Goal: Task Accomplishment & Management: Use online tool/utility

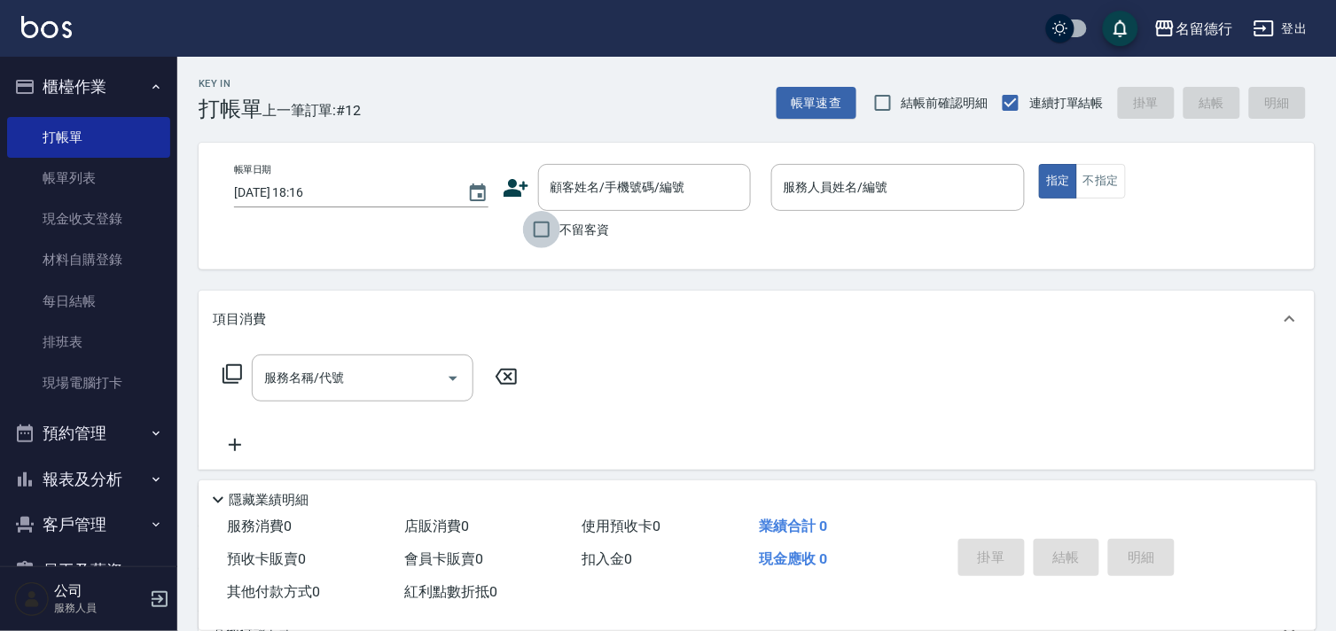
click at [541, 231] on input "不留客資" at bounding box center [541, 229] width 37 height 37
checkbox input "true"
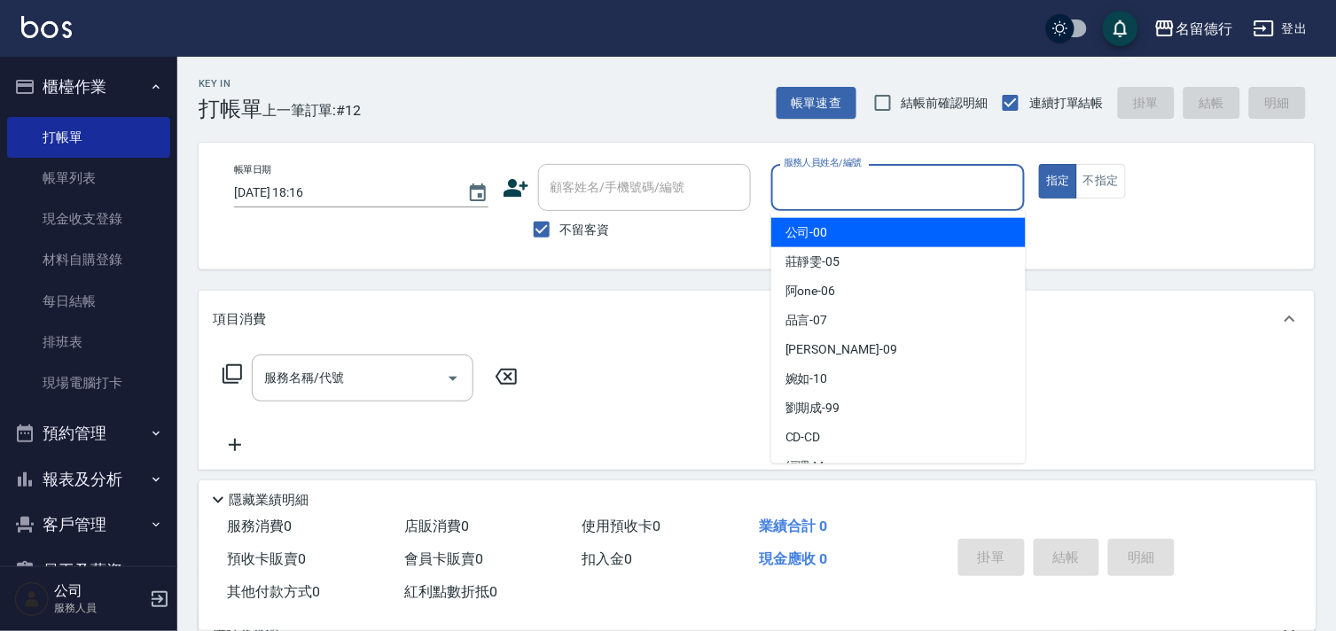
click at [823, 178] on input "服務人員姓名/編號" at bounding box center [898, 187] width 238 height 31
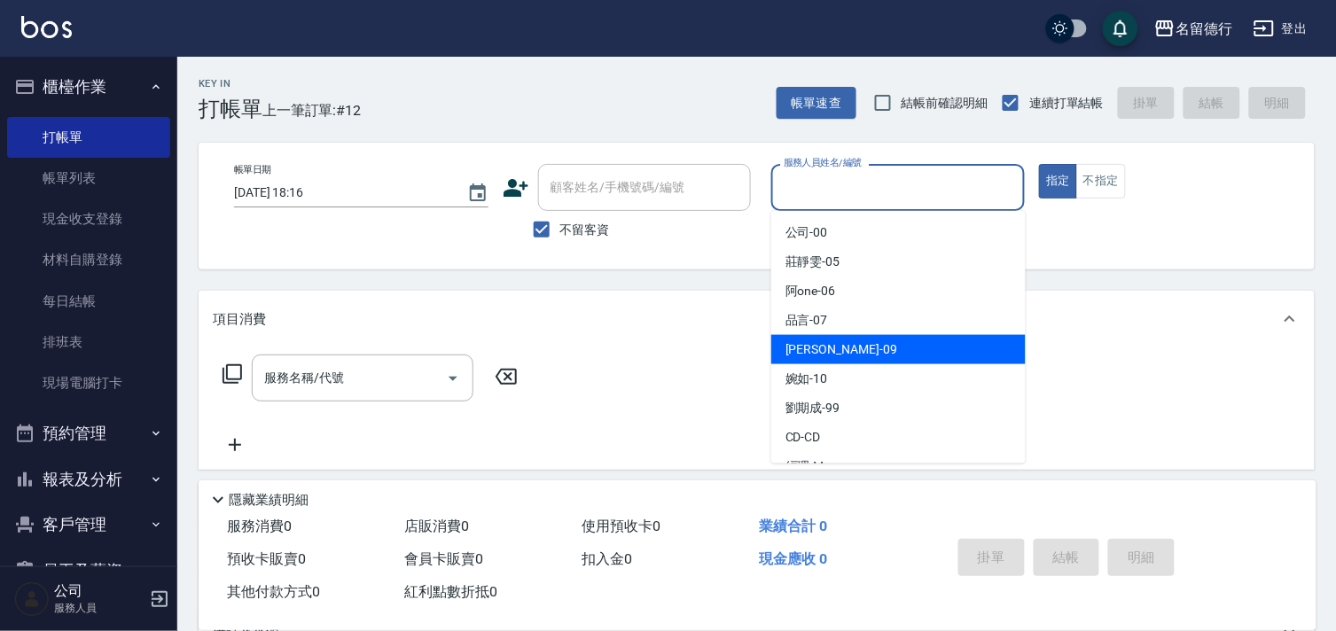
click at [805, 347] on span "TINA -09" at bounding box center [841, 349] width 112 height 19
type input "TINA-09"
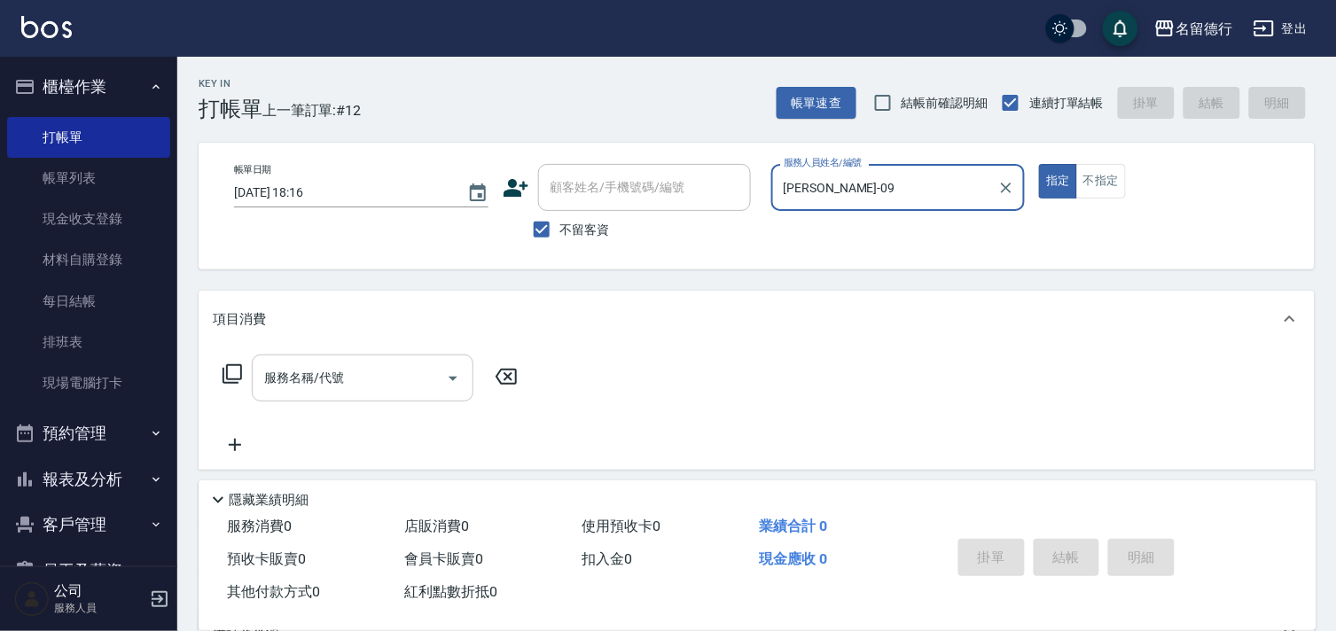
click at [324, 378] on div "服務名稱/代號 服務名稱/代號" at bounding box center [363, 378] width 222 height 47
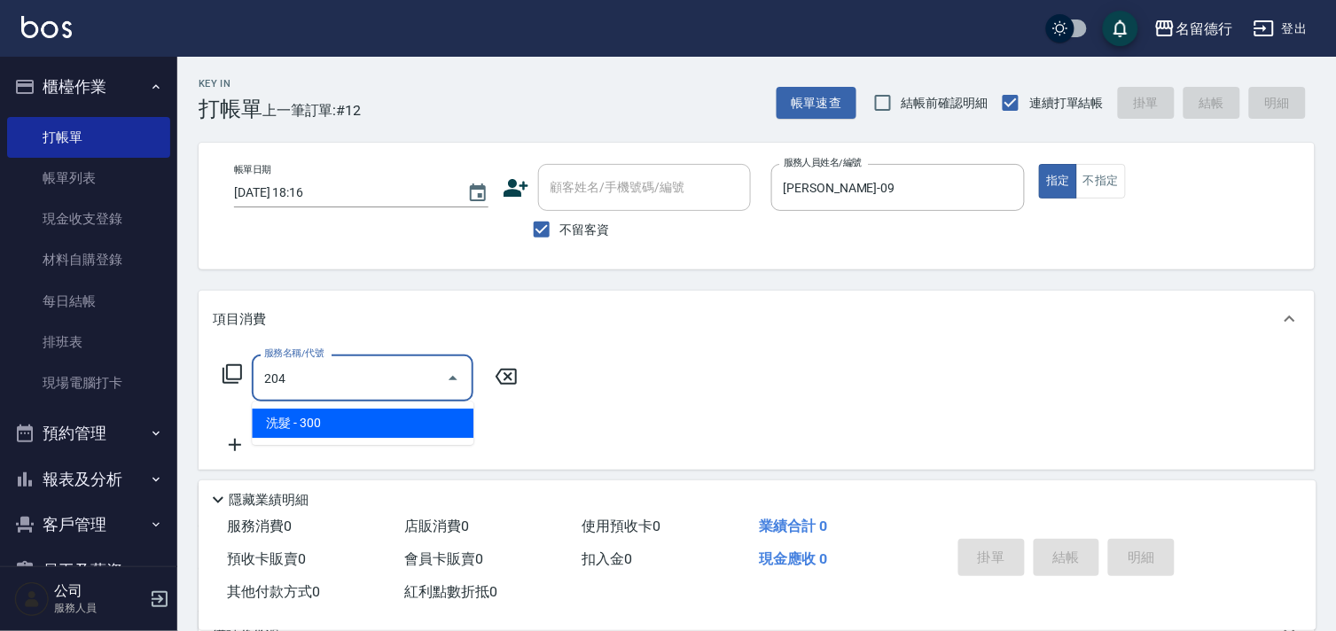
click at [348, 425] on span "洗髮 - 300" at bounding box center [363, 423] width 222 height 29
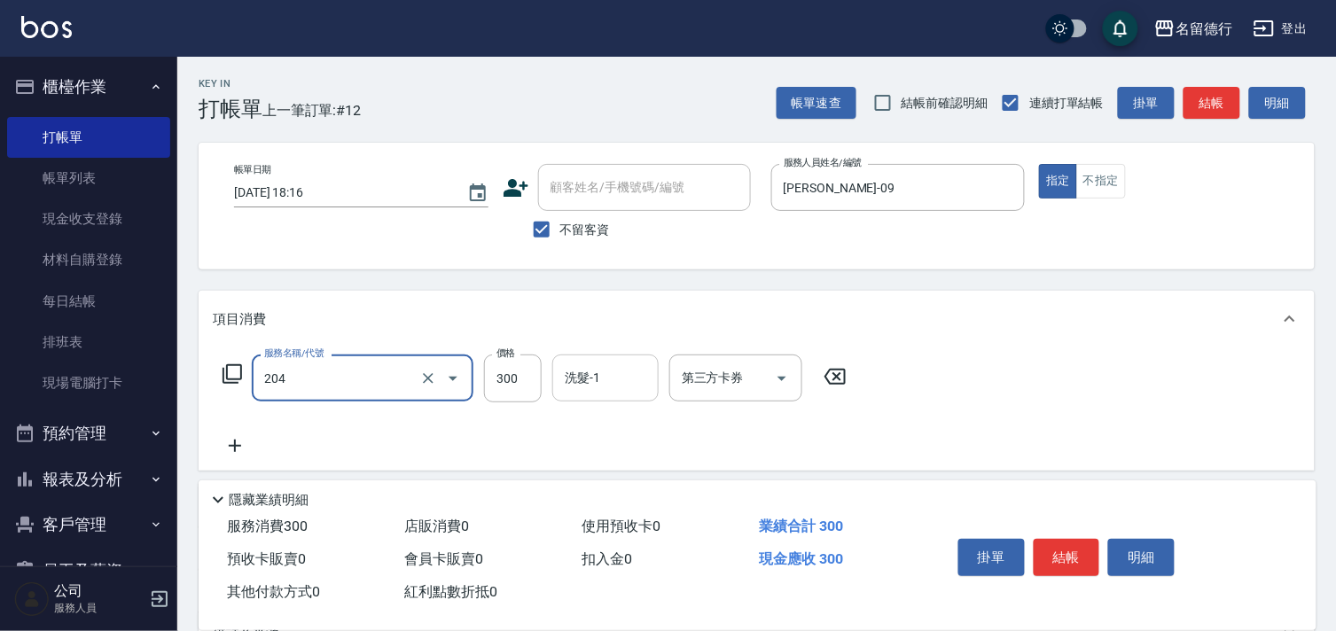
type input "洗髮(204)"
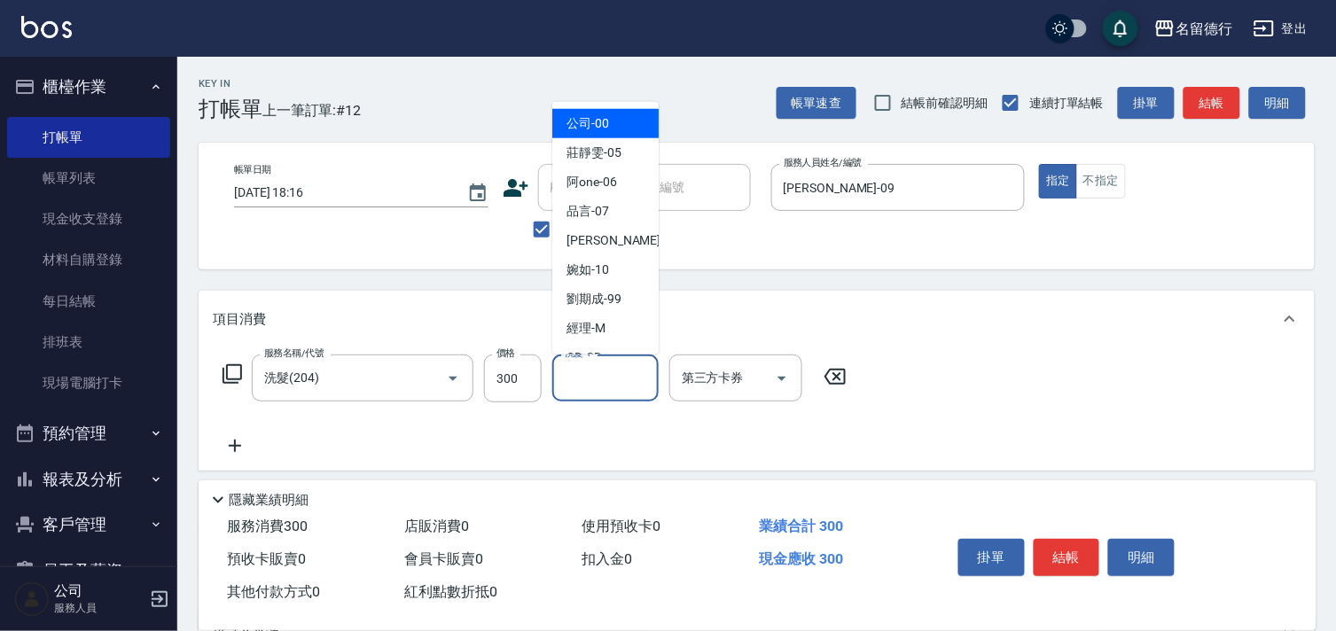
click at [596, 378] on input "洗髮-1" at bounding box center [605, 378] width 90 height 31
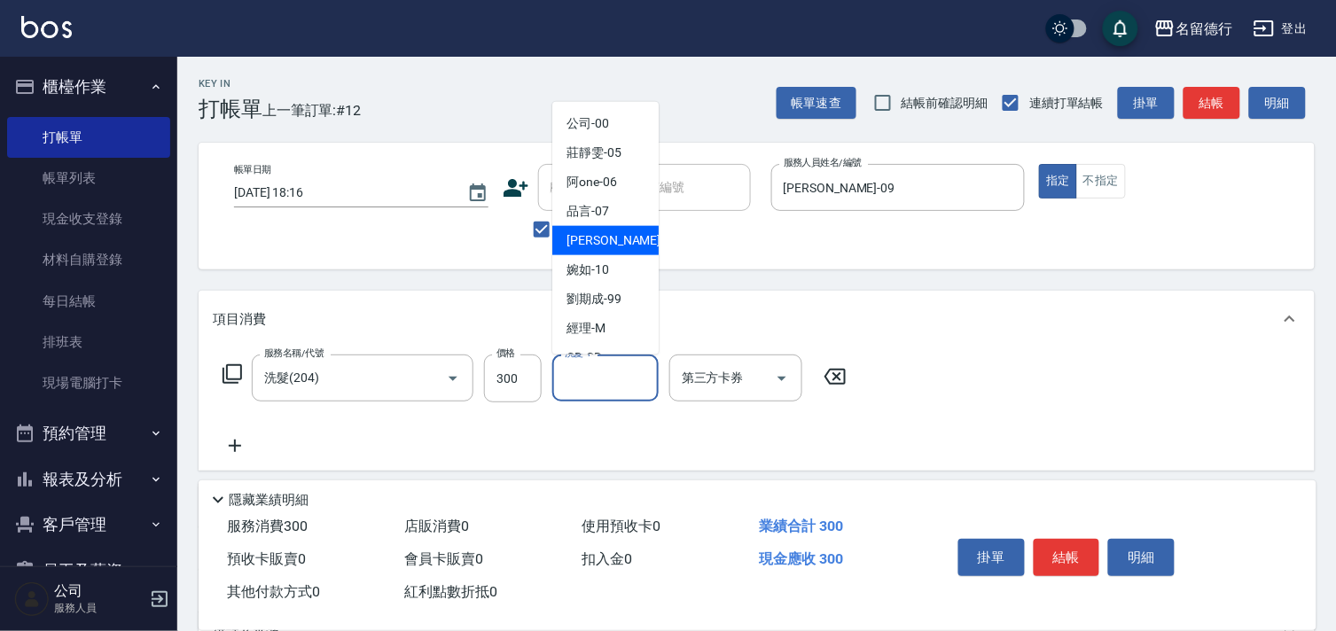
click at [590, 231] on span "TINA -09" at bounding box center [622, 240] width 112 height 19
type input "TINA-09"
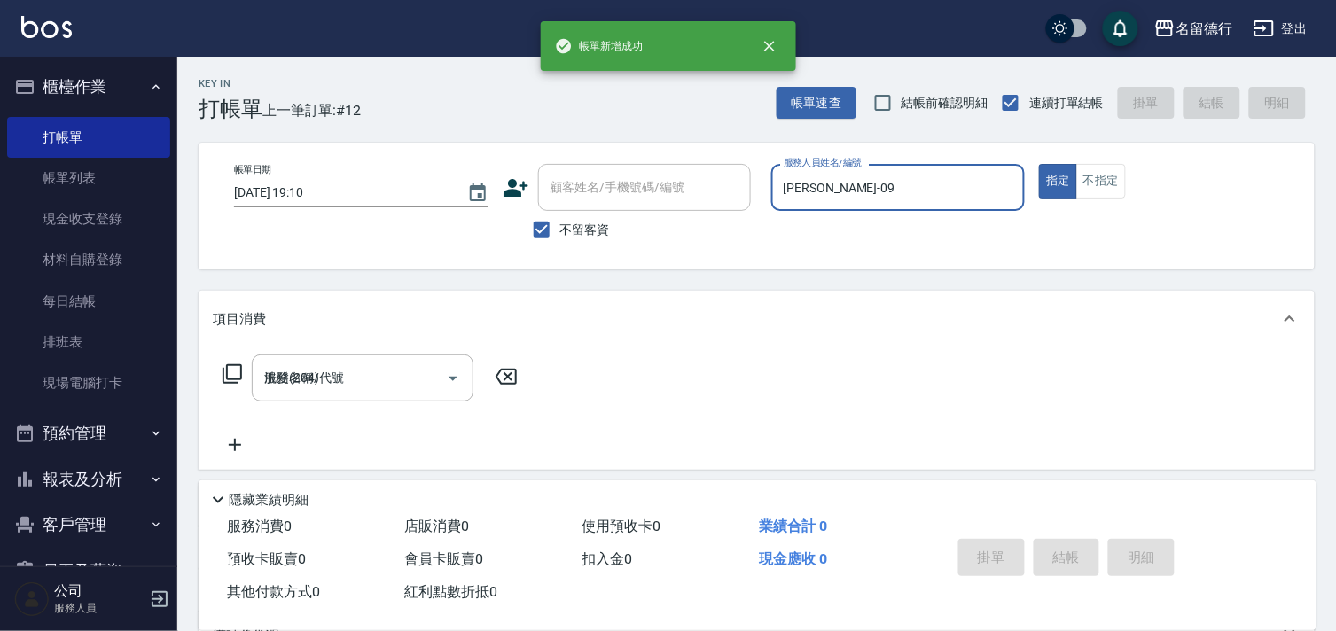
type input "2025/09/19 19:10"
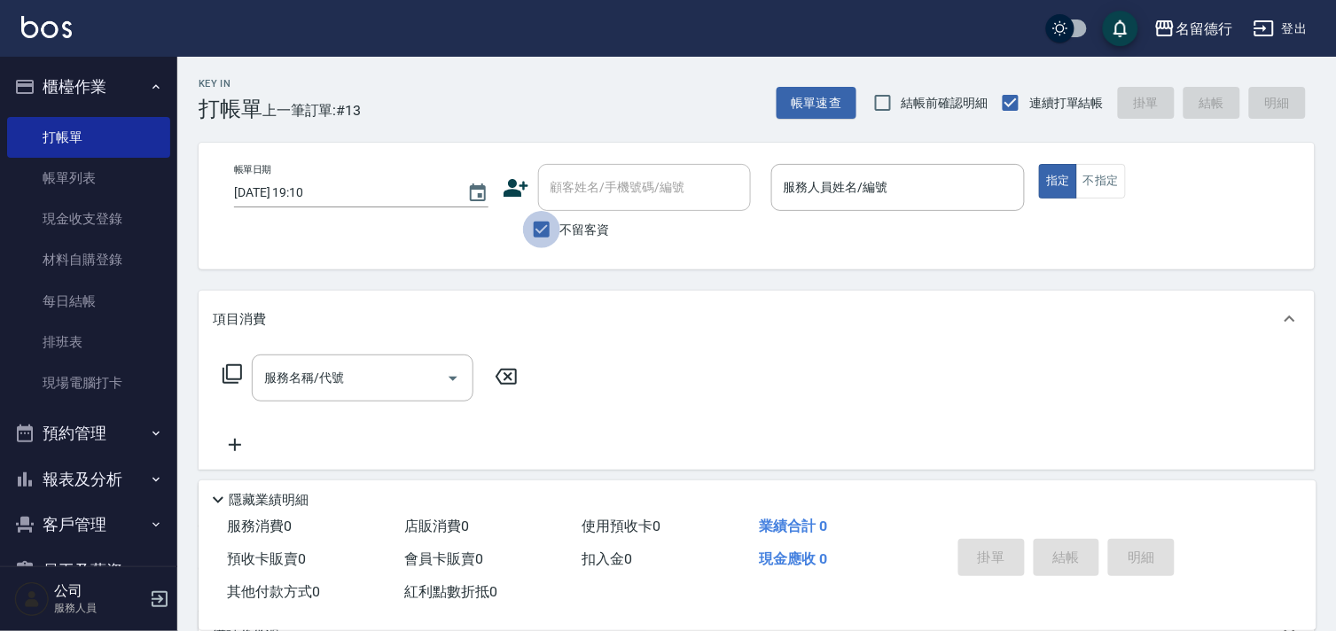
click at [542, 225] on input "不留客資" at bounding box center [541, 229] width 37 height 37
checkbox input "false"
click at [605, 180] on div "顧客姓名/手機號碼/編號 顧客姓名/手機號碼/編號" at bounding box center [644, 187] width 213 height 47
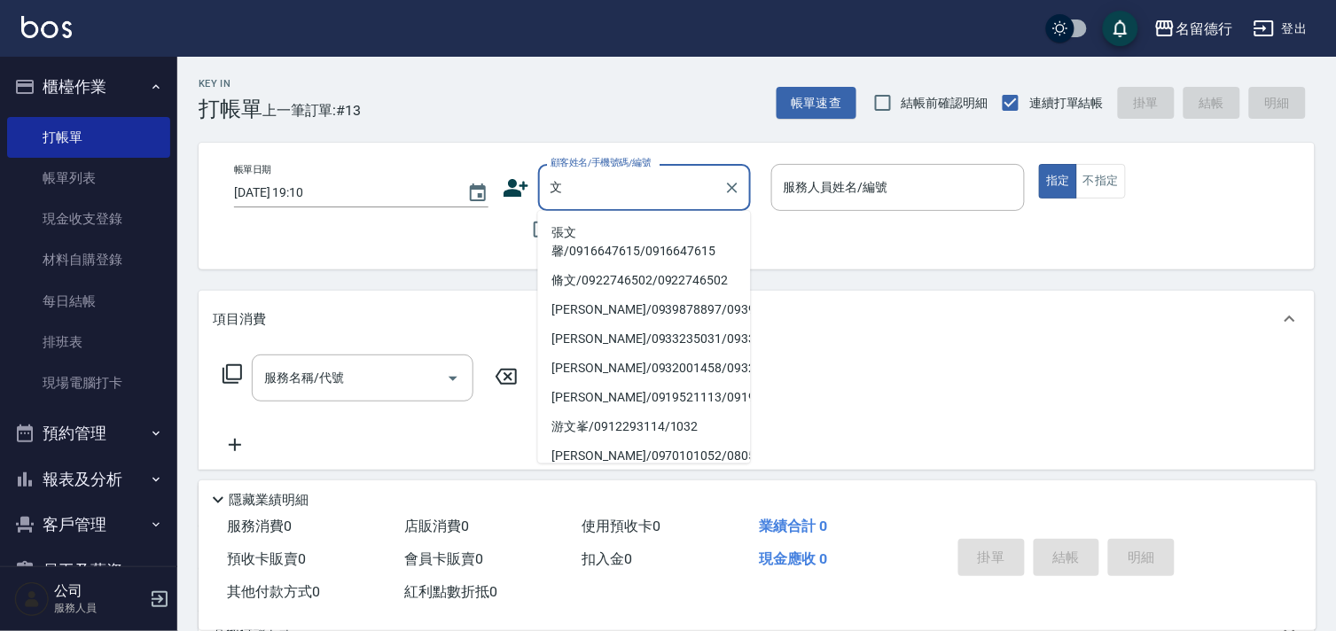
click at [612, 238] on li "張文馨/0916647615/0916647615" at bounding box center [644, 242] width 213 height 48
type input "張文馨/0916647615/0916647615"
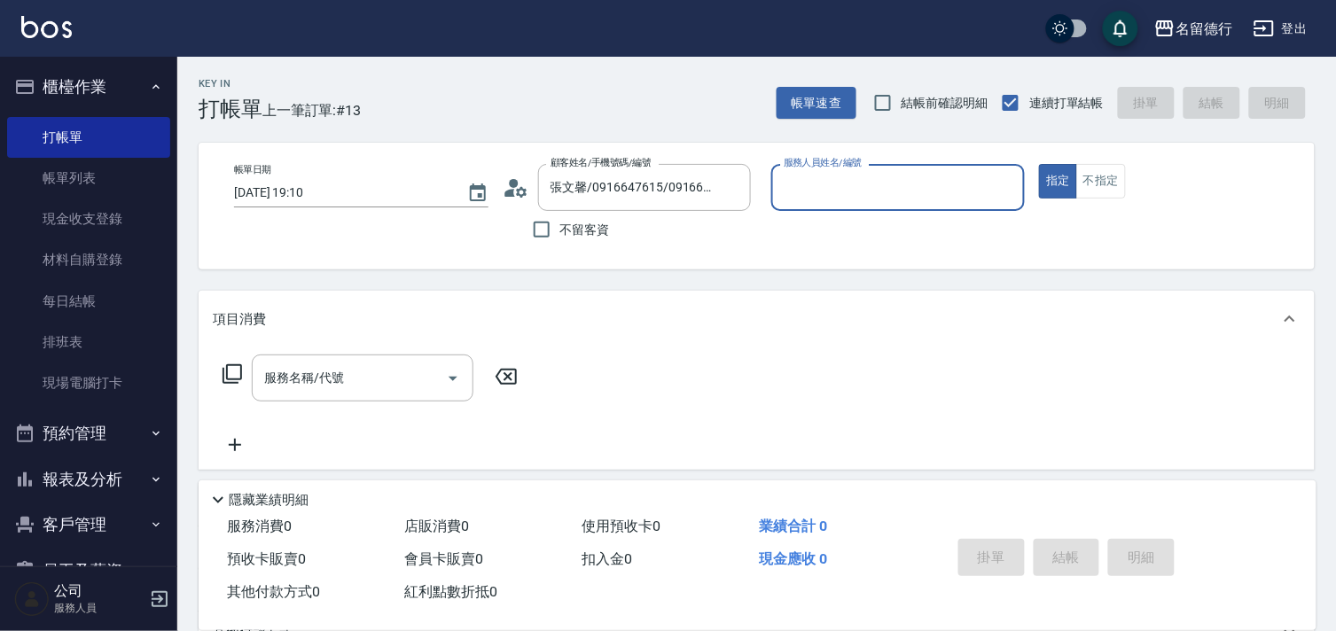
type input "婉如-10"
click at [273, 383] on div "服務名稱/代號 服務名稱/代號" at bounding box center [363, 378] width 222 height 47
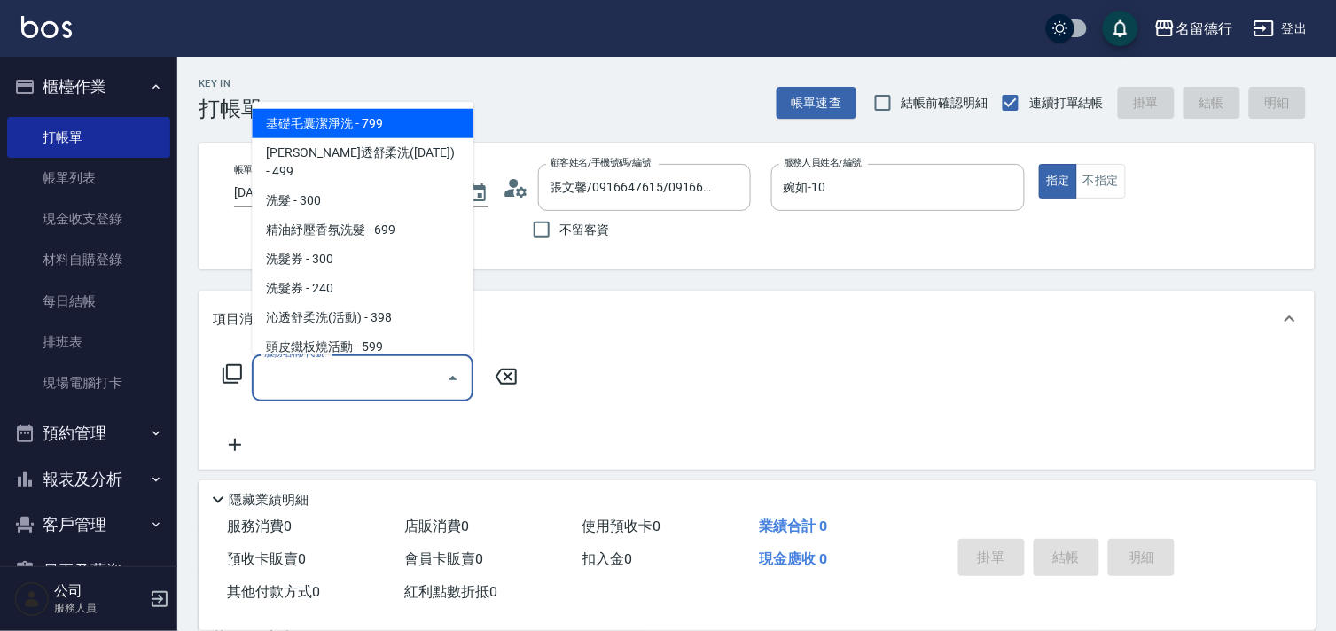
click at [324, 109] on span "基礎毛囊潔淨洗 - 799" at bounding box center [363, 123] width 222 height 29
type input "基礎毛囊潔淨洗(1)"
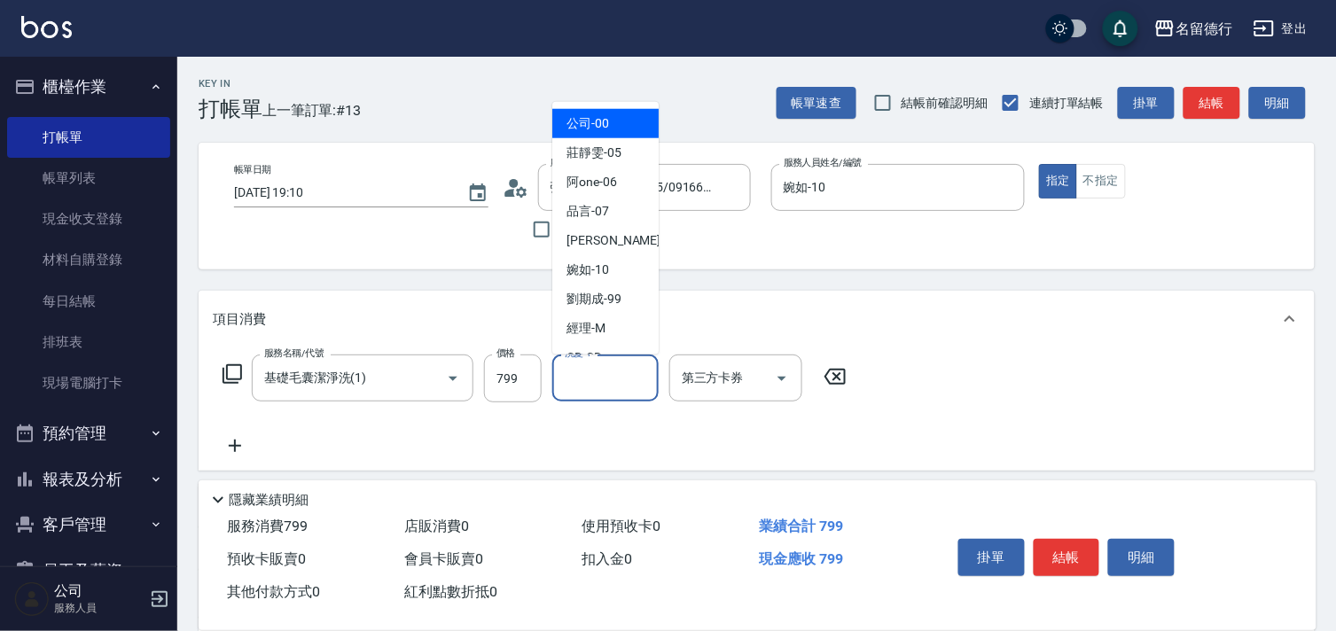
click at [601, 385] on input "洗髮-1" at bounding box center [605, 378] width 90 height 31
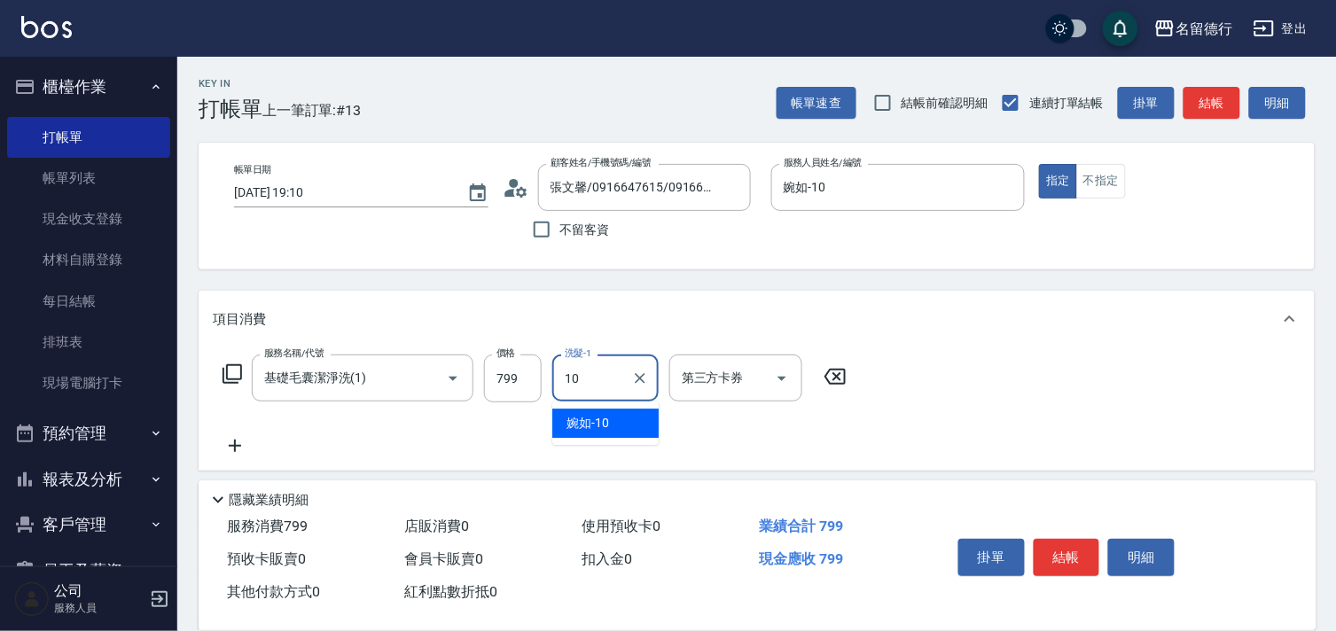
type input "婉如-10"
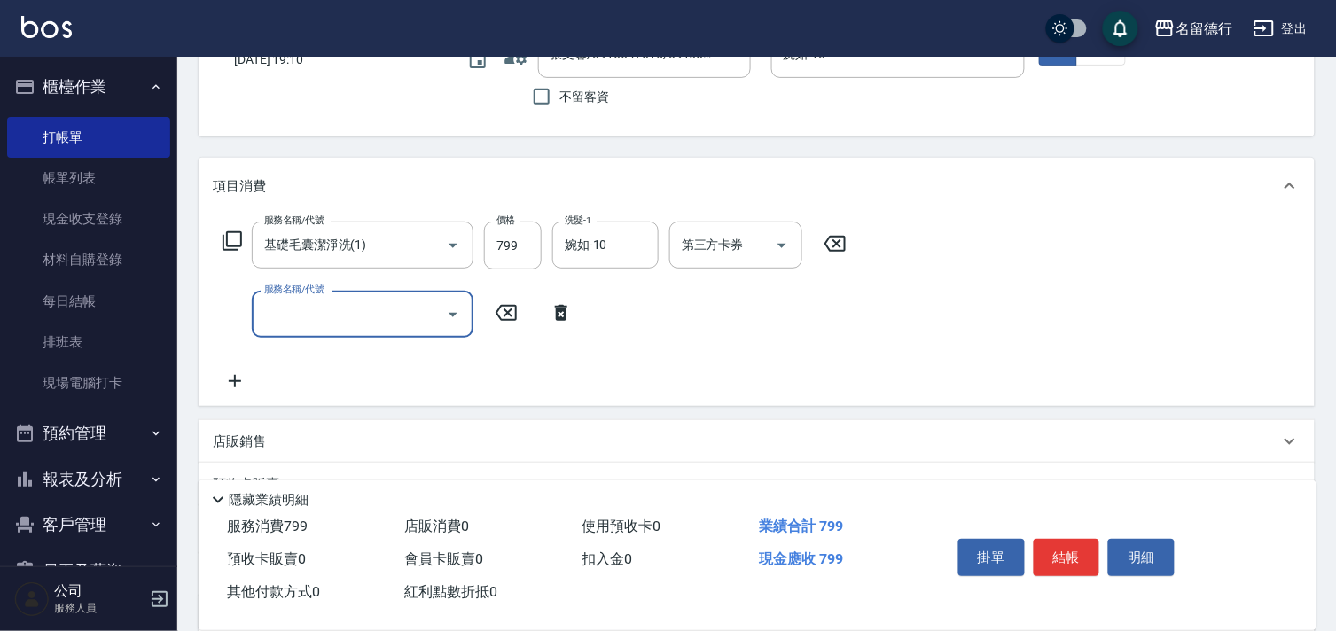
scroll to position [308, 0]
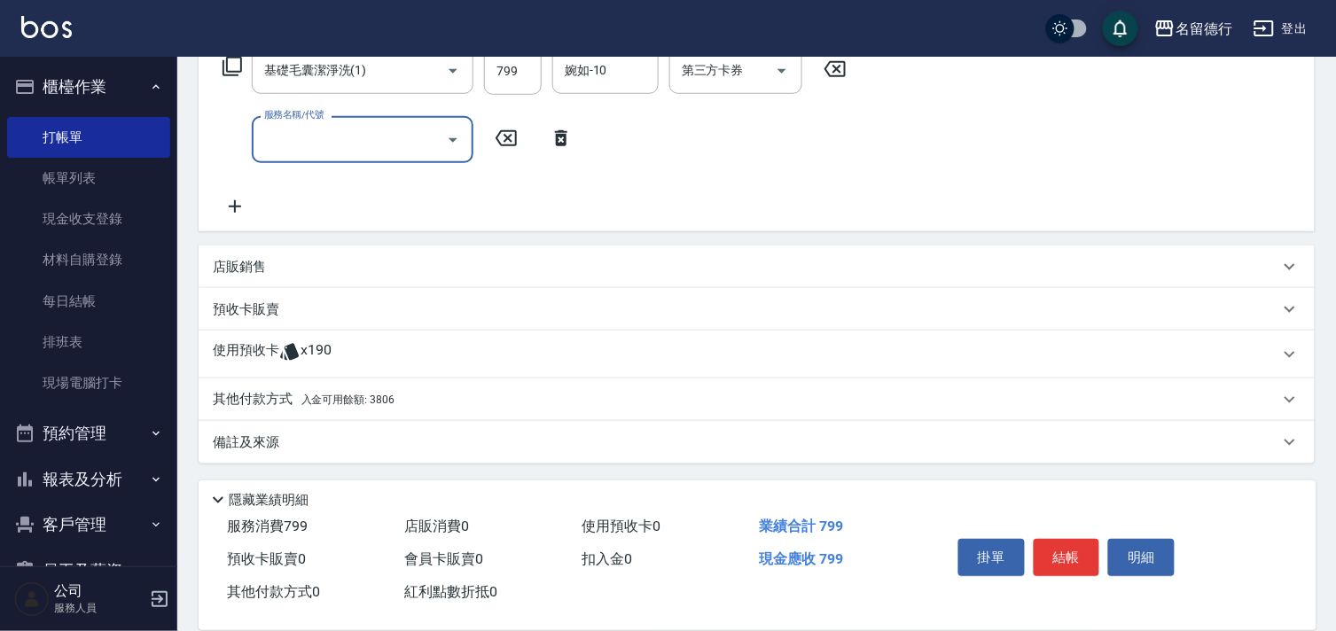
click at [214, 344] on p "使用預收卡" at bounding box center [246, 354] width 66 height 27
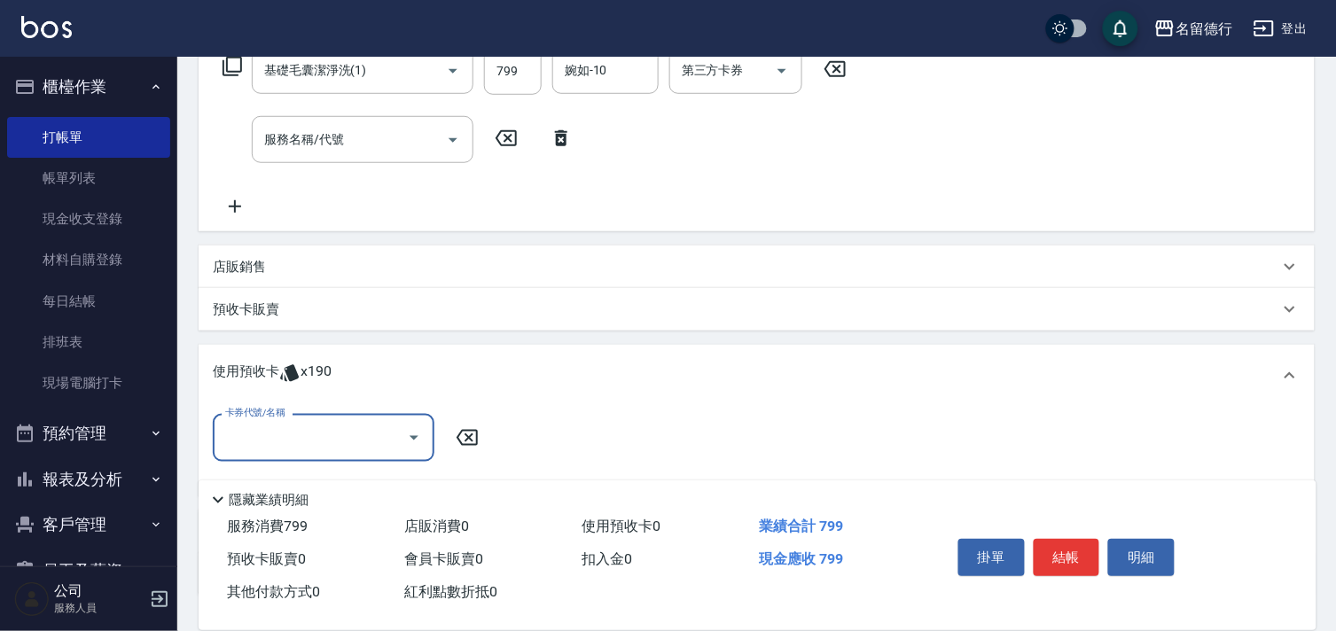
scroll to position [0, 0]
click at [244, 438] on input "卡券代號/名稱" at bounding box center [310, 437] width 179 height 31
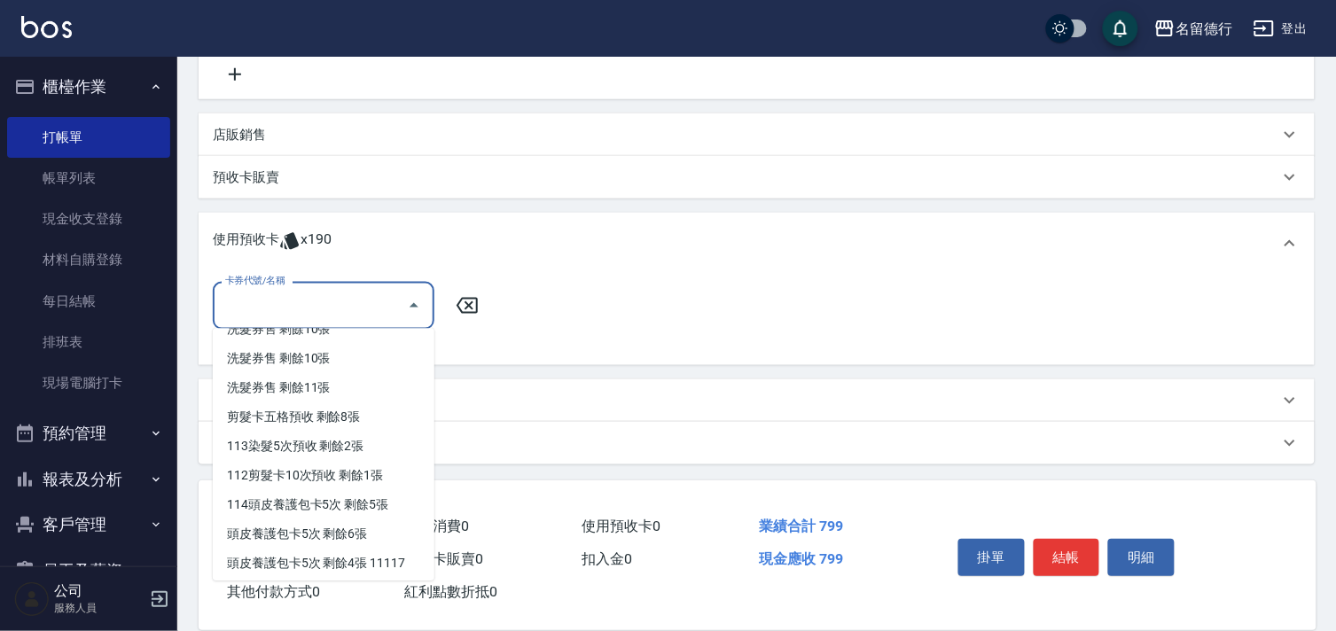
scroll to position [590, 0]
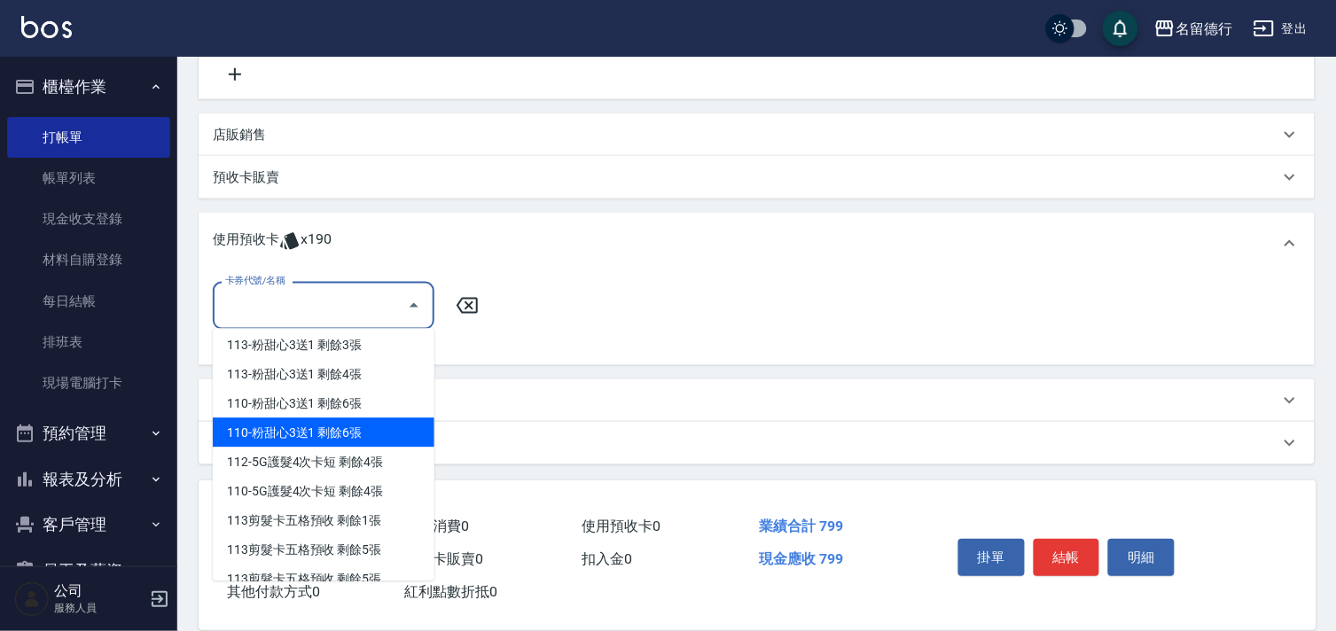
click at [263, 436] on div "110-粉甜心3送1 剩餘6張" at bounding box center [324, 432] width 222 height 29
type input "110-粉甜心3送1"
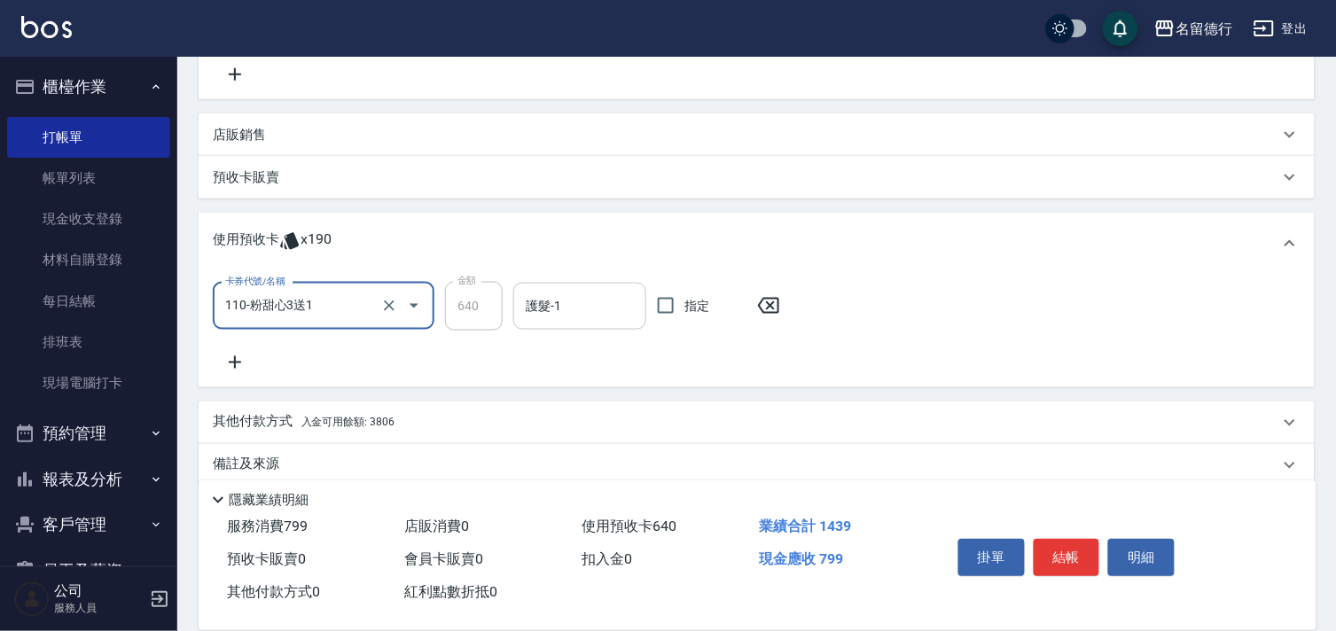
click at [542, 307] on div "護髮-1 護髮-1" at bounding box center [579, 306] width 133 height 47
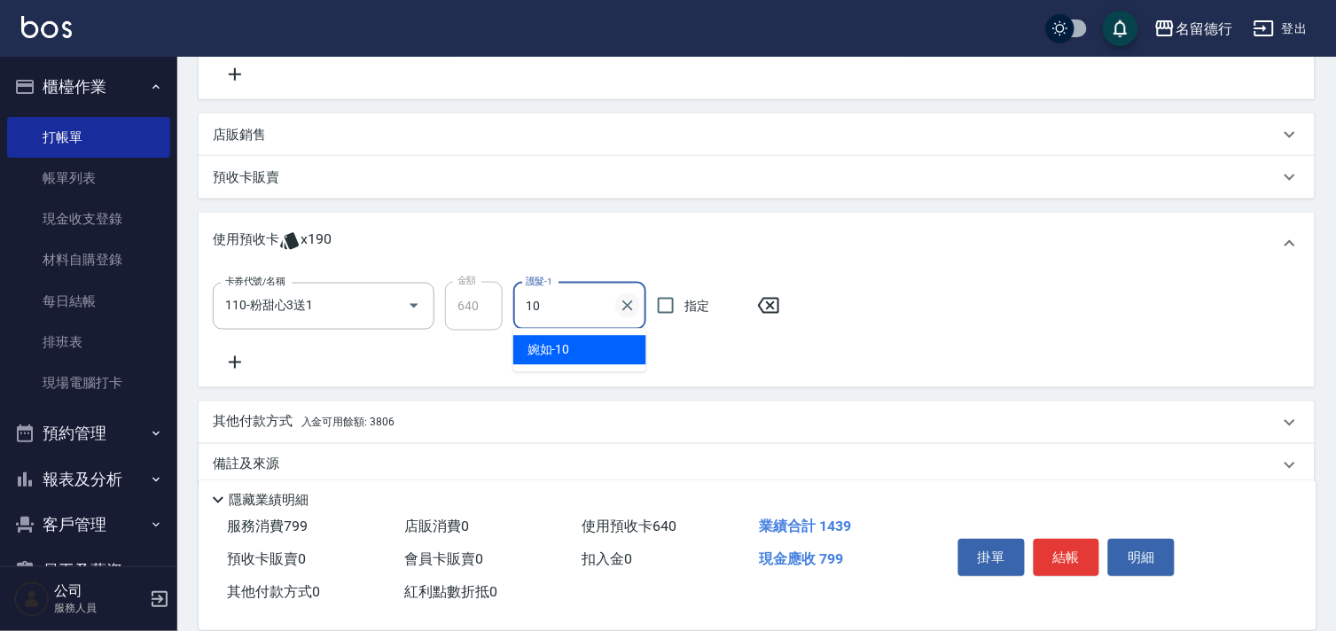
type input "婉如-10"
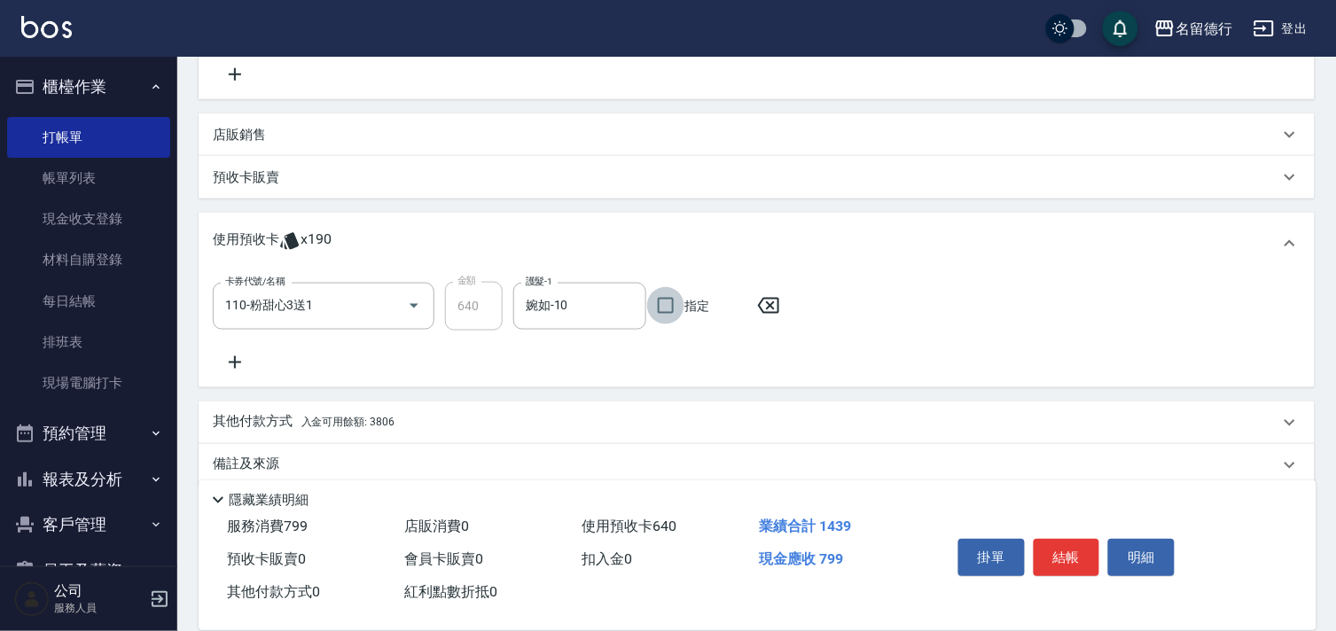
click at [663, 305] on input "指定" at bounding box center [665, 305] width 37 height 37
checkbox input "true"
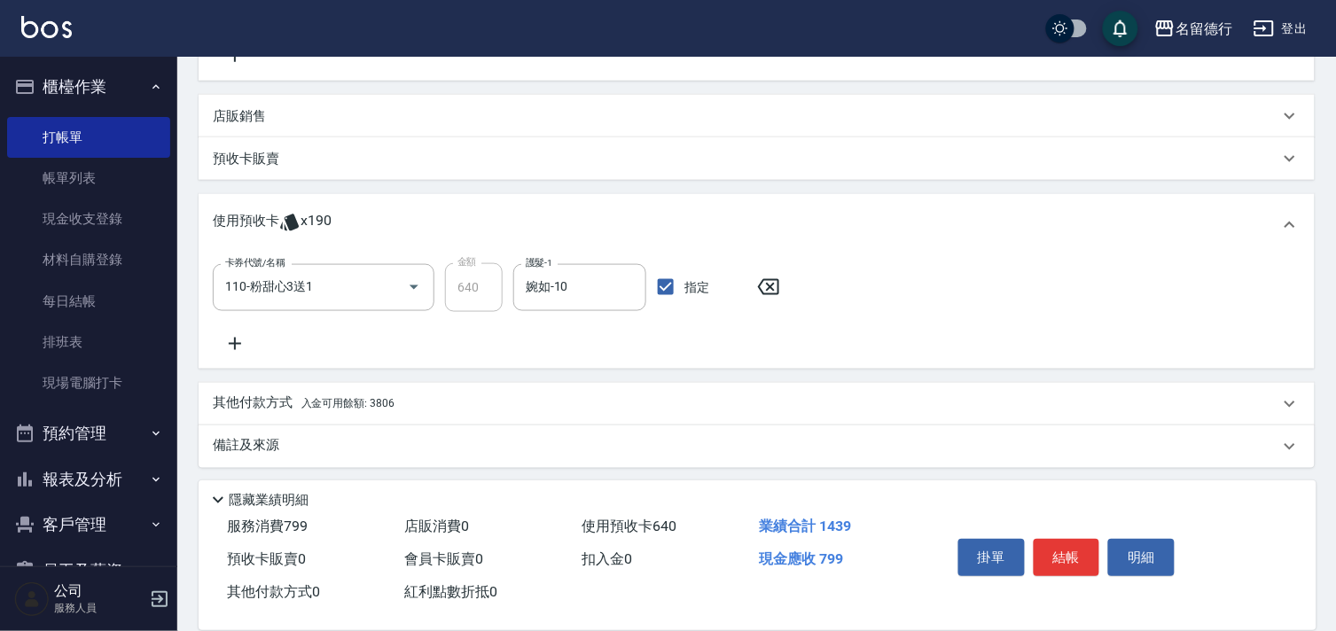
scroll to position [462, 0]
click at [349, 401] on span "入金可用餘額: 3806" at bounding box center [347, 400] width 93 height 12
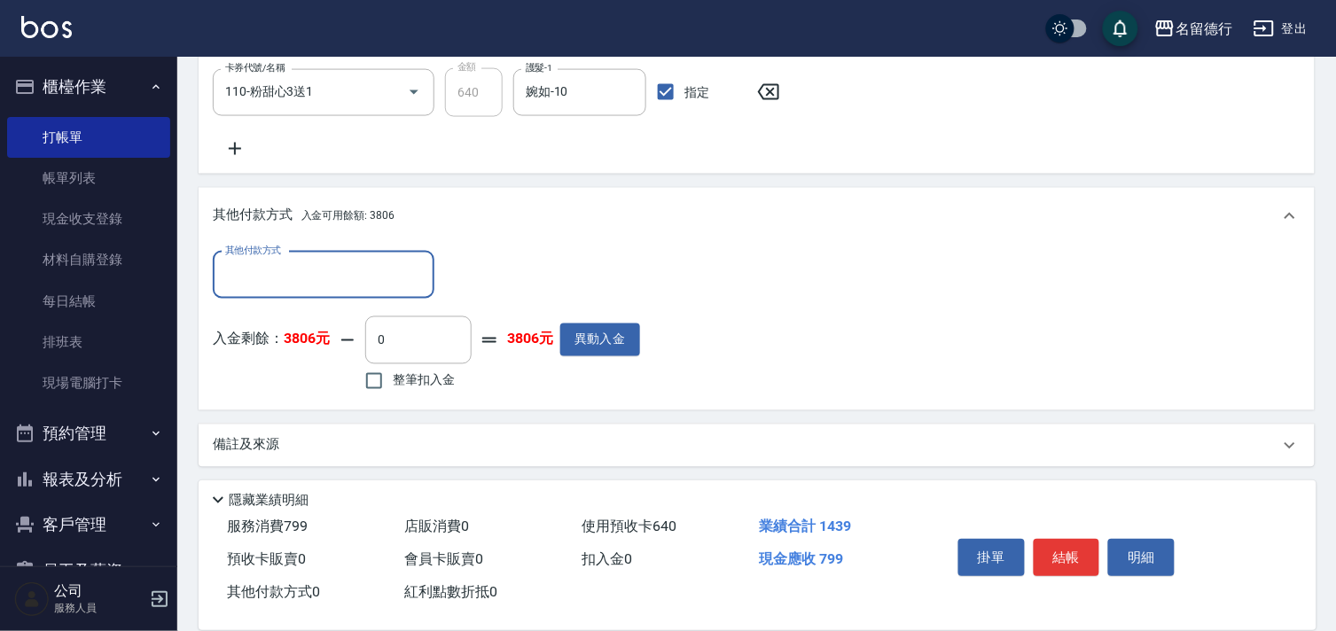
scroll to position [656, 0]
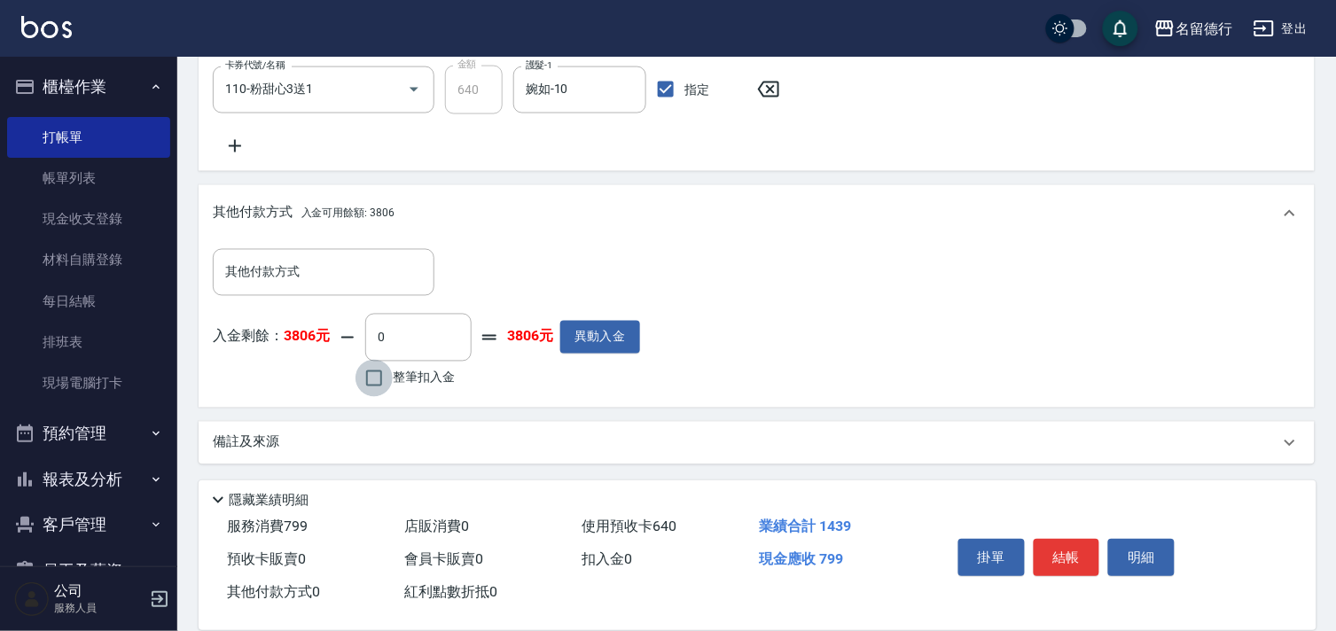
click at [377, 373] on input "整筆扣入金" at bounding box center [373, 378] width 37 height 37
checkbox input "true"
type input "799"
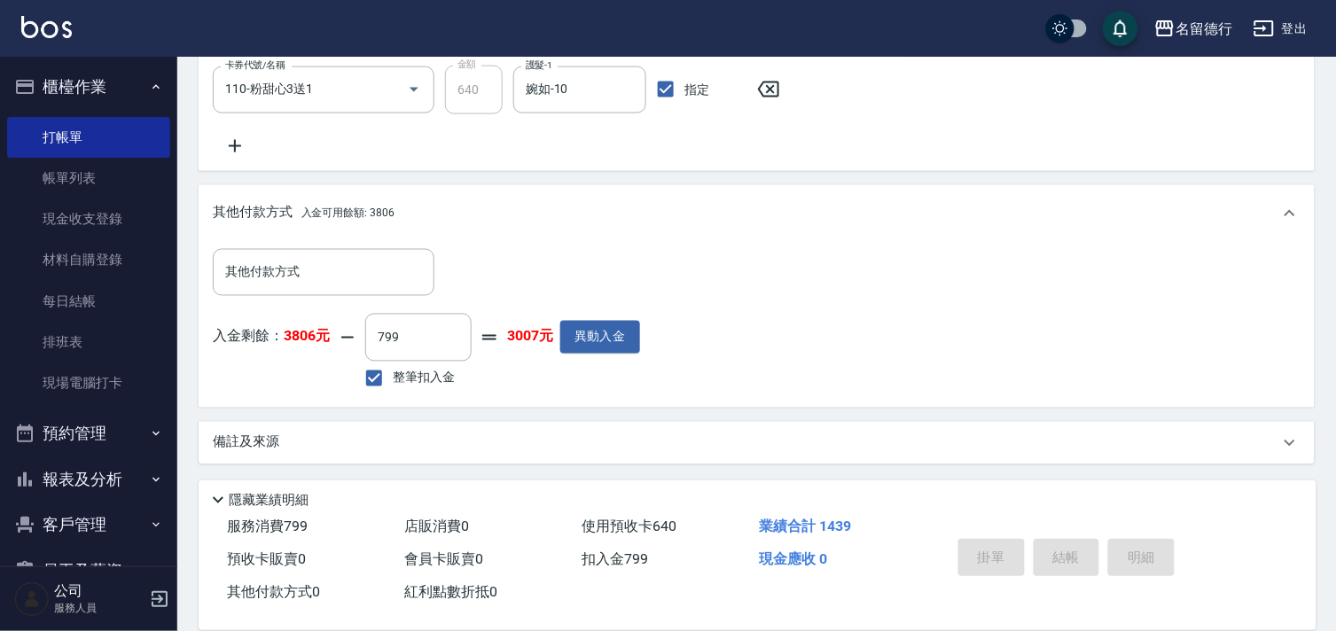
type input "2025/09/19 19:34"
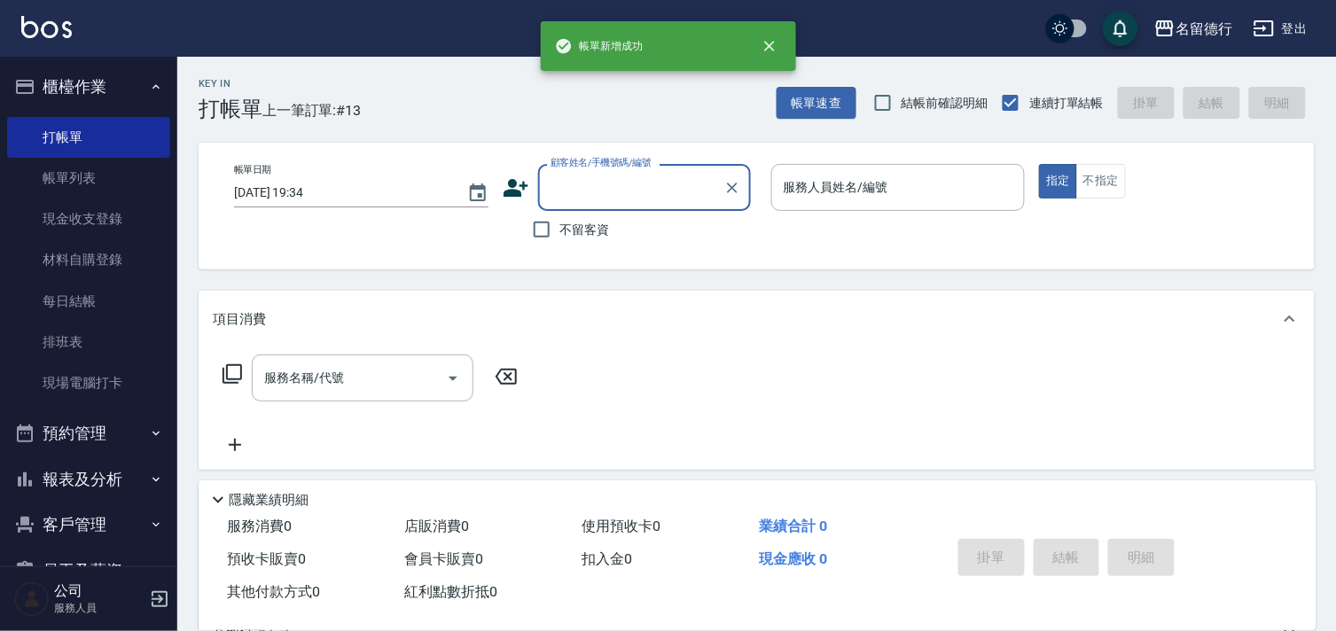
scroll to position [0, 0]
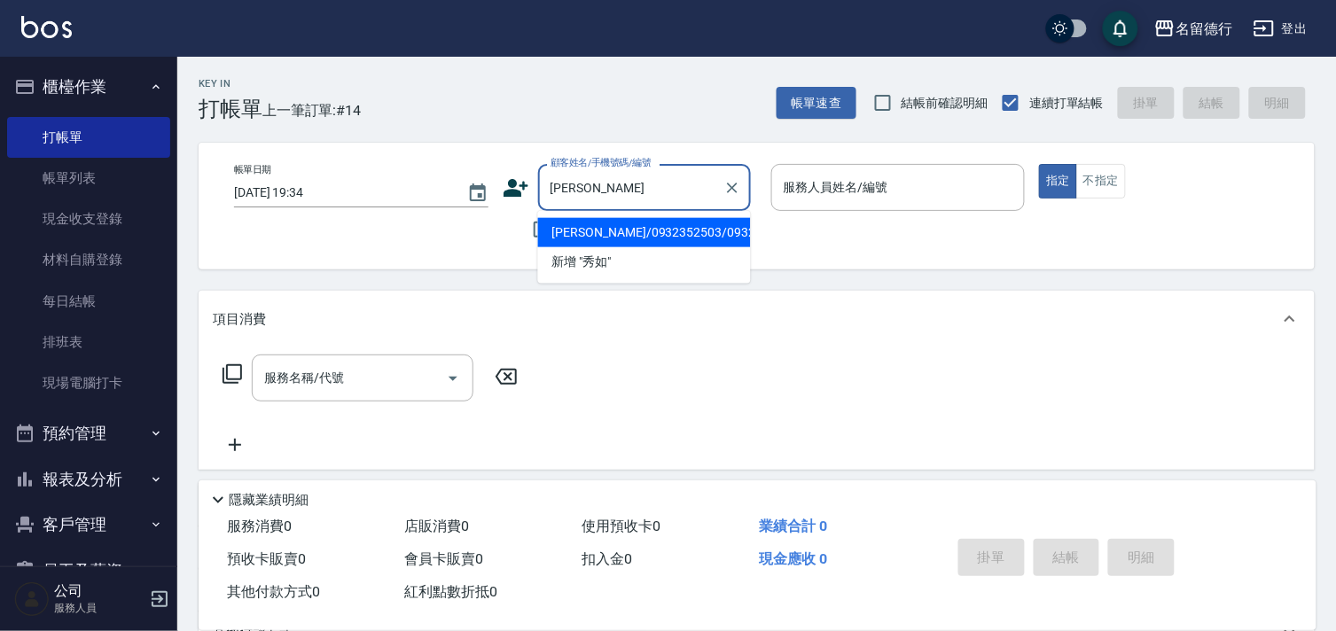
click at [590, 246] on li "王秀如/0932352503/0932352503" at bounding box center [644, 232] width 213 height 29
type input "王秀如/0932352503/0932352503"
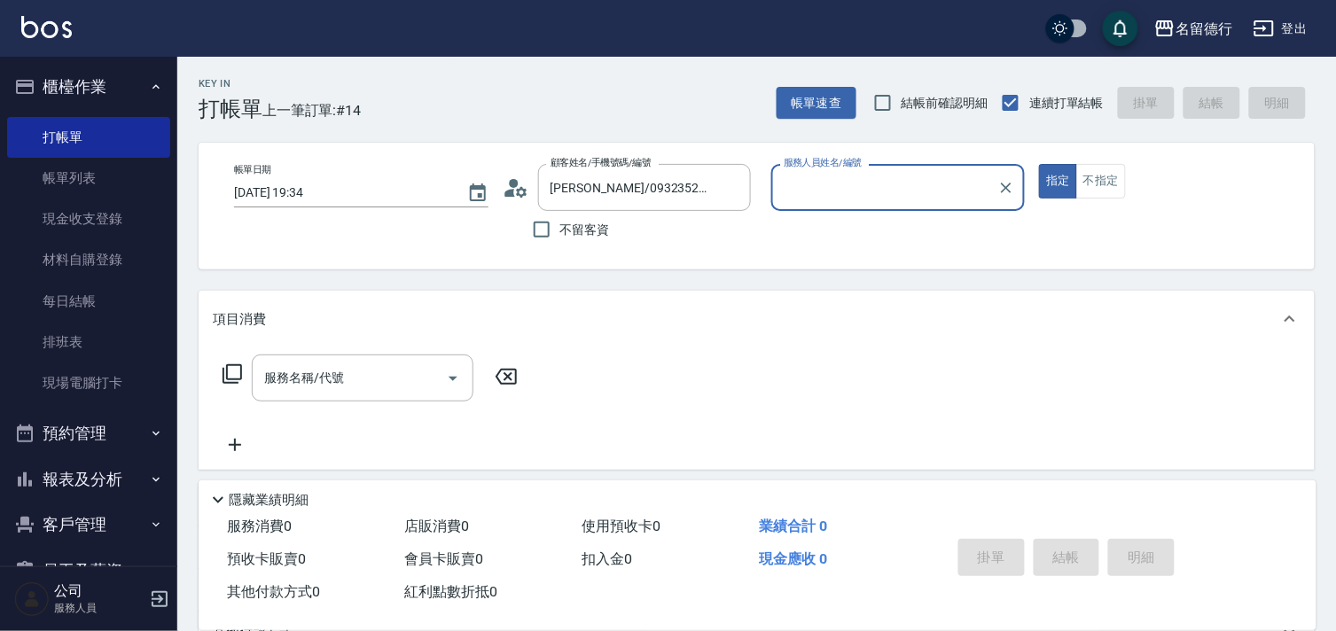
type input "婉如-10"
click at [344, 381] on input "服務名稱/代號" at bounding box center [349, 378] width 179 height 31
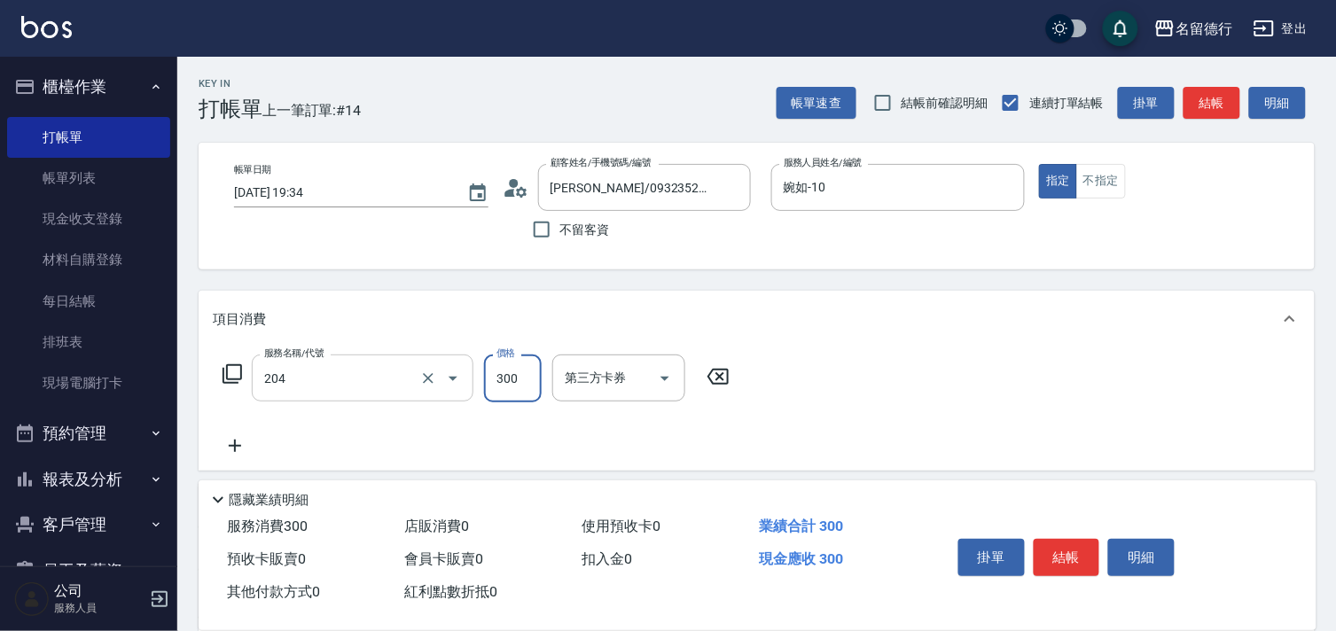
type input "洗髮(204)"
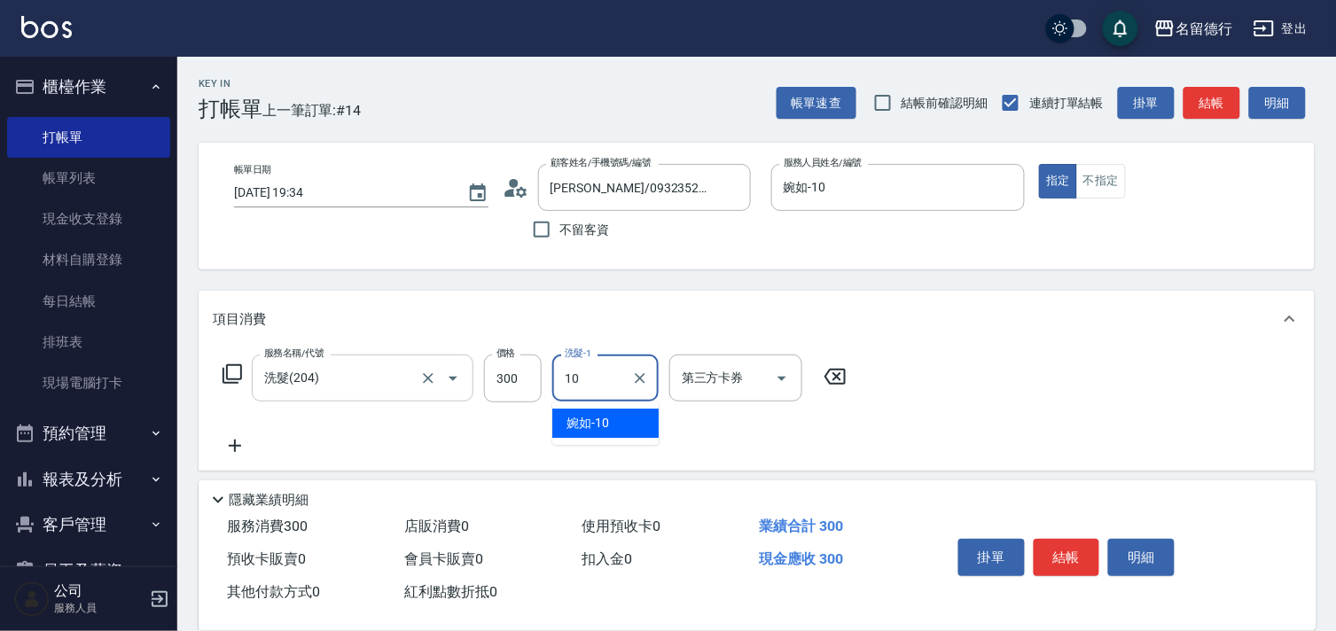
type input "婉如-10"
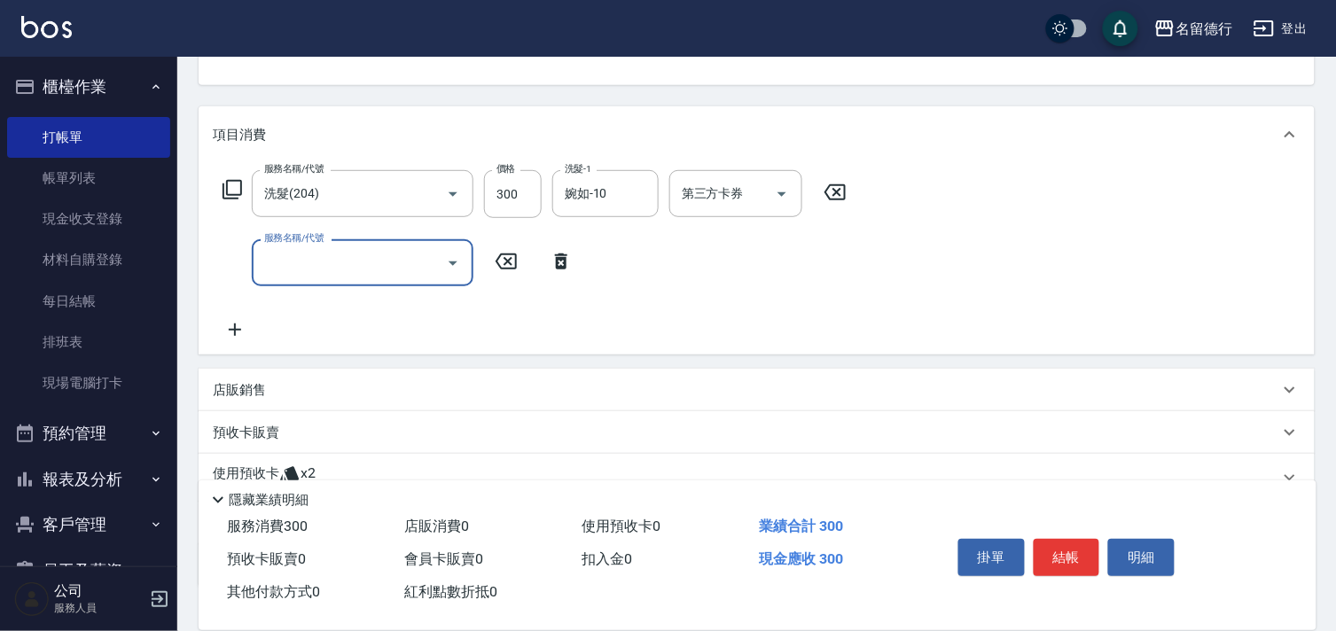
scroll to position [308, 0]
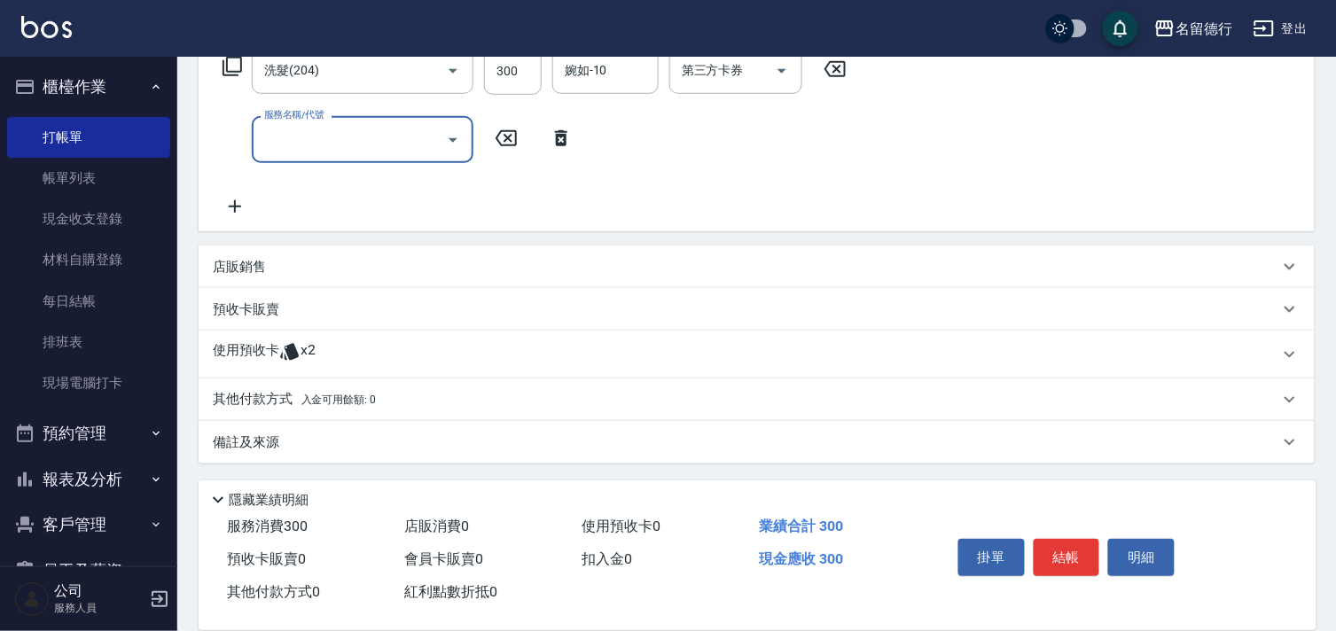
click at [249, 350] on p "使用預收卡" at bounding box center [246, 354] width 66 height 27
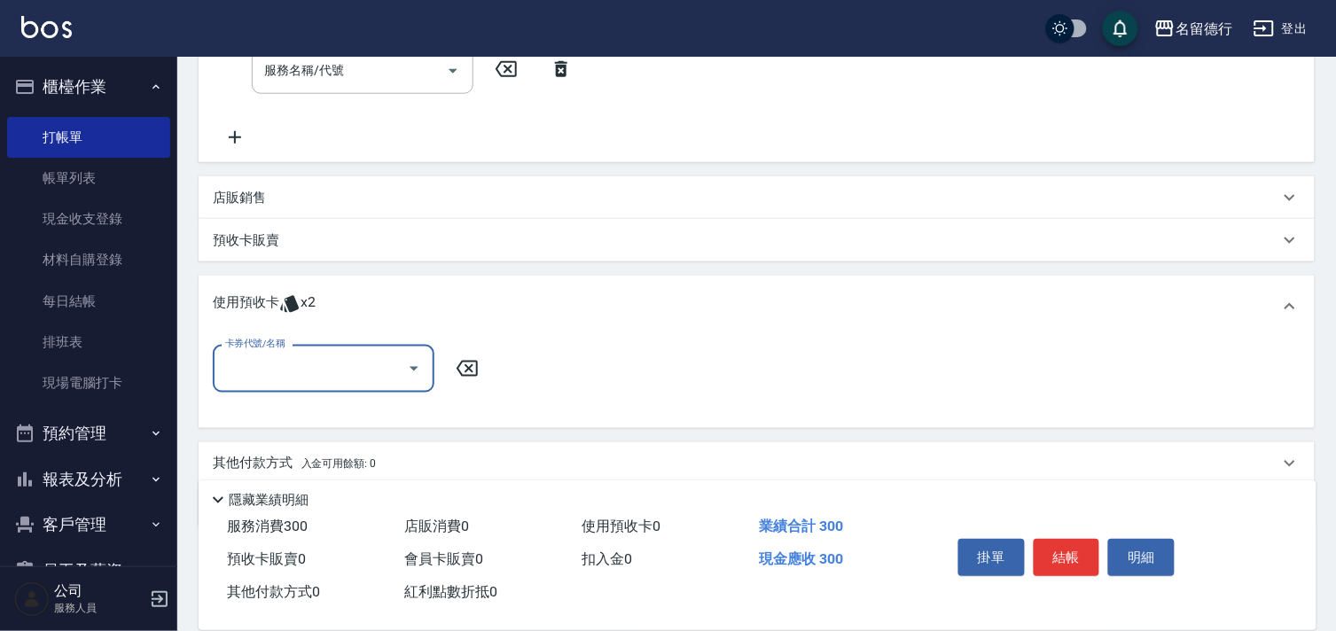
scroll to position [440, 0]
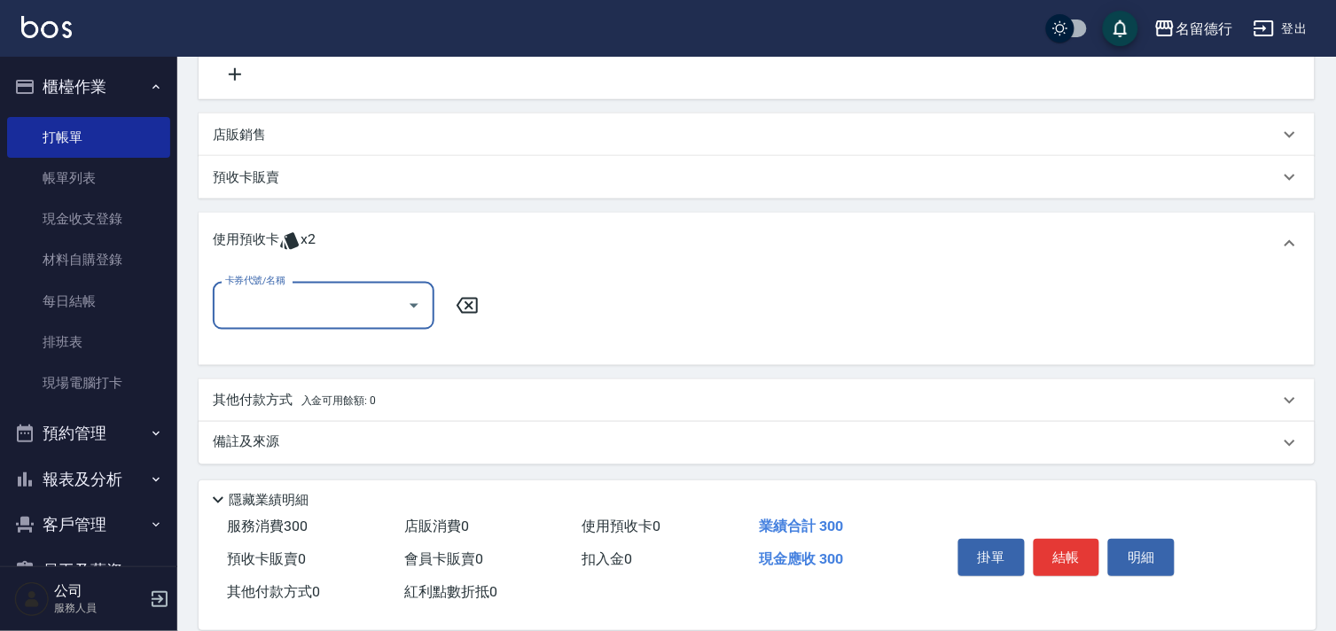
click at [246, 321] on div "卡券代號/名稱" at bounding box center [324, 305] width 222 height 47
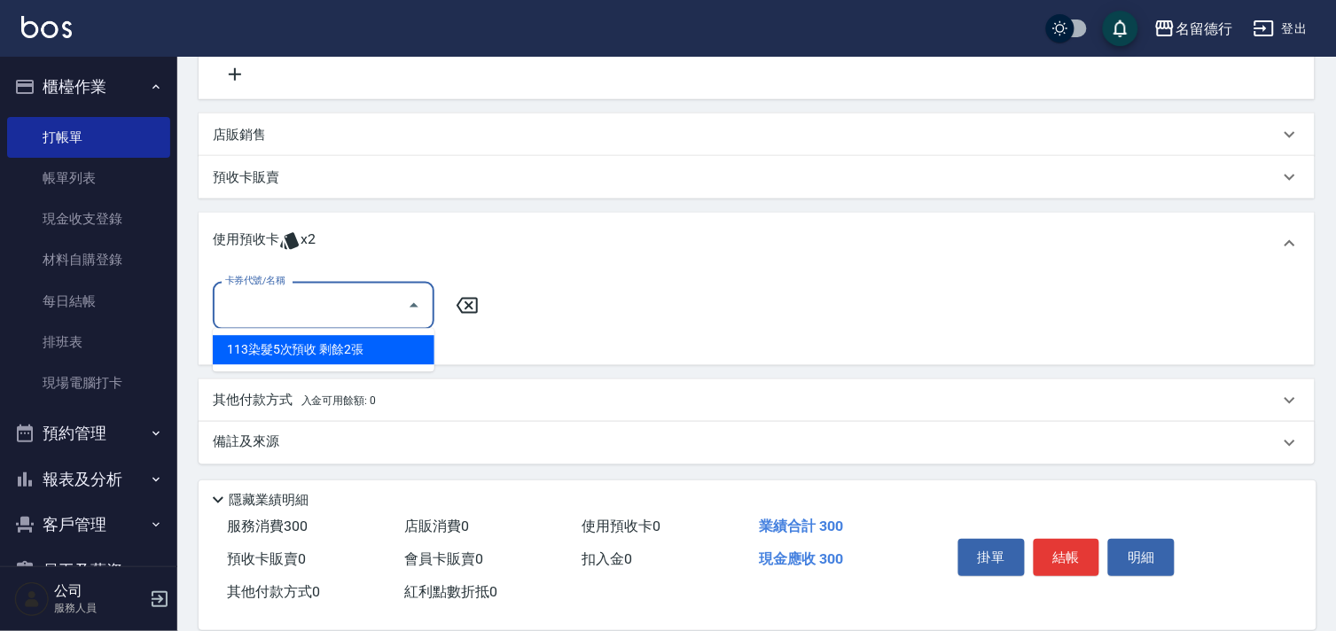
click at [246, 349] on div "113染髮5次預收 剩餘2張" at bounding box center [324, 350] width 222 height 29
type input "113染髮5次預收"
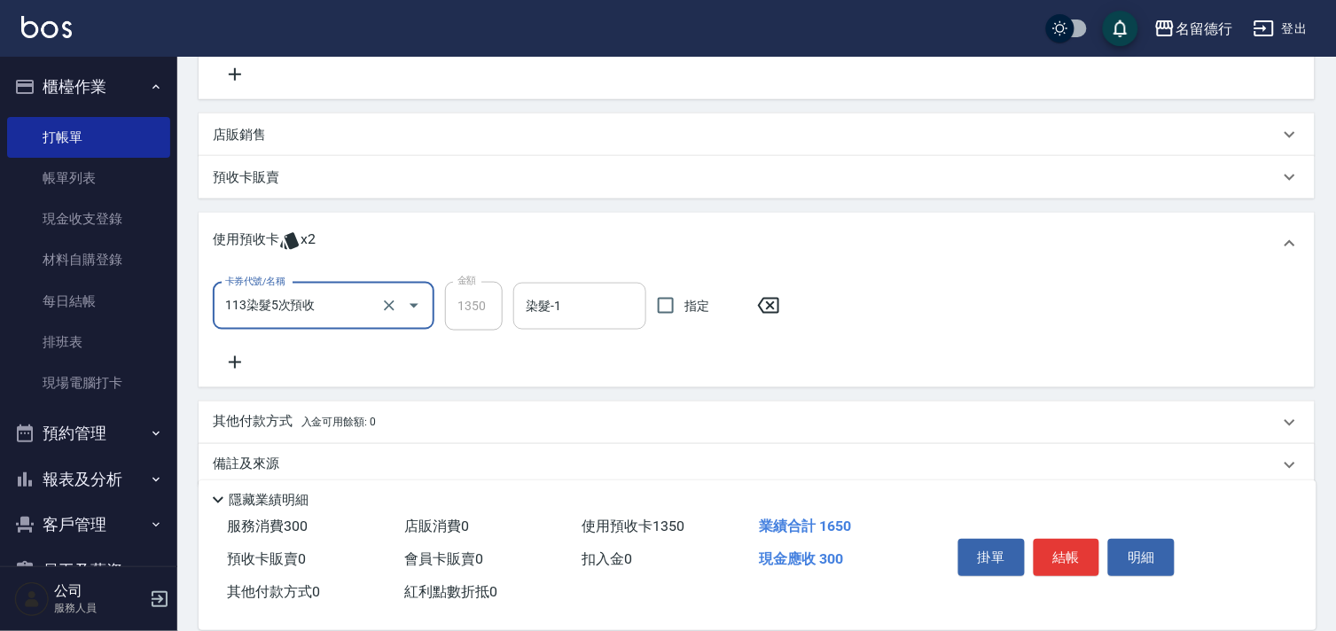
click at [550, 306] on div "染髮-1 染髮-1" at bounding box center [579, 306] width 133 height 47
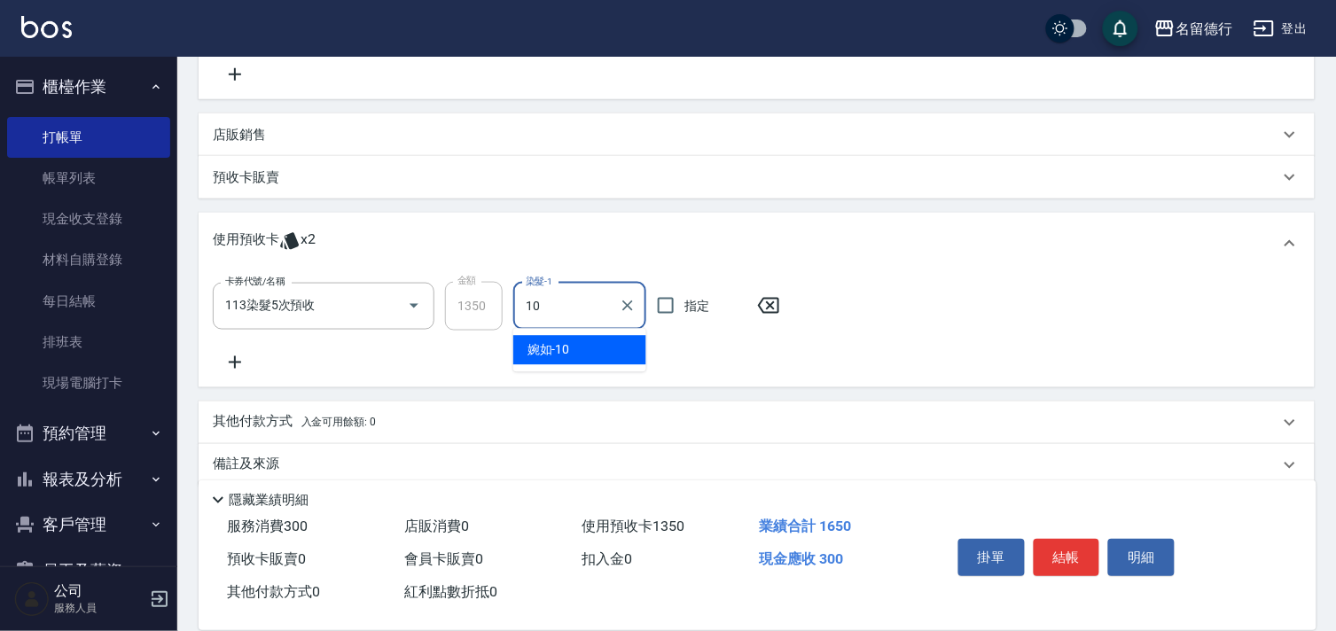
type input "婉如-10"
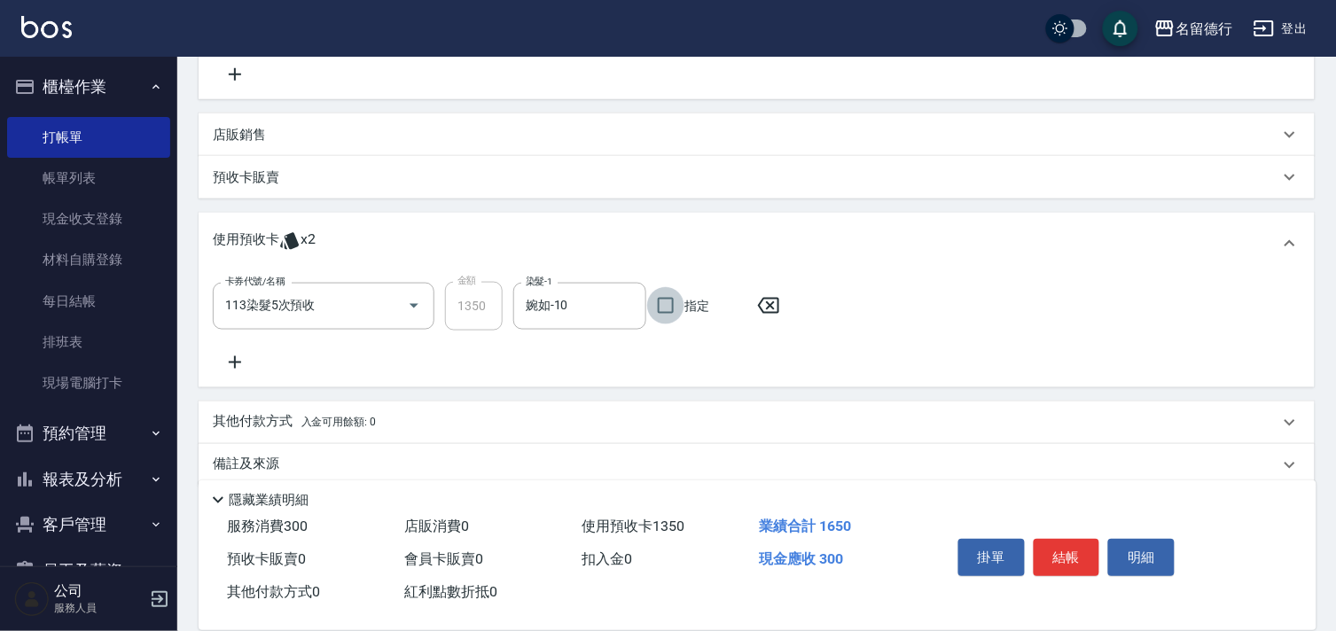
click at [661, 300] on input "指定" at bounding box center [665, 305] width 37 height 37
checkbox input "true"
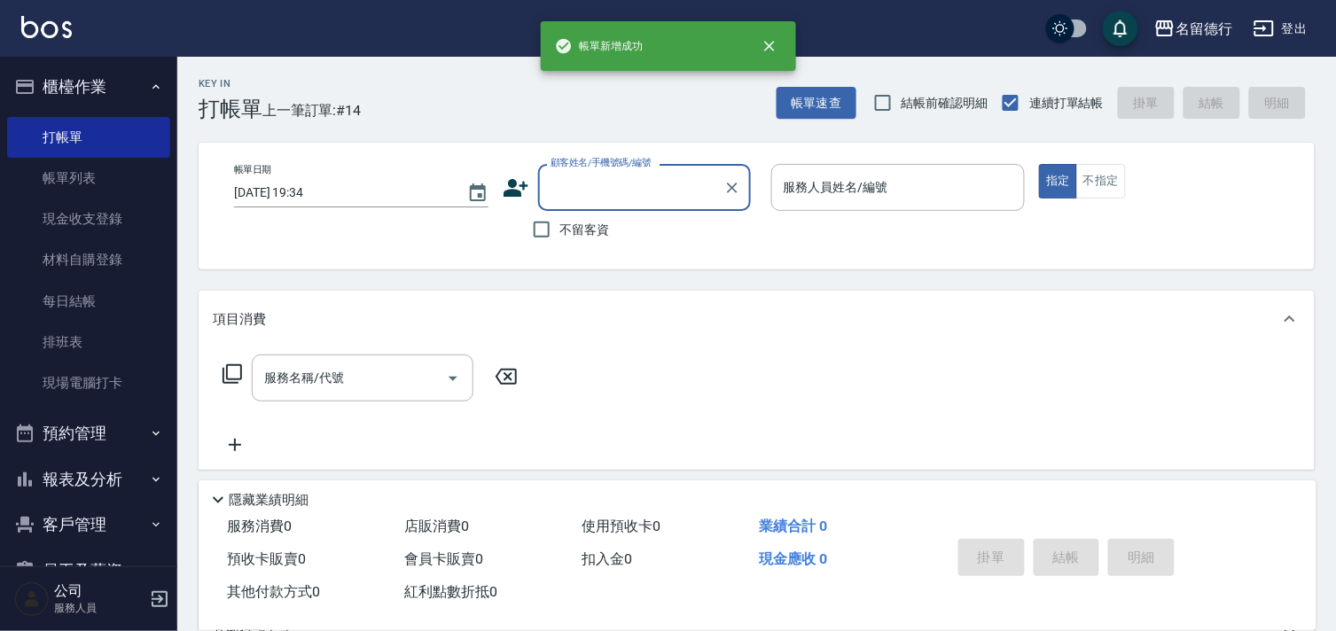
scroll to position [0, 0]
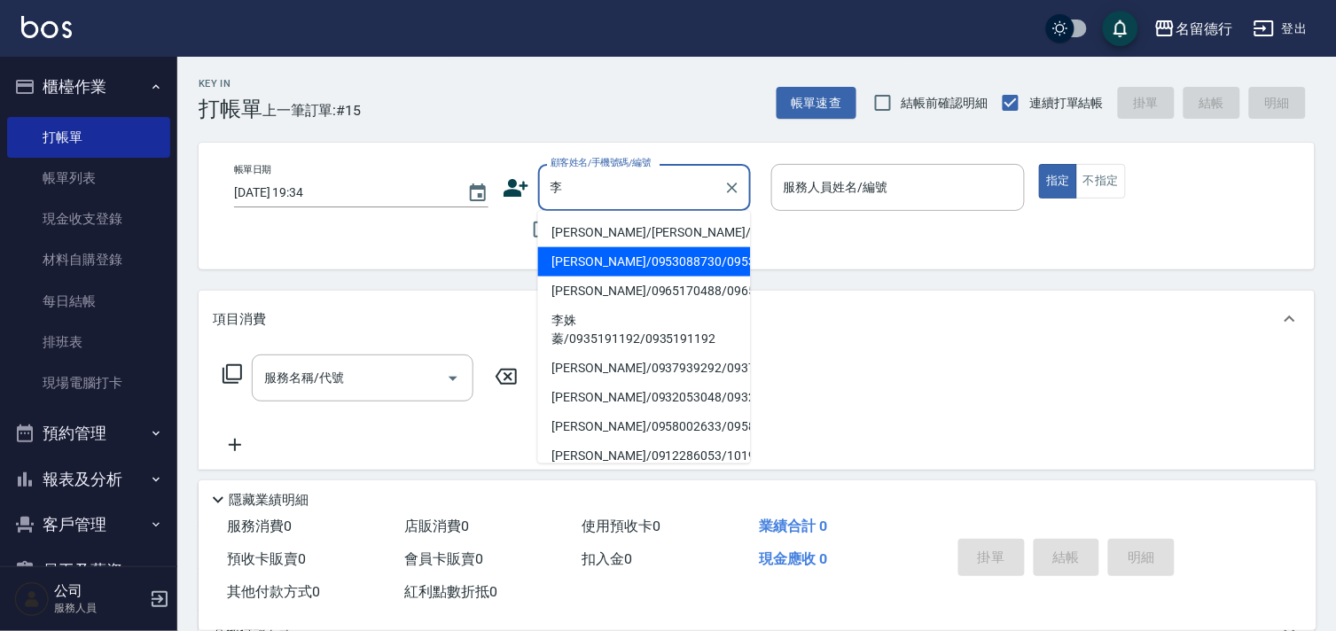
click at [621, 235] on li "李秀玲/李秀玲/0922424585" at bounding box center [644, 232] width 213 height 29
type input "李秀玲/李秀玲/0922424585"
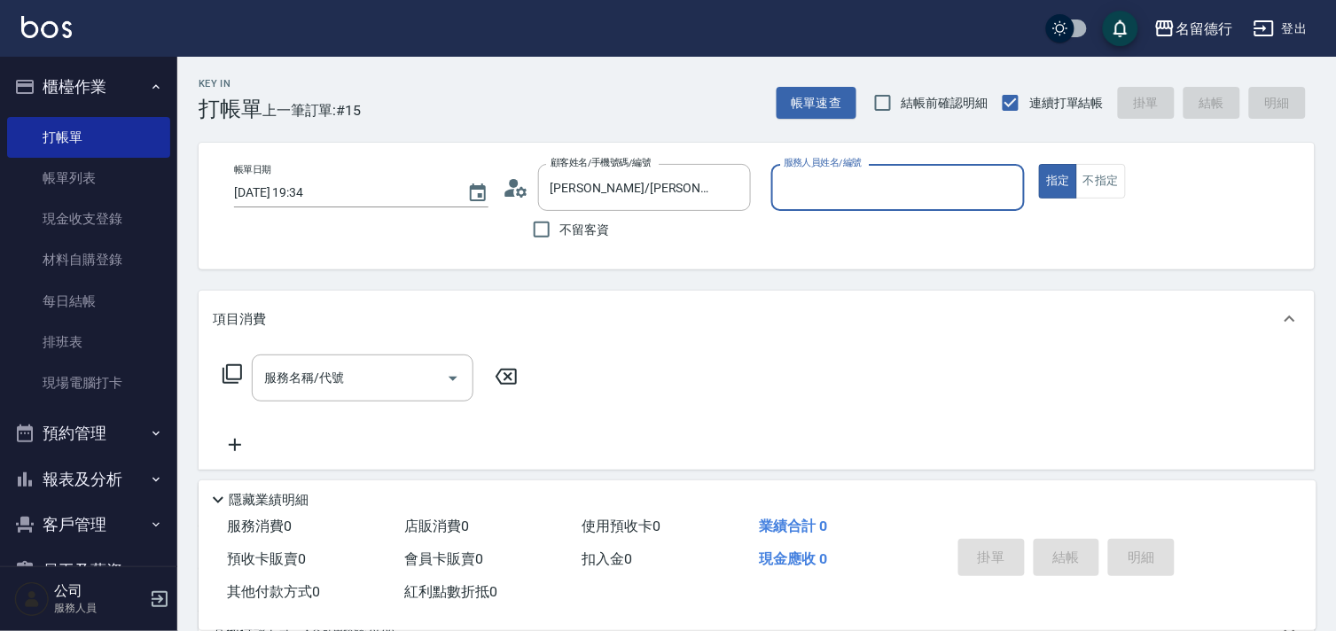
type input "品言-07"
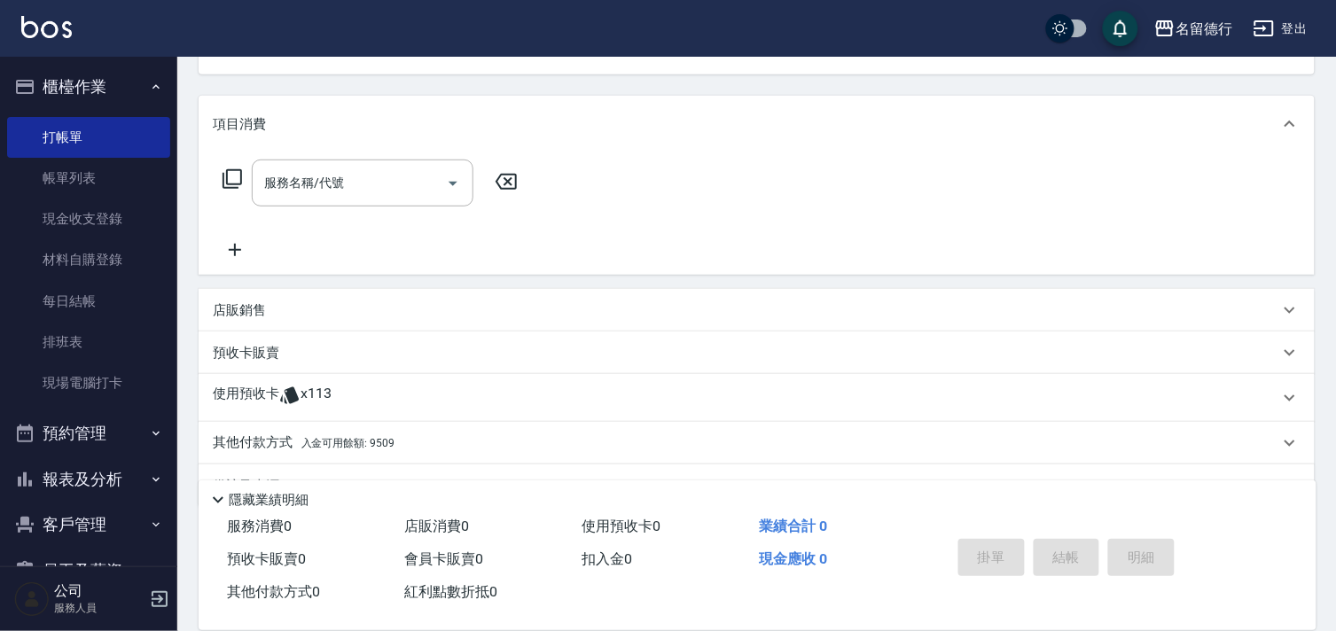
scroll to position [238, 0]
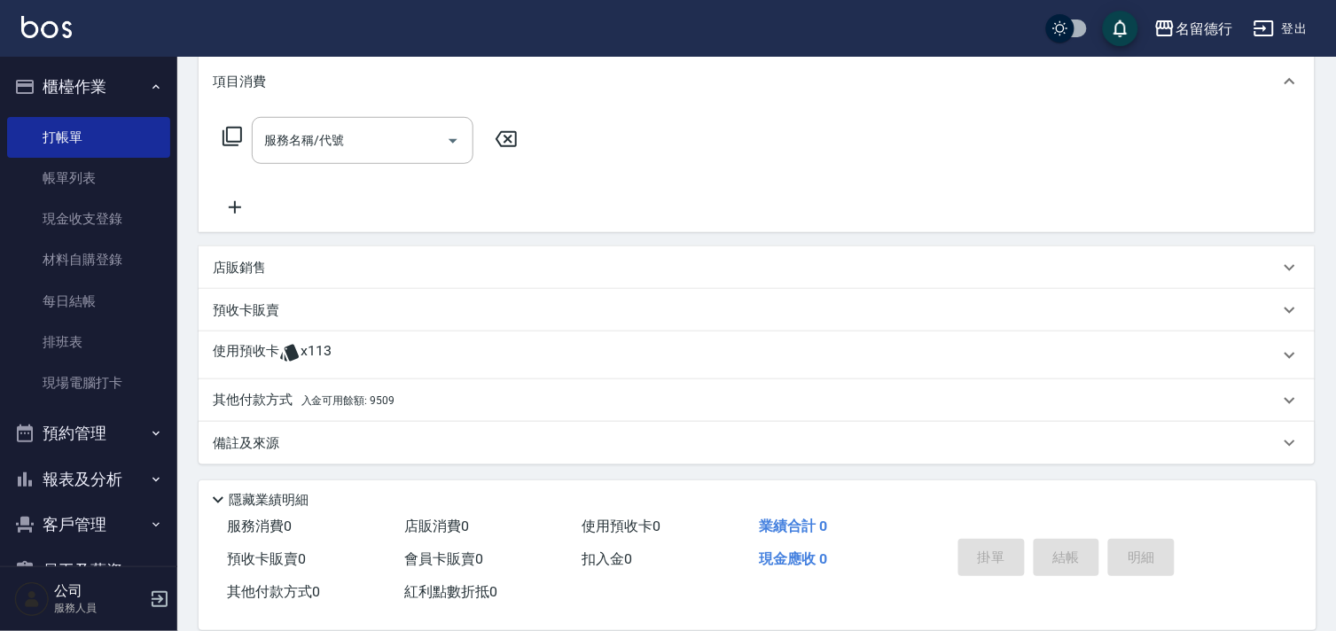
click at [263, 311] on p "預收卡販賣" at bounding box center [246, 310] width 66 height 19
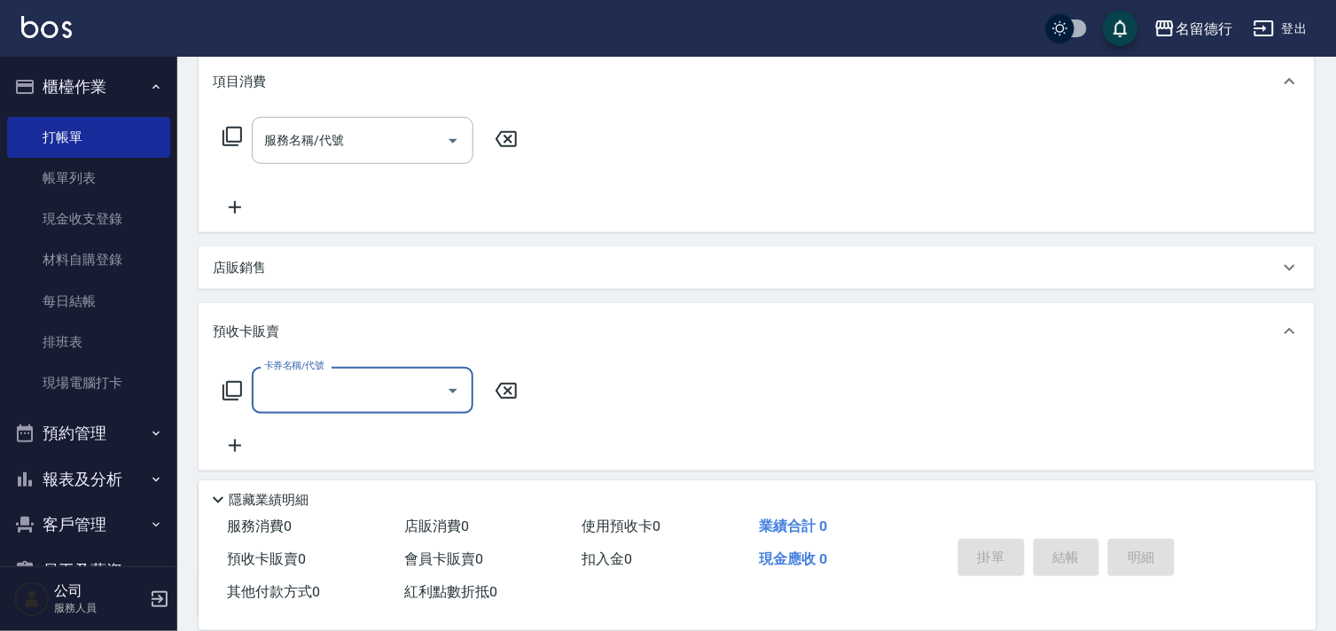
scroll to position [1, 0]
click at [245, 392] on div "卡券名稱/代號 卡券名稱/代號" at bounding box center [371, 390] width 316 height 47
click at [235, 385] on icon at bounding box center [232, 390] width 21 height 21
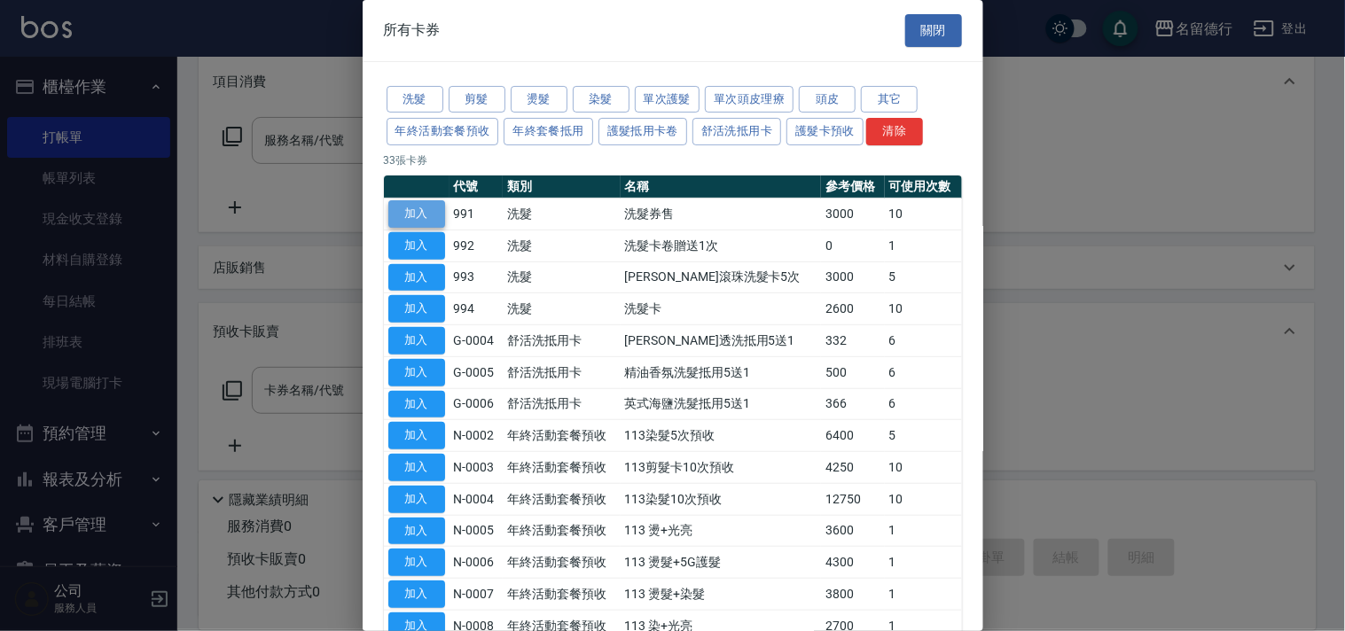
click at [404, 217] on button "加入" at bounding box center [416, 213] width 57 height 27
type input "洗髮券售(991)"
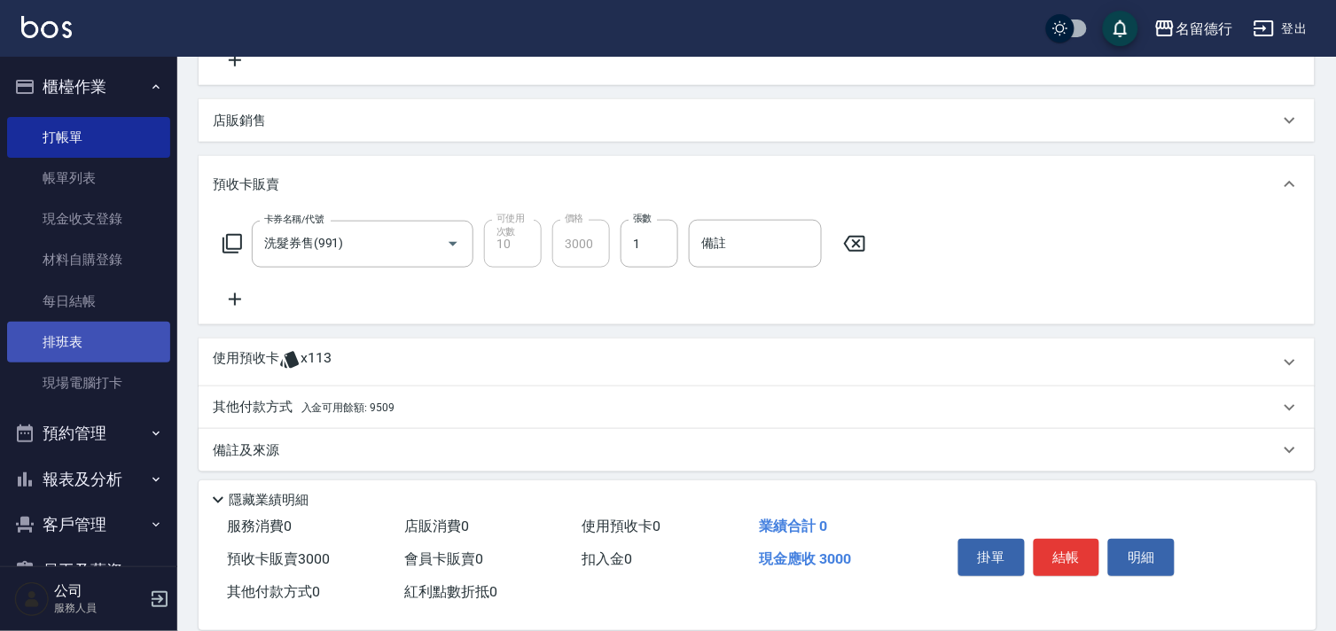
scroll to position [393, 0]
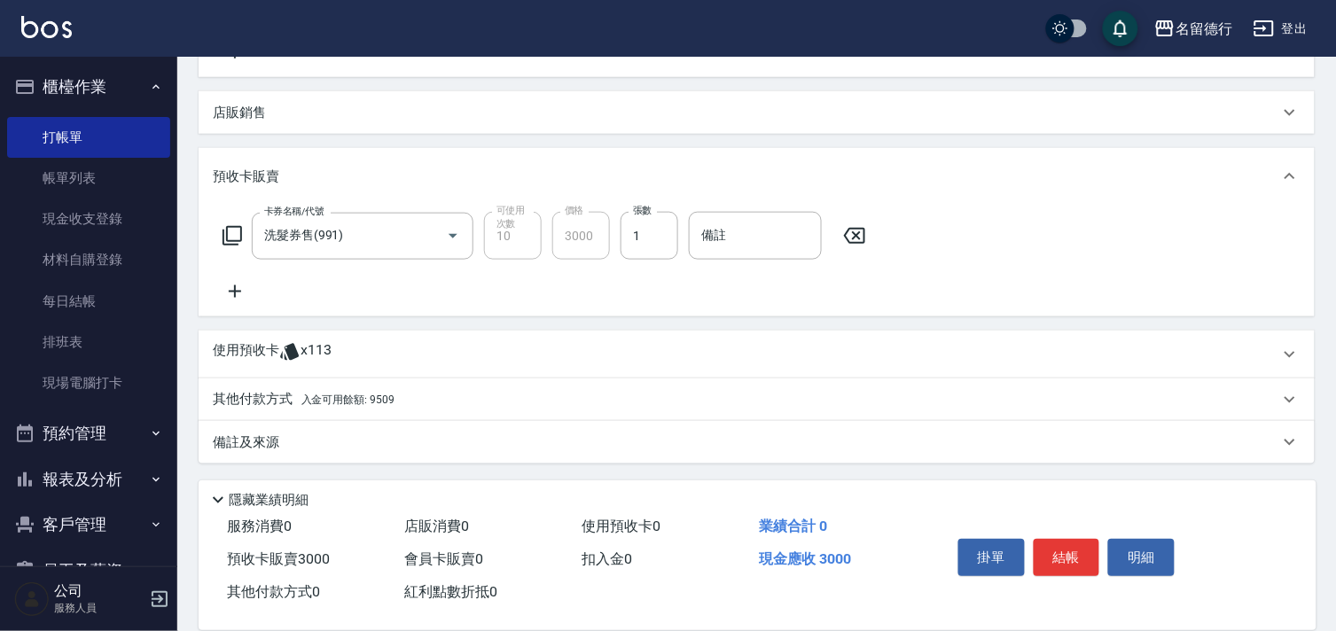
click at [310, 395] on span "入金可用餘額: 9509" at bounding box center [347, 400] width 93 height 12
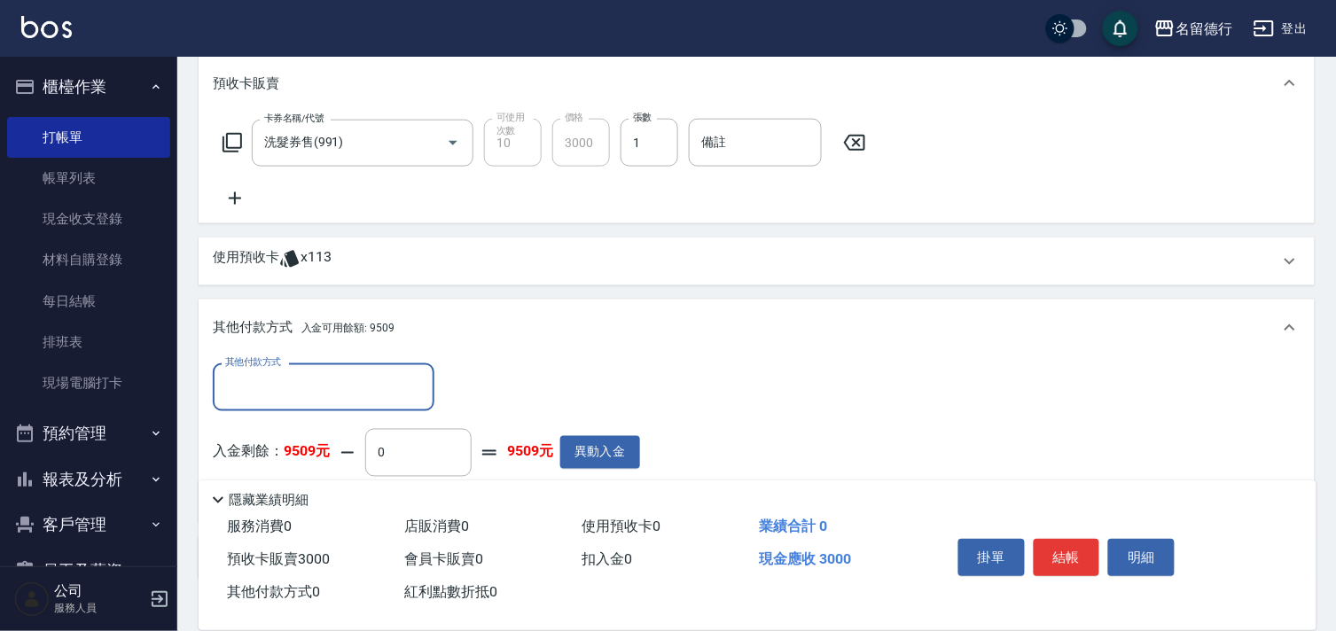
scroll to position [589, 0]
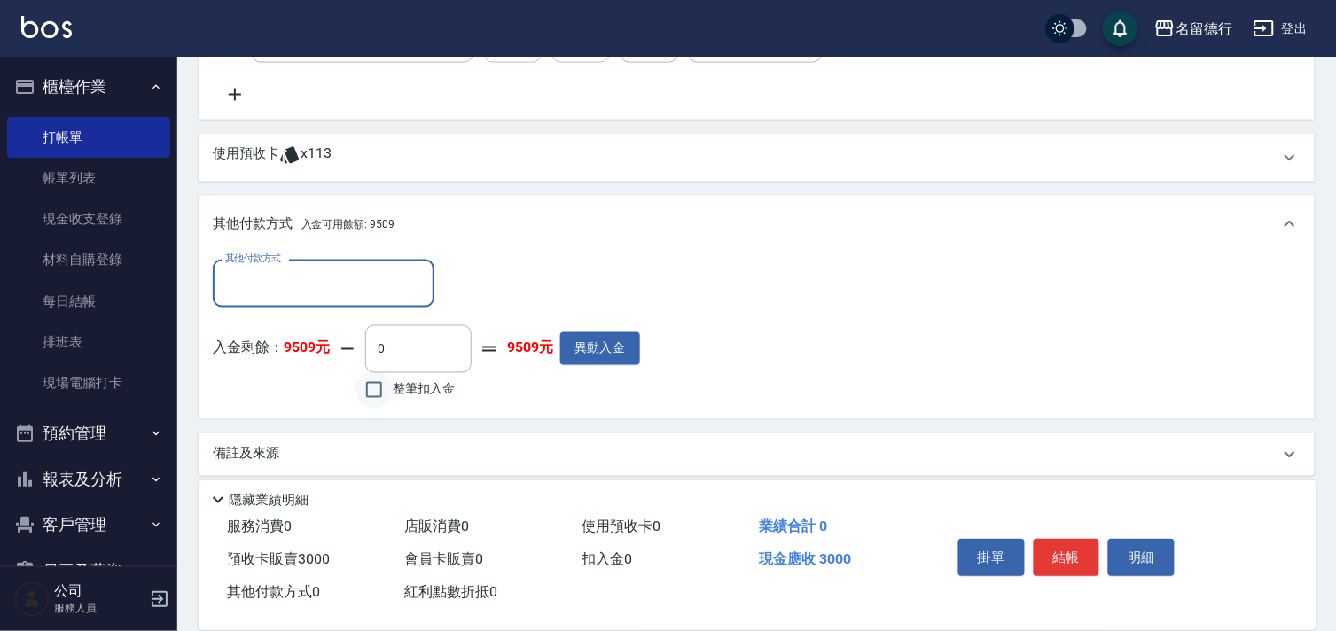
click at [375, 388] on input "整筆扣入金" at bounding box center [373, 389] width 37 height 37
checkbox input "true"
type input "3000"
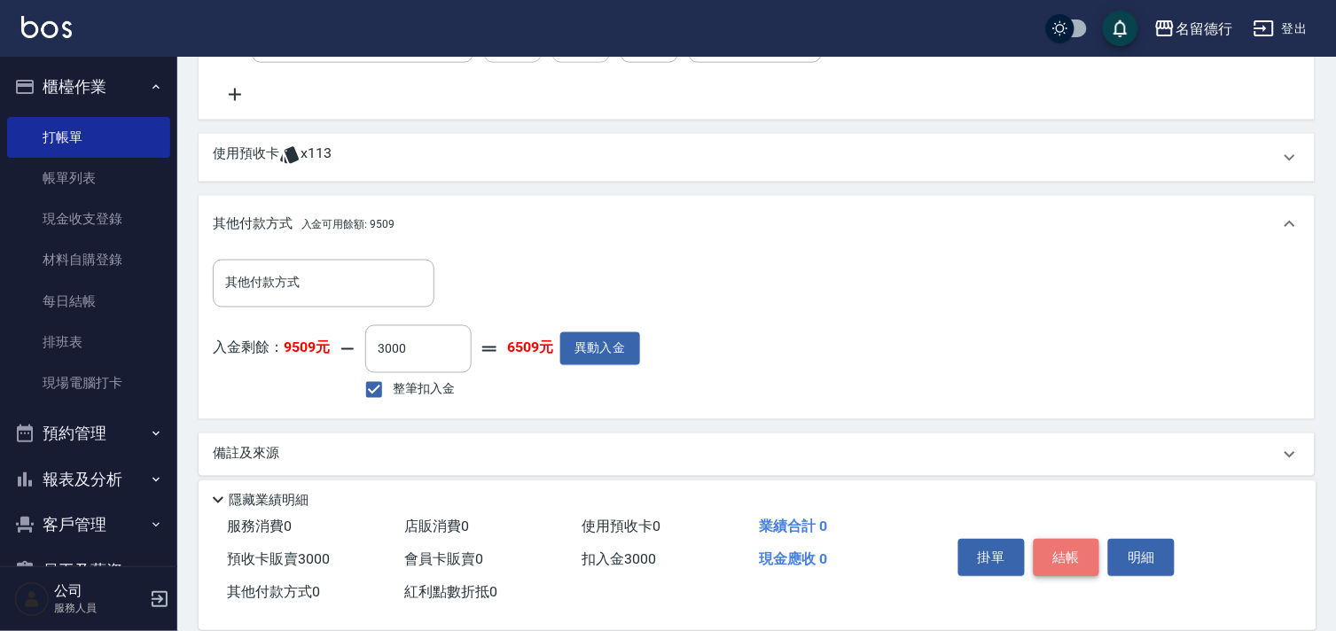
click at [1077, 558] on button "結帳" at bounding box center [1066, 557] width 66 height 37
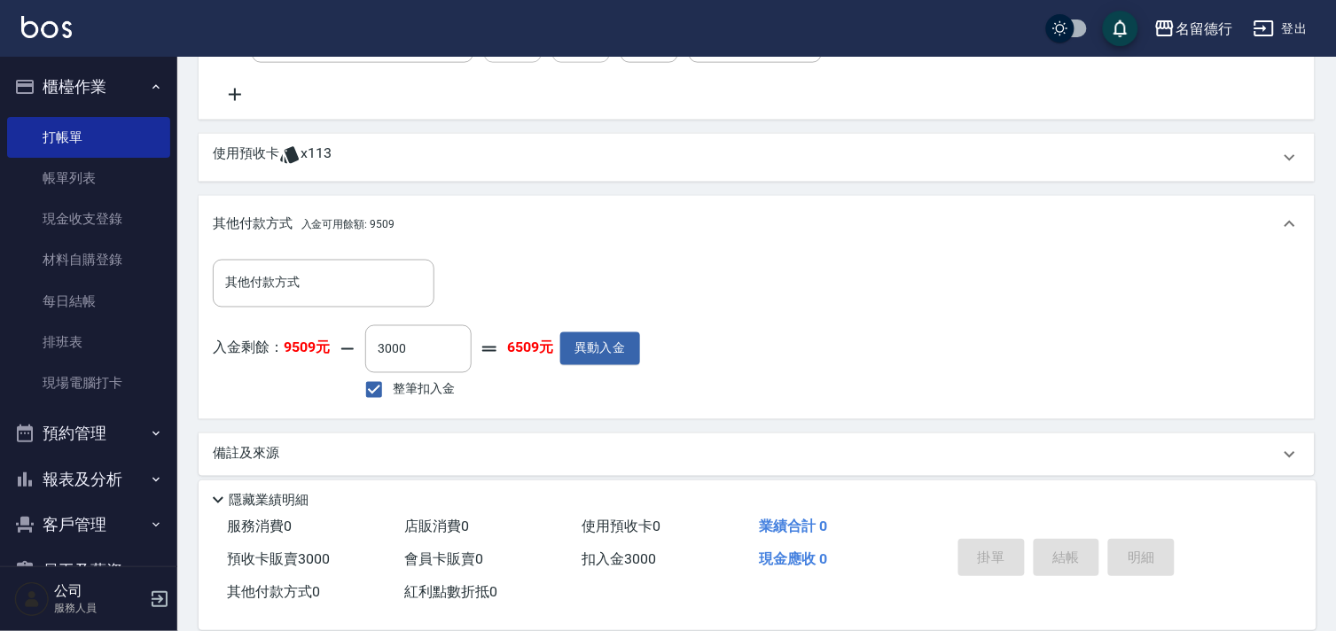
type input "2025/09/19 19:35"
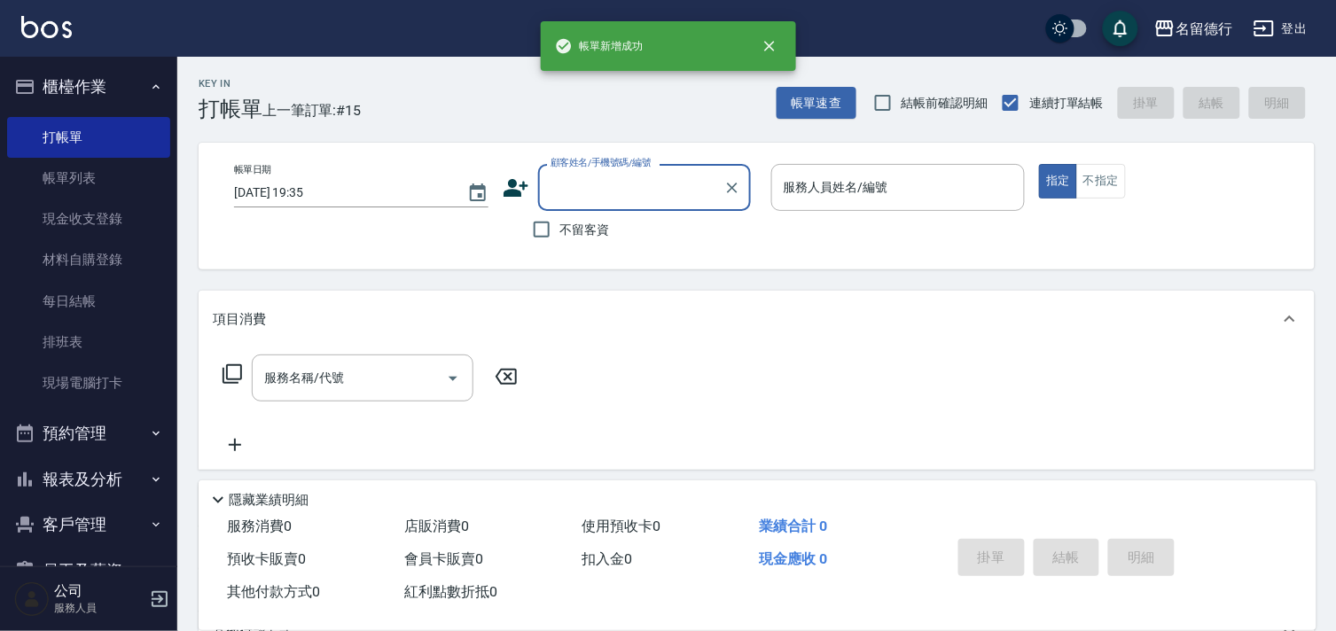
scroll to position [0, 0]
click at [607, 192] on input "顧客姓名/手機號碼/編號" at bounding box center [631, 187] width 170 height 31
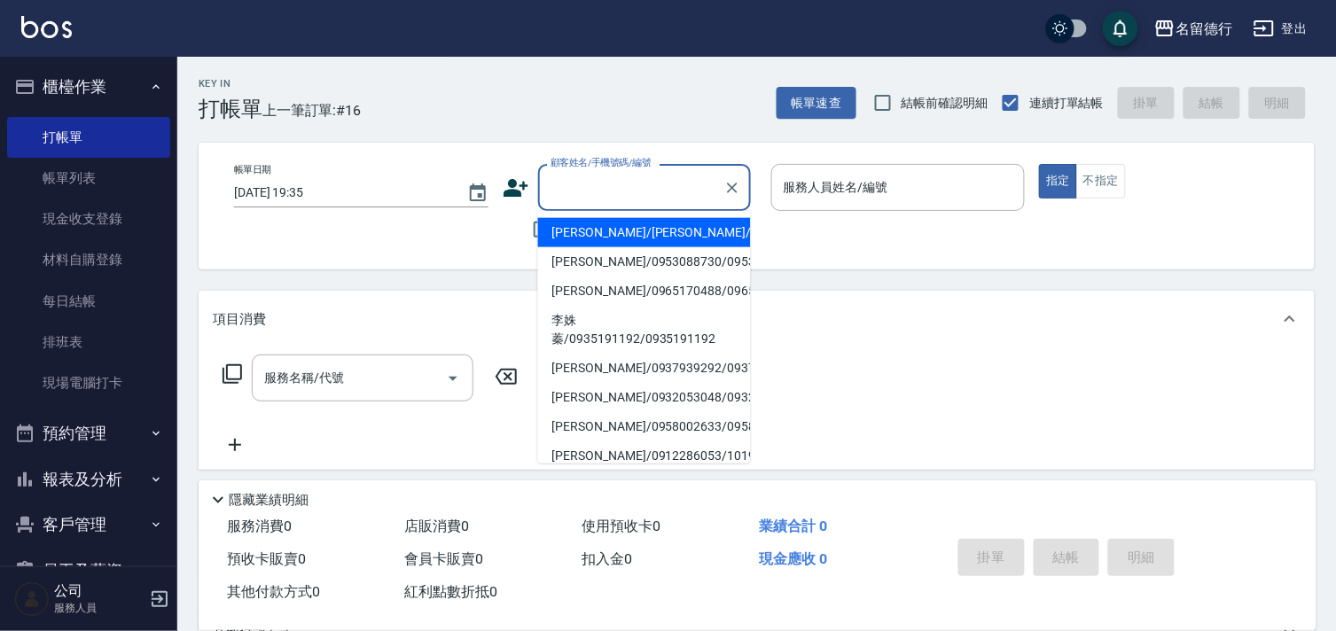
click at [607, 225] on li "李秀玲/李秀玲/0922424585" at bounding box center [644, 232] width 213 height 29
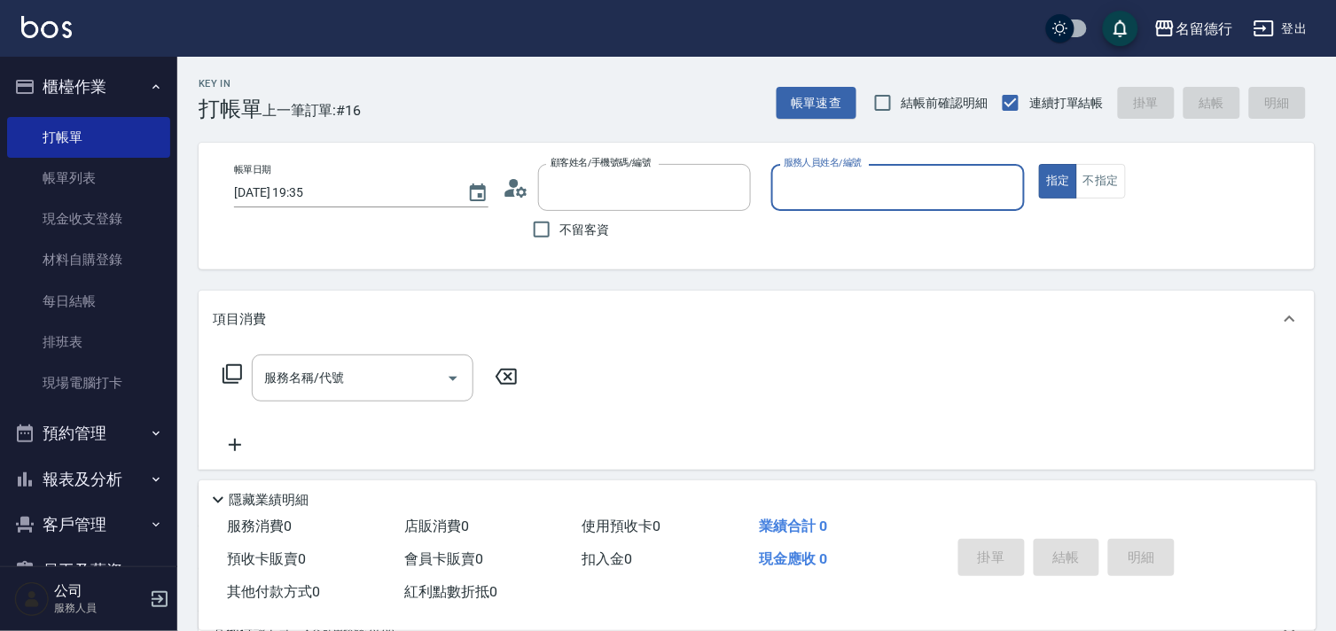
type input "李秀玲/李秀玲/0922424585"
type input "品言-07"
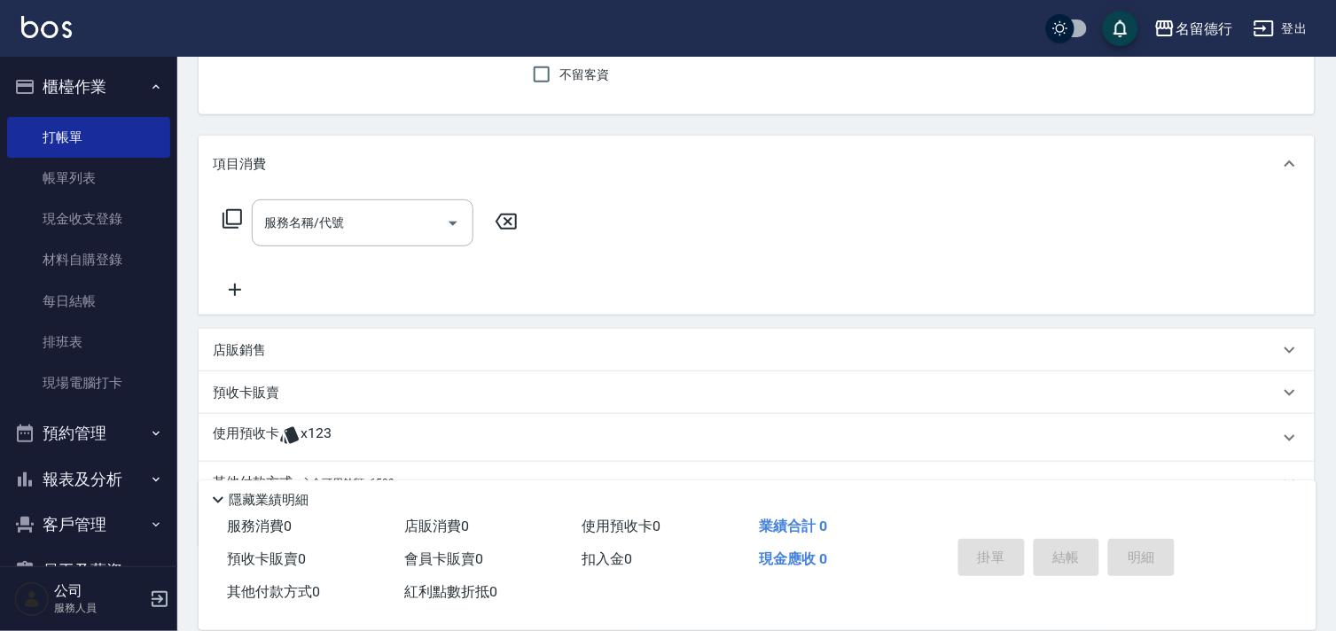
scroll to position [238, 0]
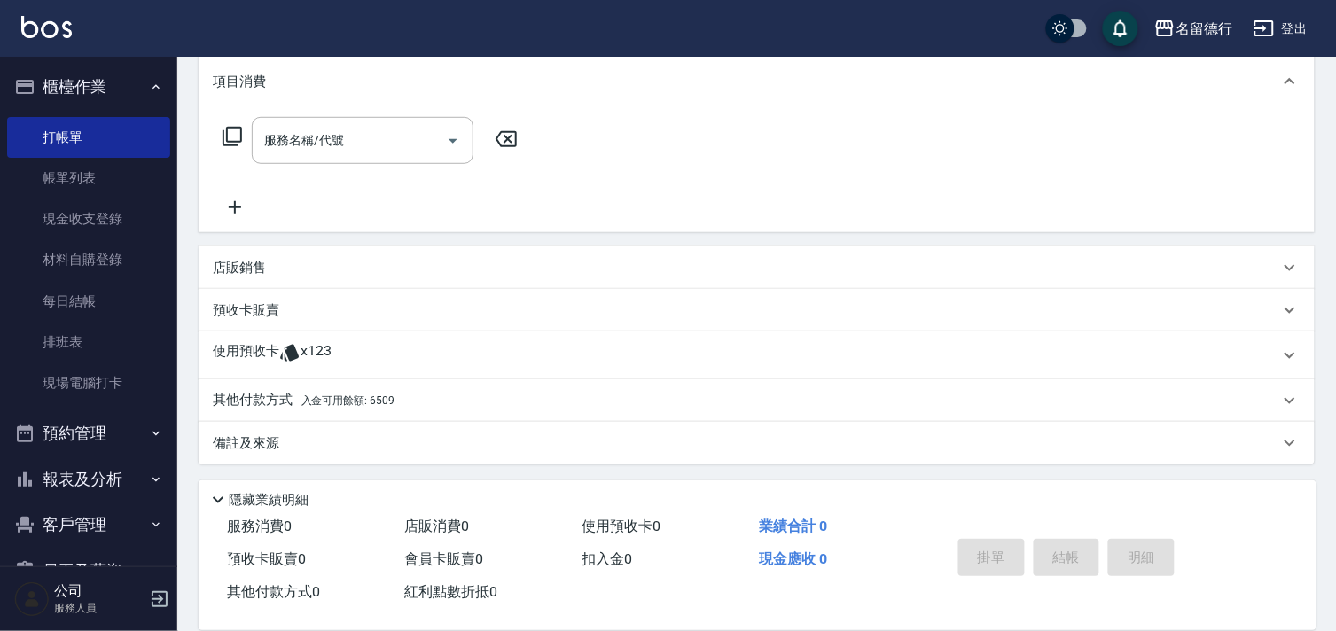
click at [292, 345] on icon at bounding box center [289, 353] width 19 height 17
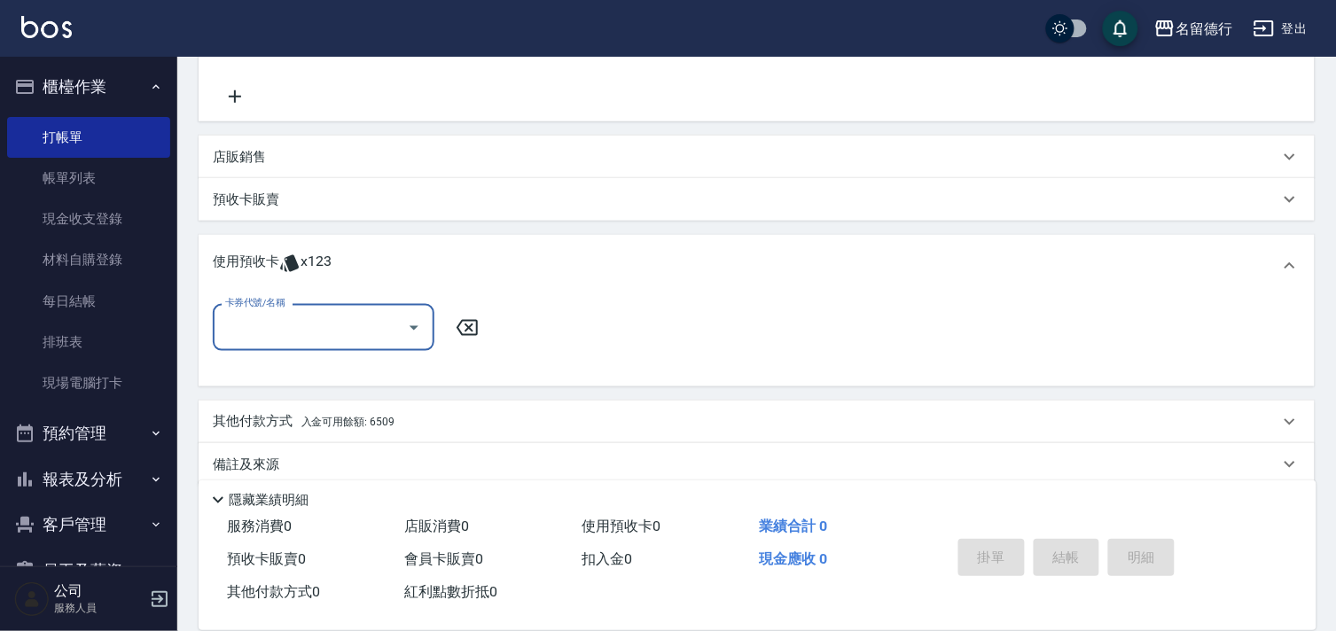
scroll to position [370, 0]
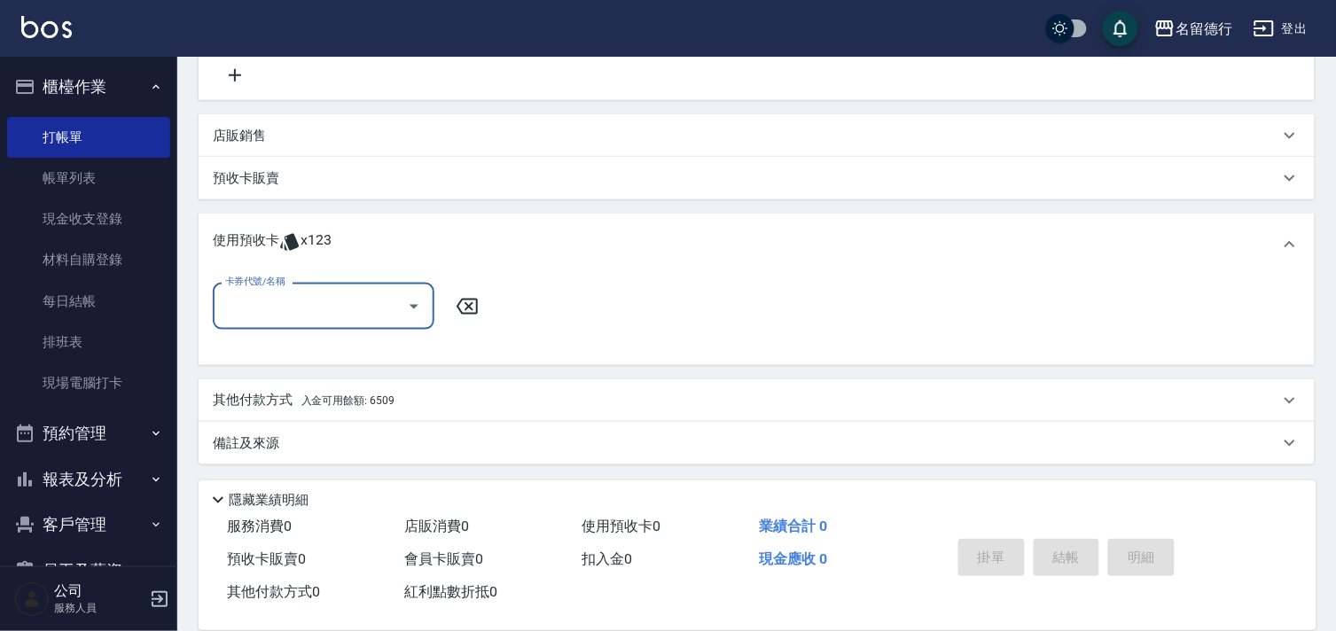
click at [351, 302] on input "卡券代號/名稱" at bounding box center [310, 306] width 179 height 31
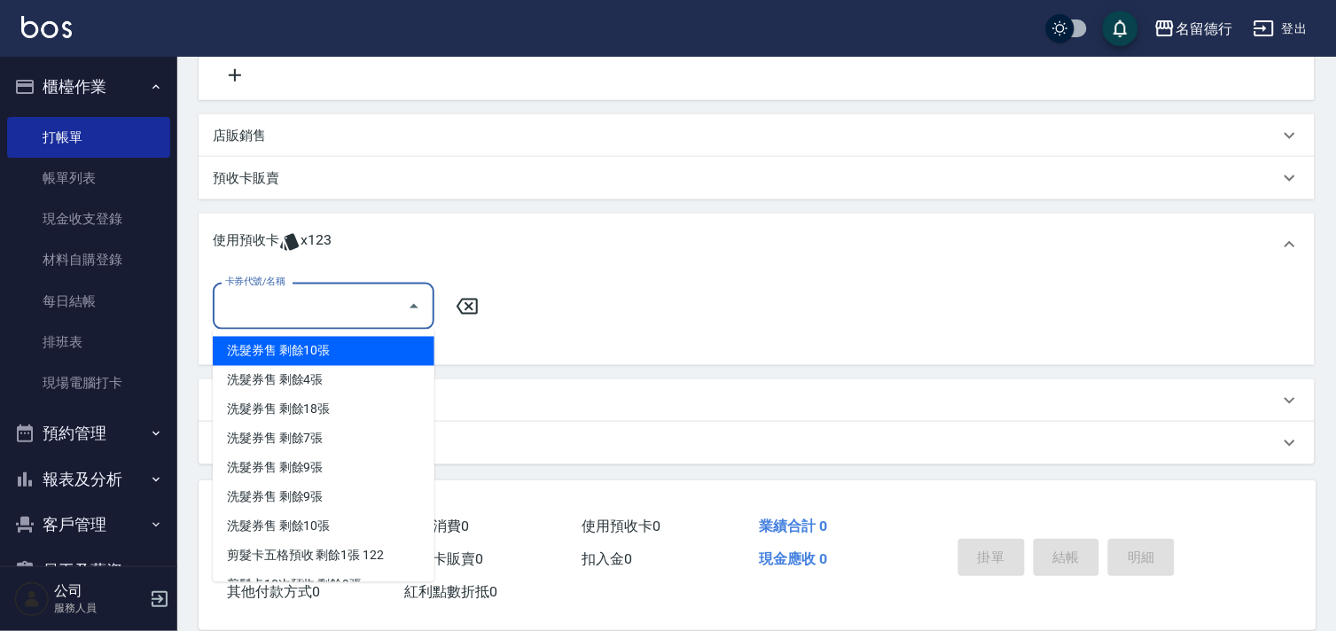
click at [377, 347] on div "洗髮券售 剩餘10張" at bounding box center [324, 351] width 222 height 29
type input "洗髮券售"
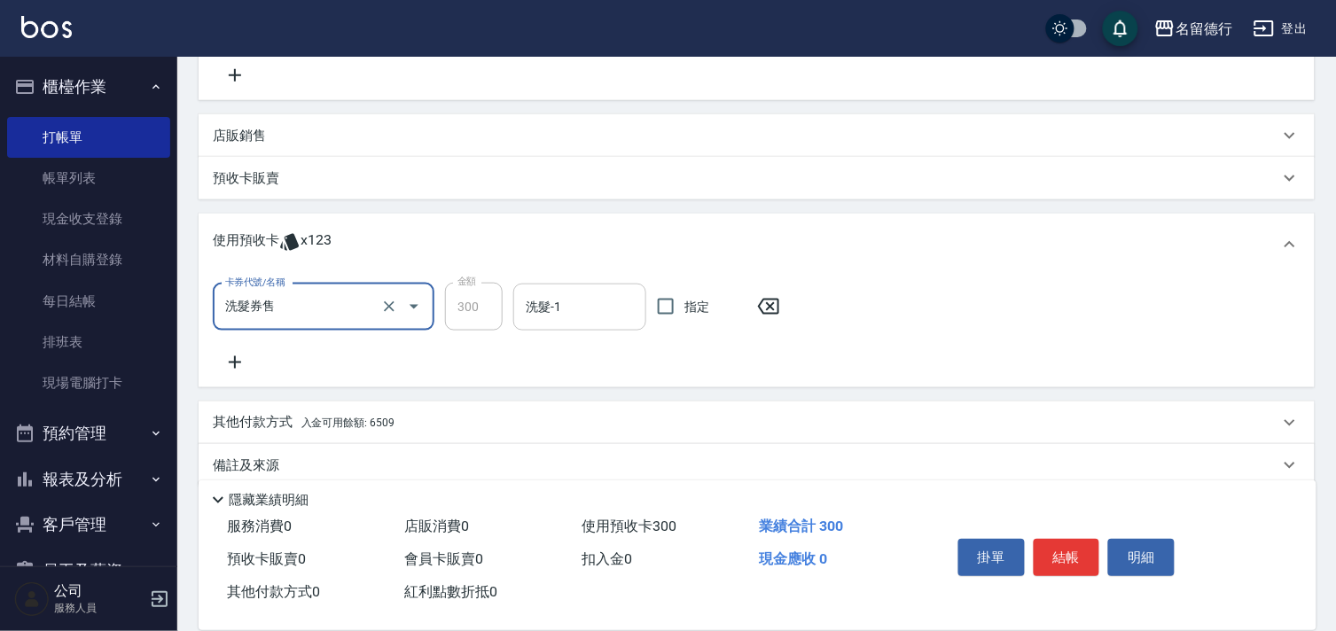
click at [542, 299] on div "洗髮-1 洗髮-1" at bounding box center [579, 307] width 133 height 47
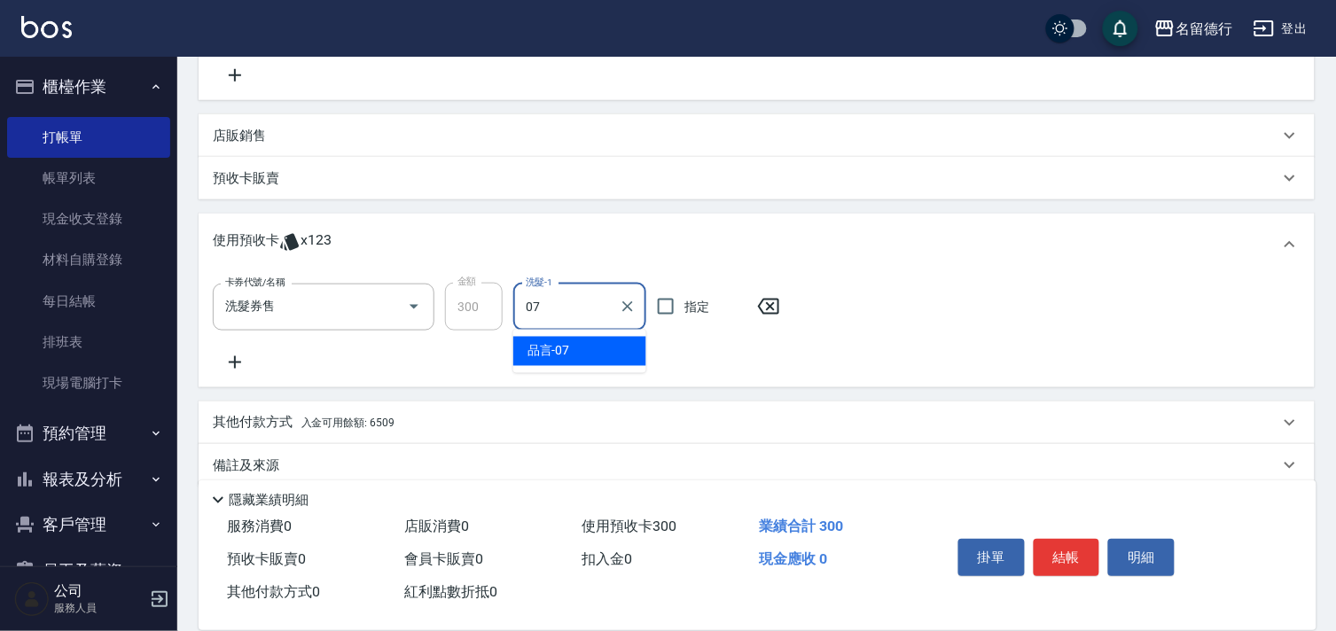
click at [640, 359] on div "品言 -07" at bounding box center [579, 351] width 133 height 29
type input "品言-07"
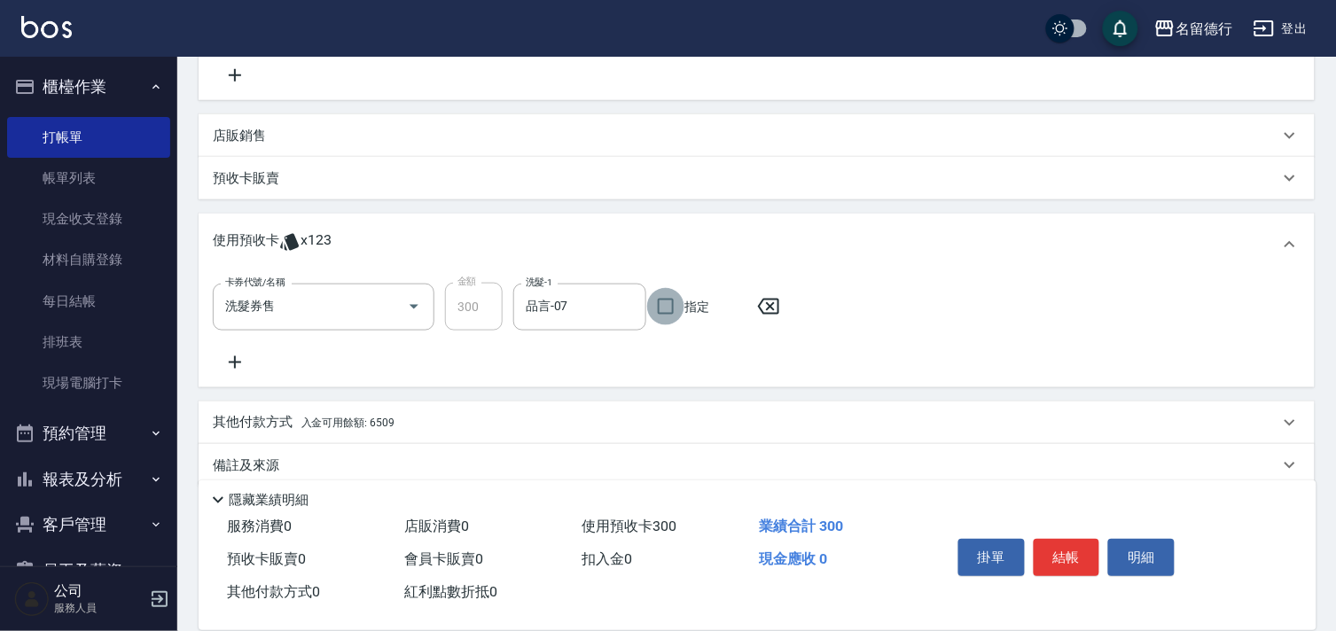
click at [675, 310] on input "指定" at bounding box center [665, 306] width 37 height 37
checkbox input "true"
click at [1070, 559] on button "結帳" at bounding box center [1066, 557] width 66 height 37
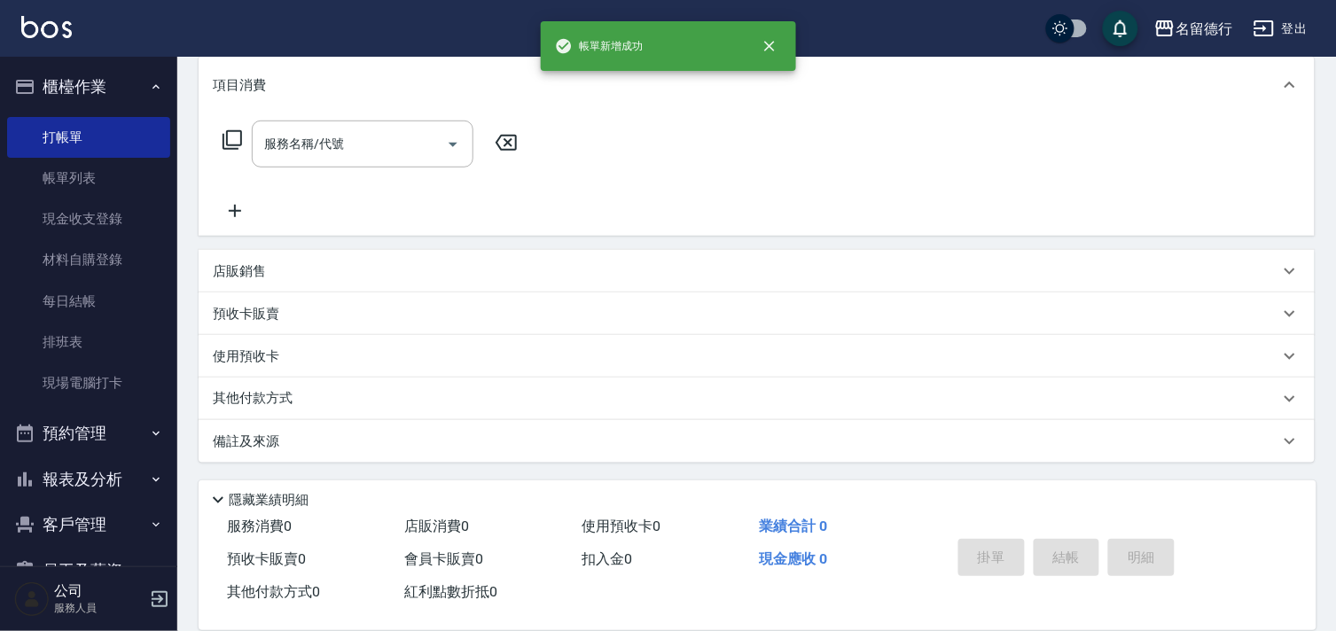
scroll to position [0, 0]
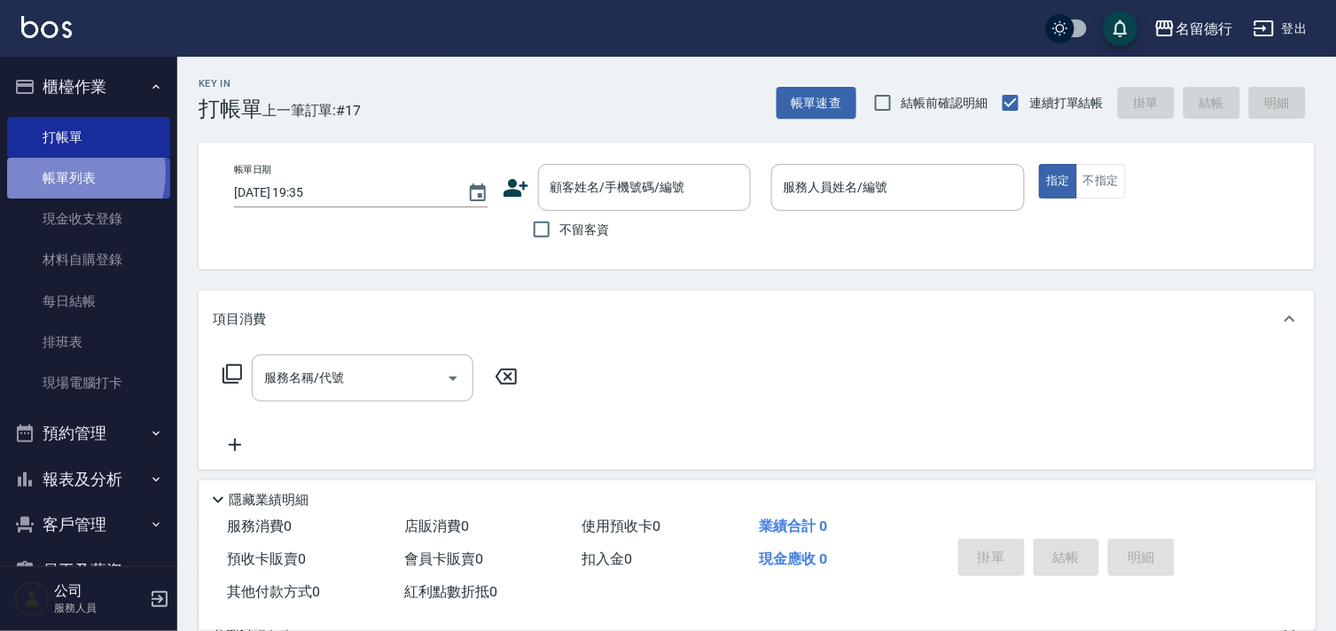
click at [66, 173] on link "帳單列表" at bounding box center [88, 178] width 163 height 41
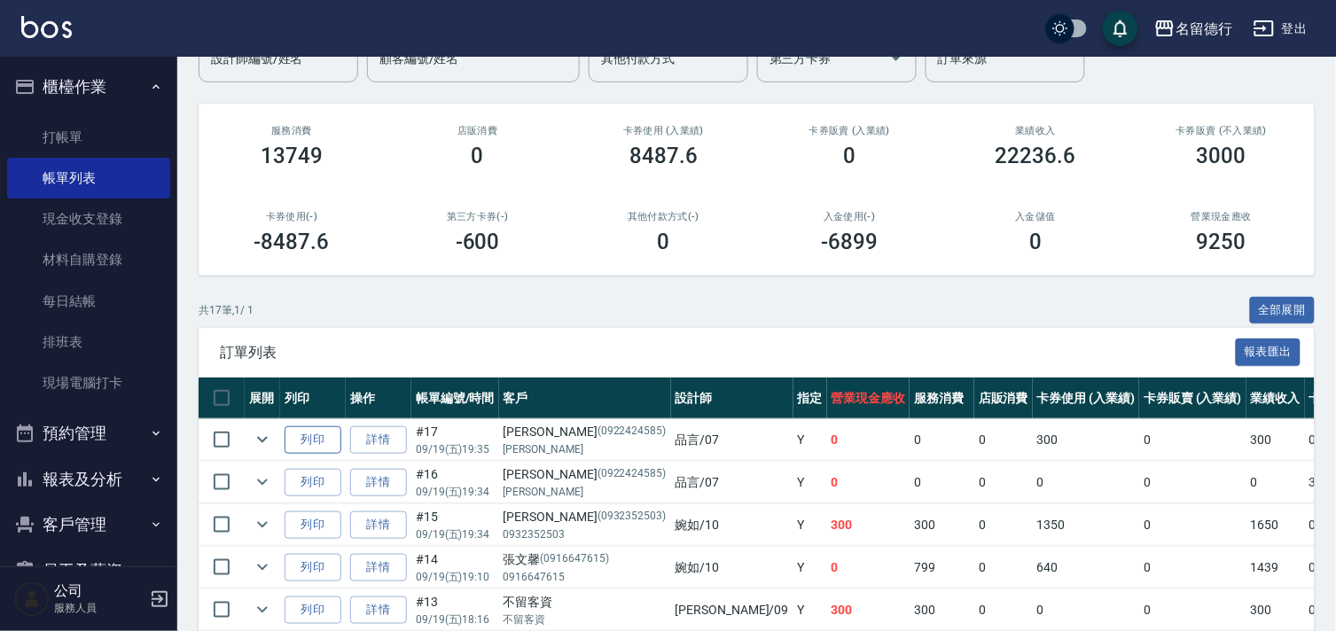
scroll to position [295, 0]
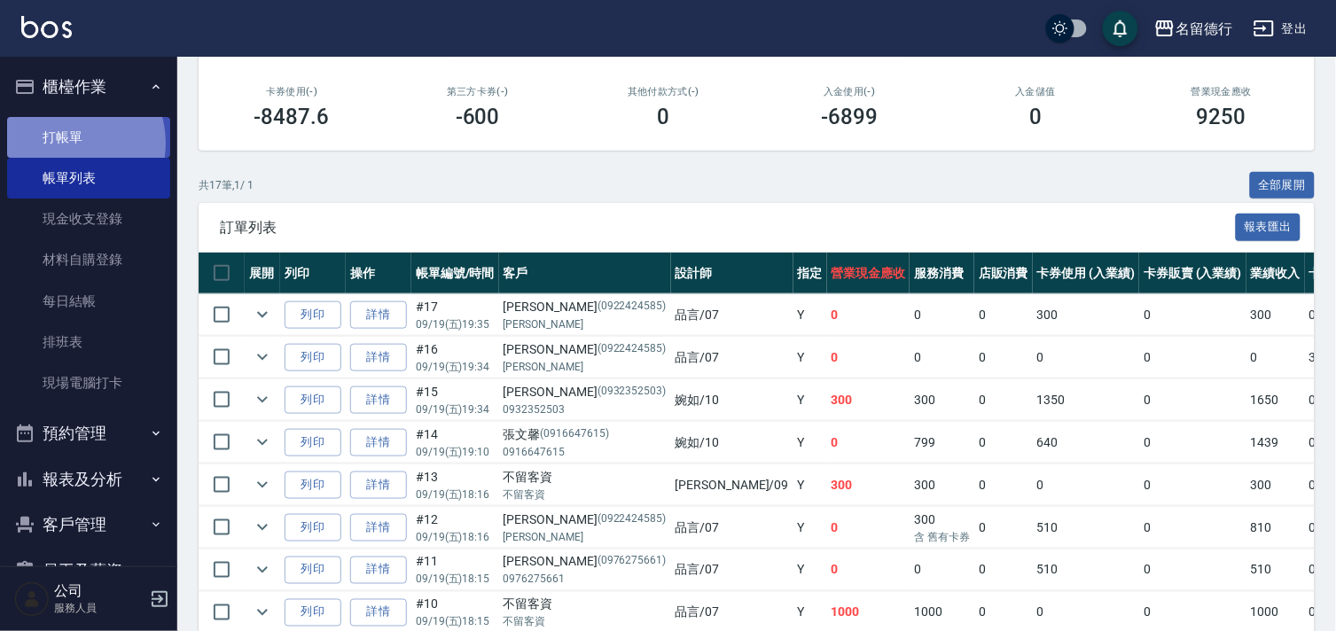
click at [68, 143] on link "打帳單" at bounding box center [88, 137] width 163 height 41
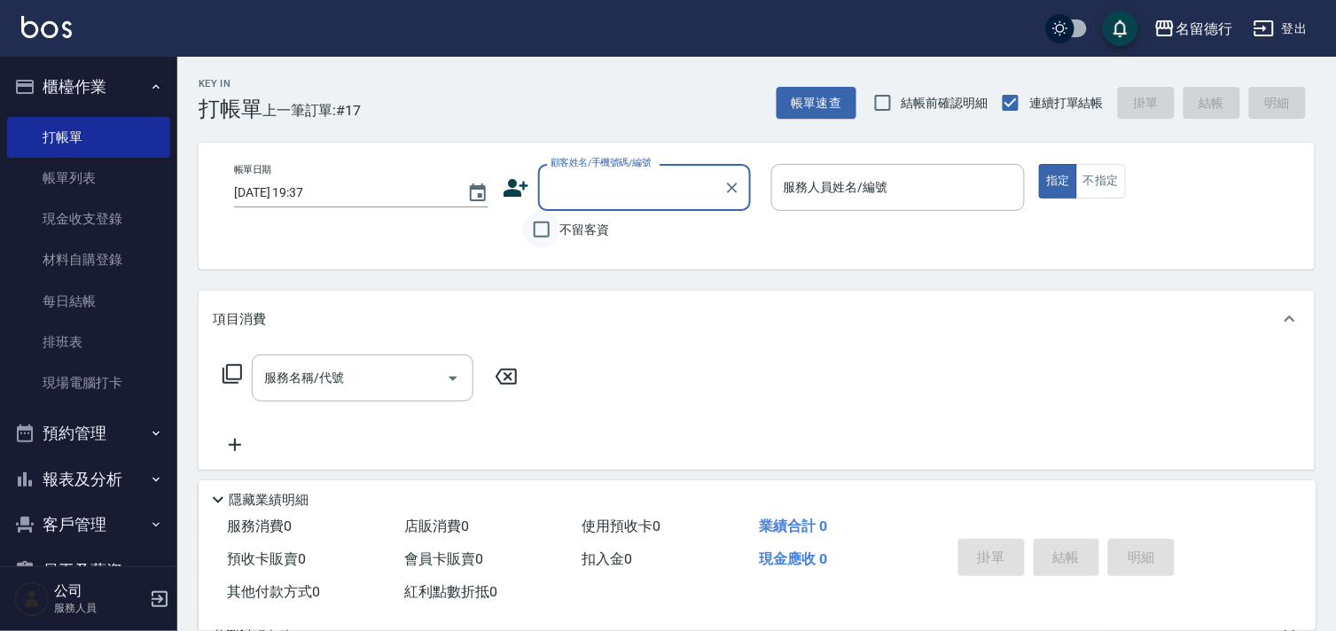
click at [537, 235] on input "不留客資" at bounding box center [541, 229] width 37 height 37
checkbox input "true"
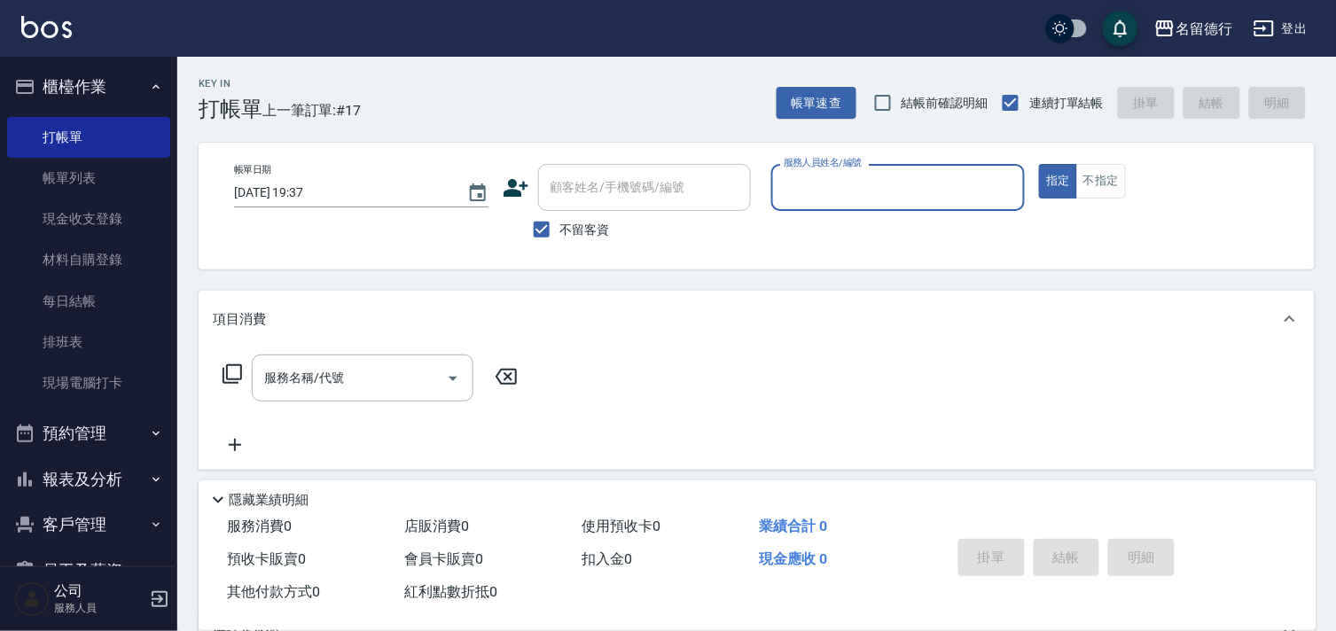
click at [820, 192] on input "服務人員姓名/編號" at bounding box center [898, 187] width 238 height 31
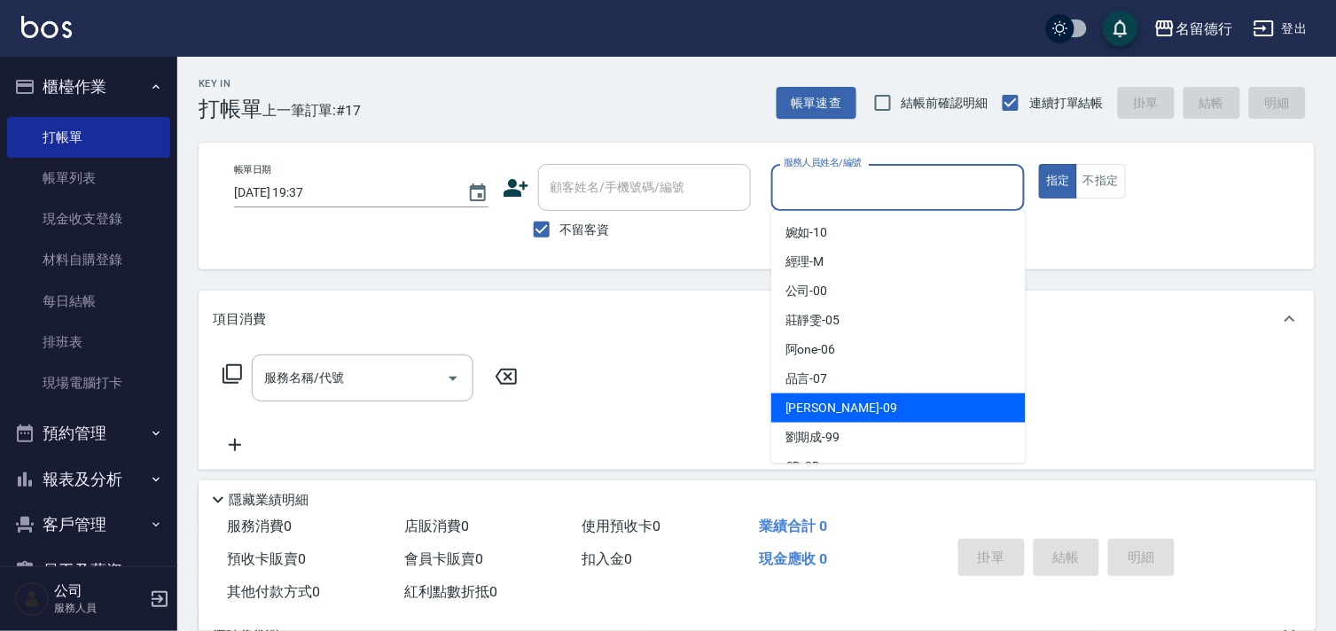
click at [798, 410] on span "TINA -09" at bounding box center [841, 408] width 112 height 19
type input "TINA-09"
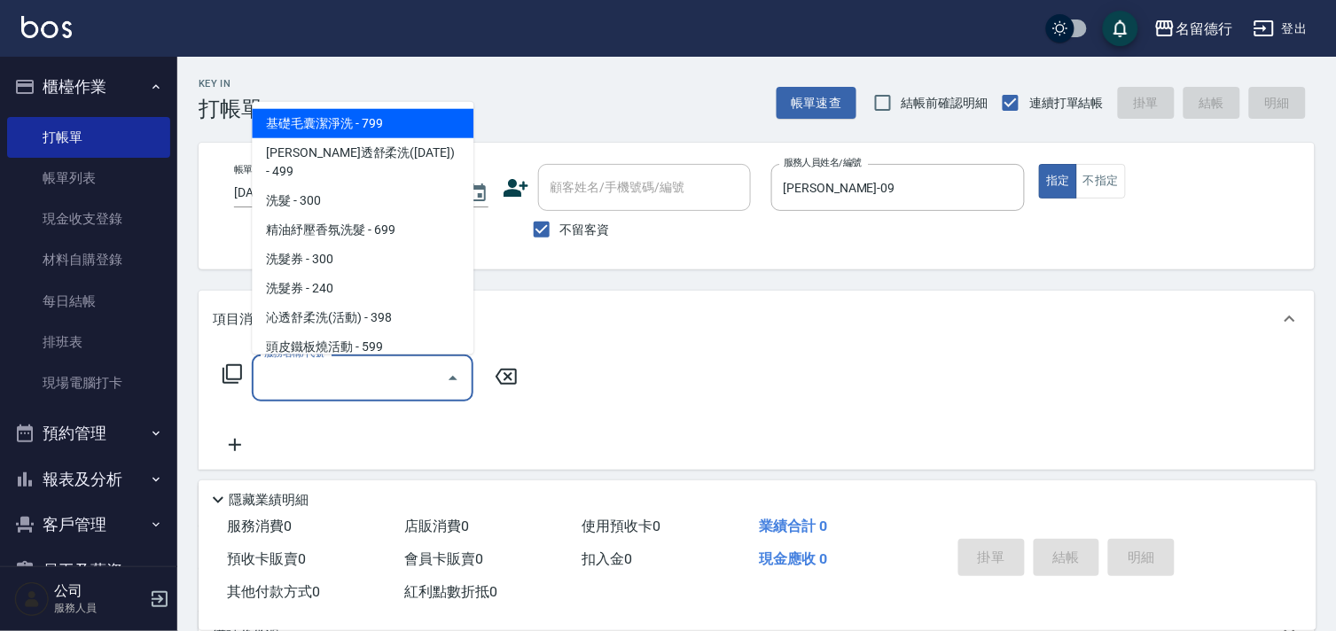
click at [331, 386] on input "服務名稱/代號" at bounding box center [349, 378] width 179 height 31
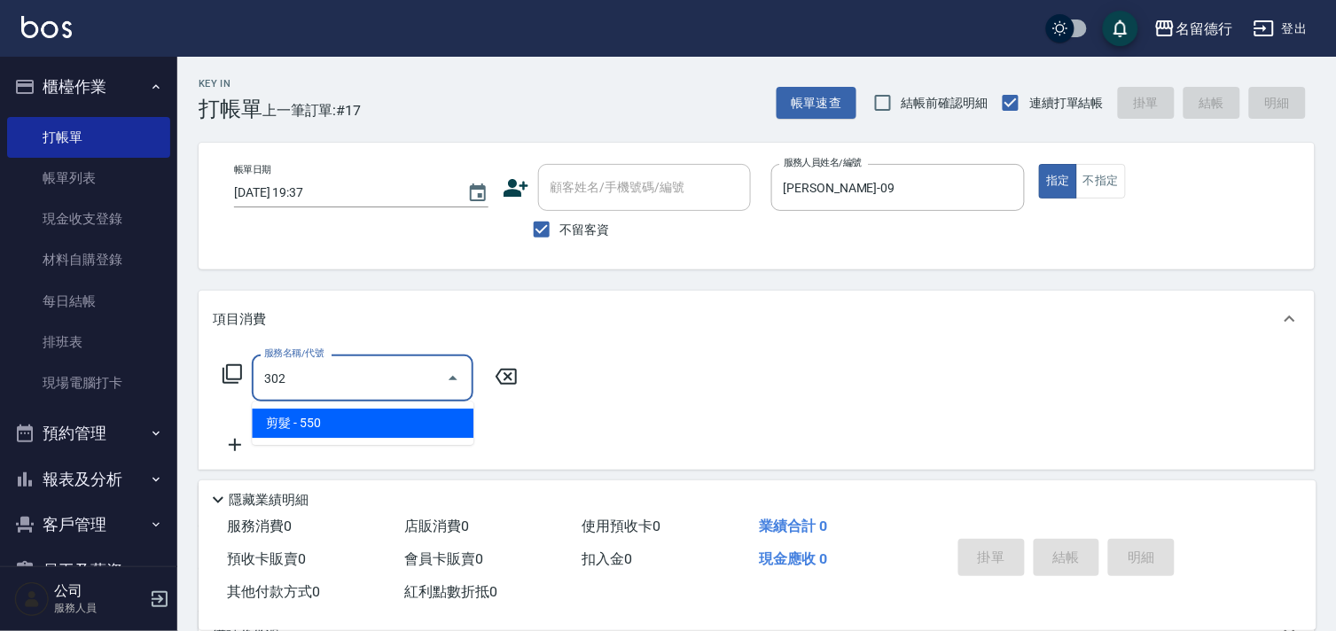
click at [349, 430] on span "剪髮 - 550" at bounding box center [363, 423] width 222 height 29
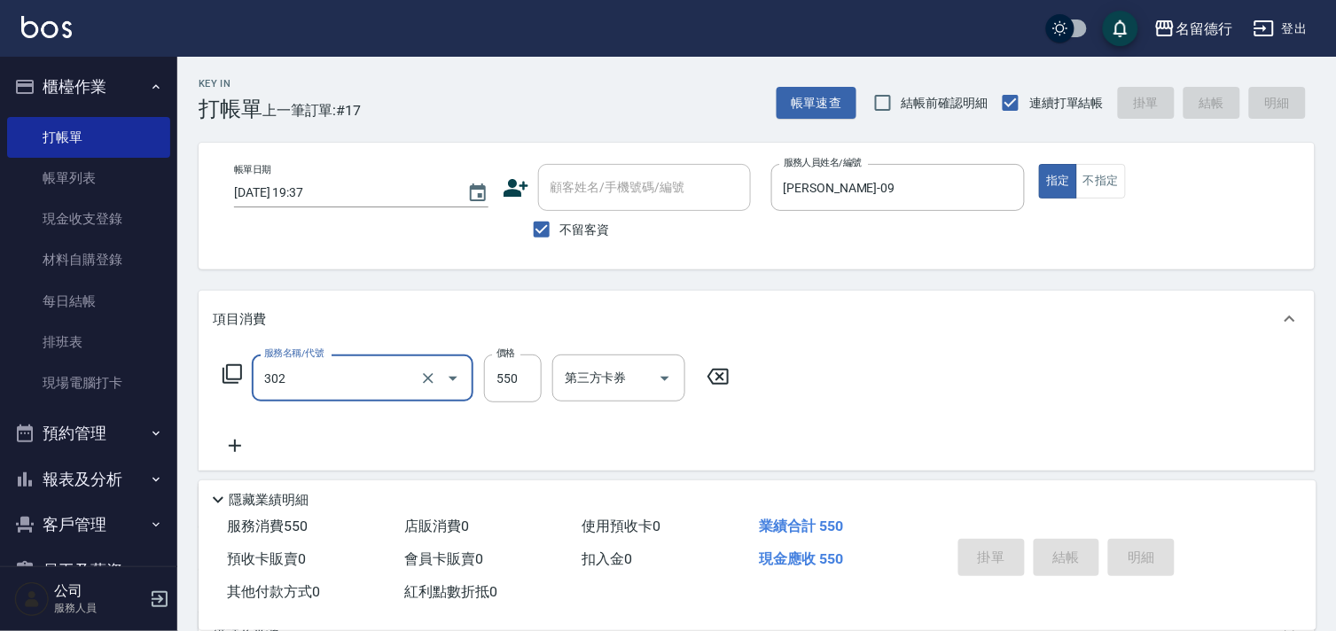
type input "302"
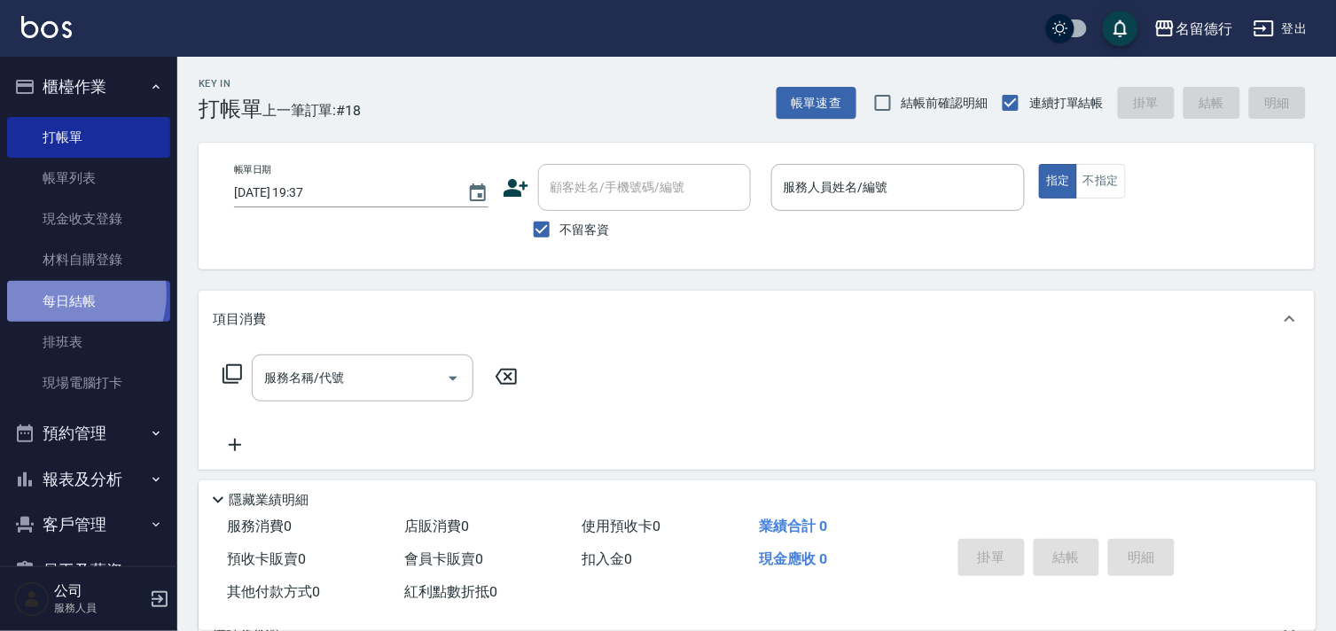
click at [66, 293] on link "每日結帳" at bounding box center [88, 301] width 163 height 41
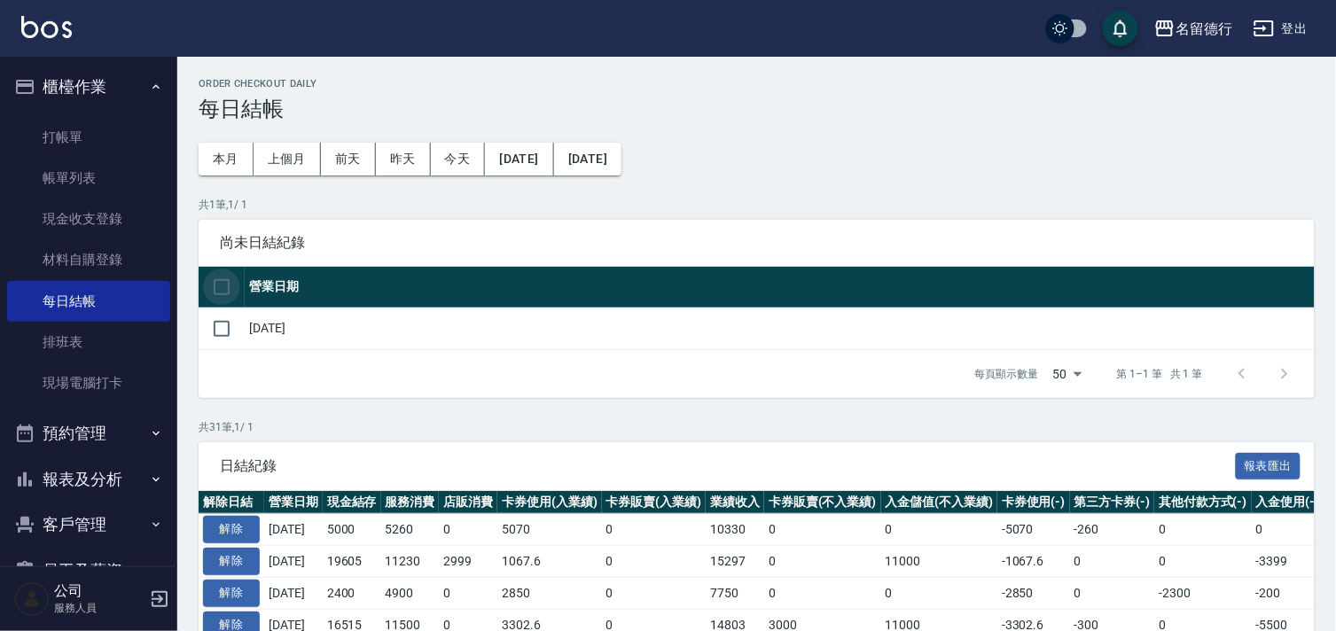
click at [228, 289] on input "checkbox" at bounding box center [221, 287] width 37 height 37
checkbox input "true"
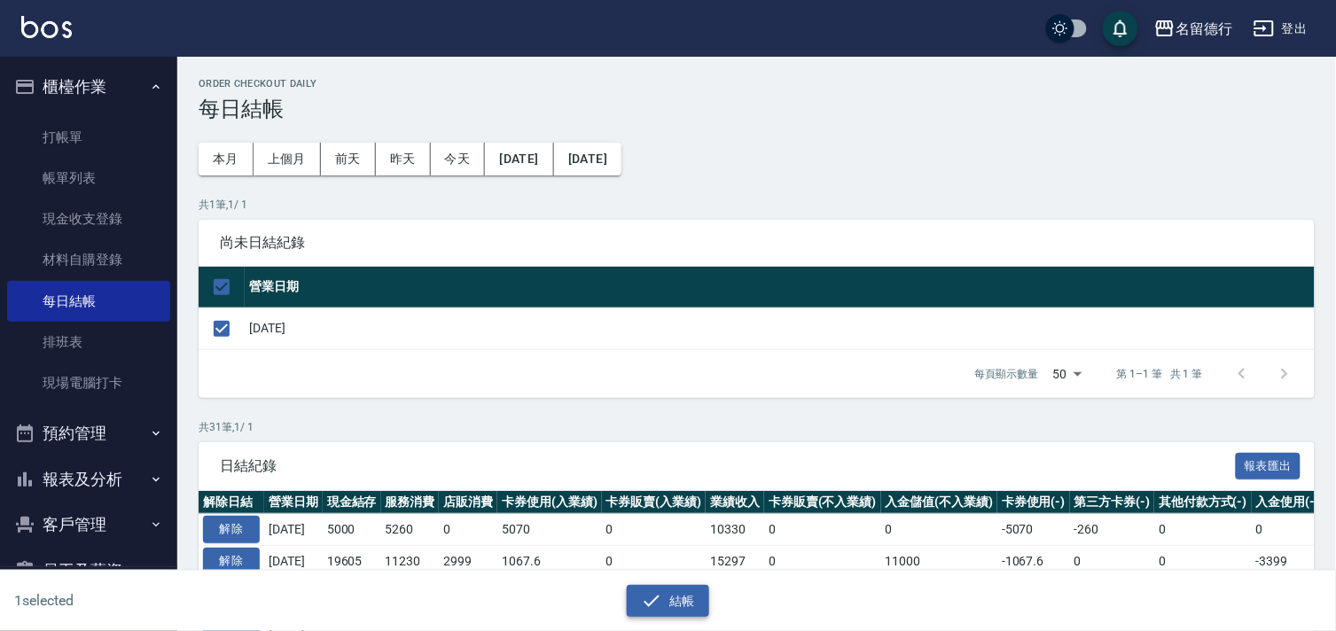
click at [668, 606] on button "結帳" at bounding box center [668, 601] width 82 height 33
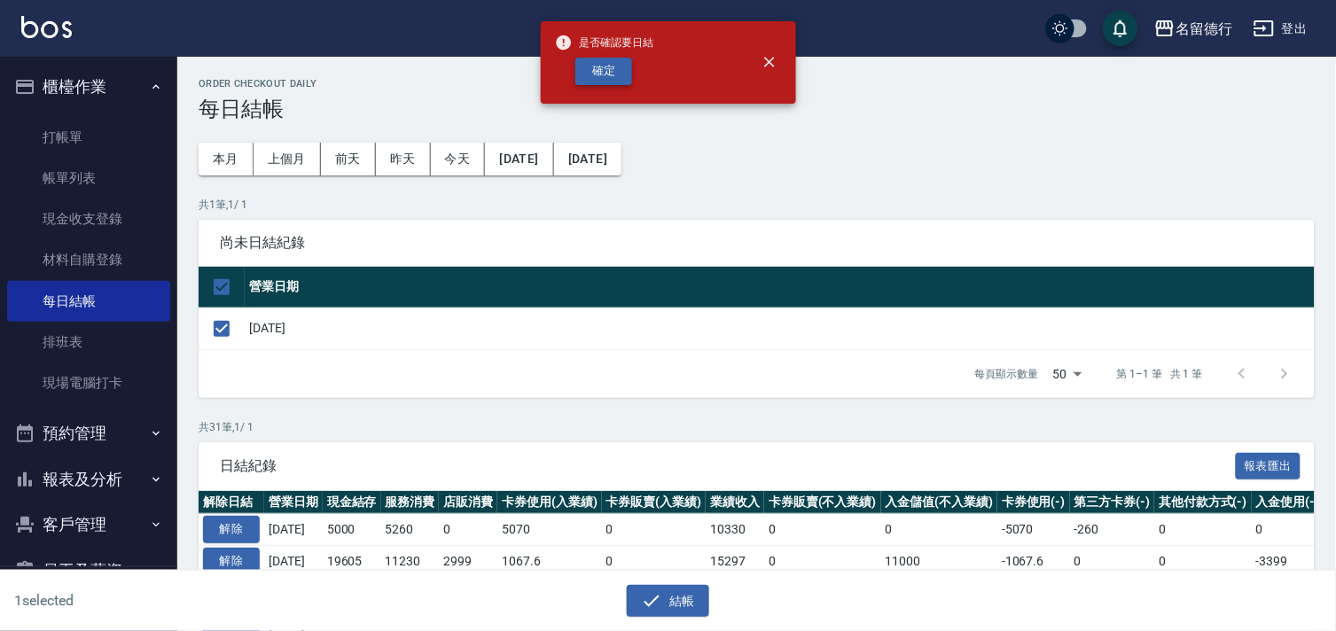
click at [589, 67] on button "確定" at bounding box center [603, 71] width 57 height 27
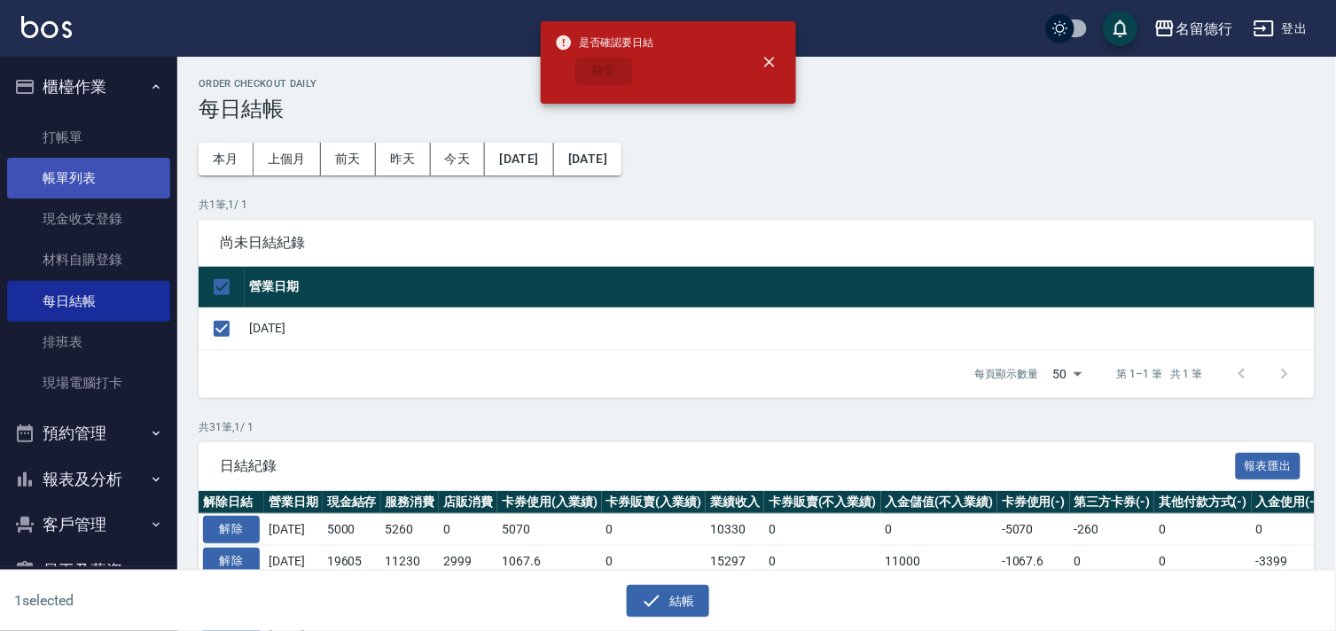
checkbox input "false"
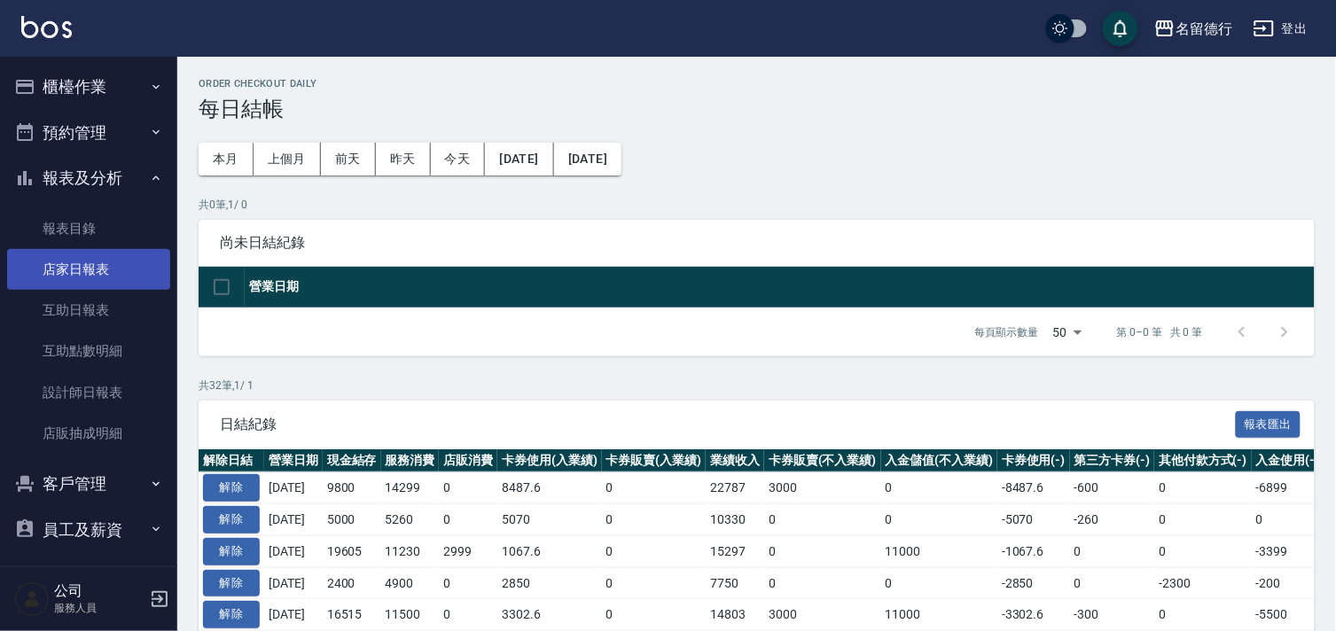
click at [92, 261] on link "店家日報表" at bounding box center [88, 269] width 163 height 41
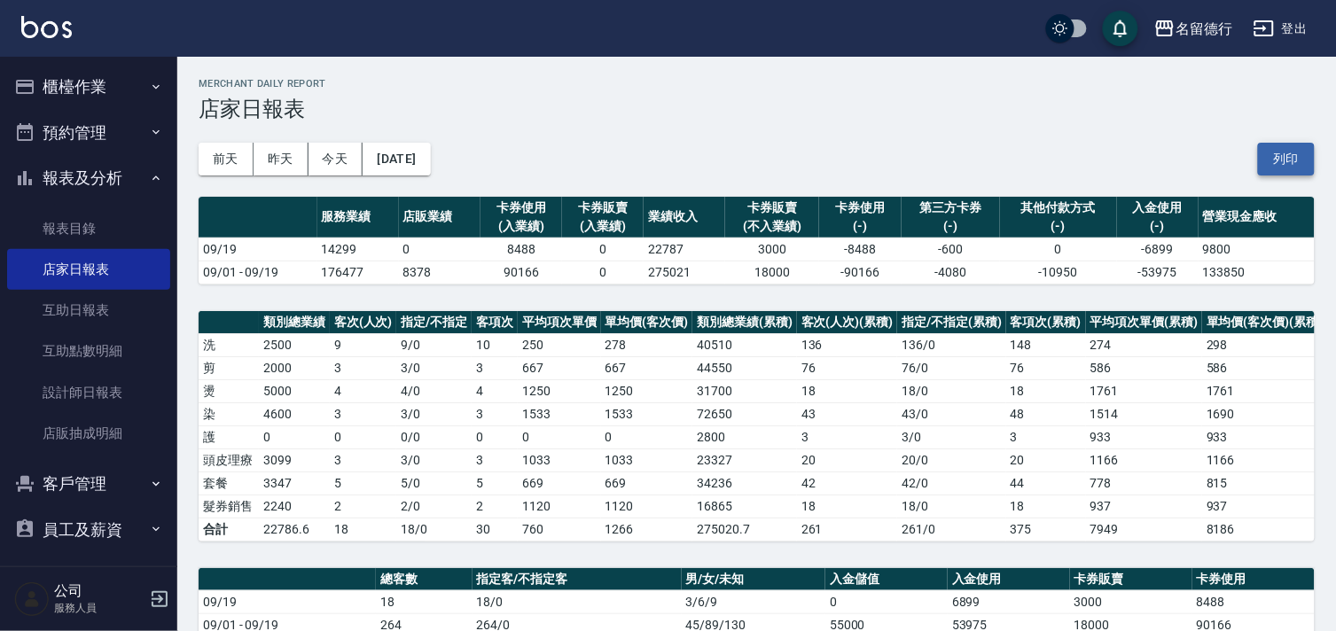
click at [1291, 160] on button "列印" at bounding box center [1286, 159] width 57 height 33
click at [74, 382] on link "設計師日報表" at bounding box center [88, 392] width 163 height 41
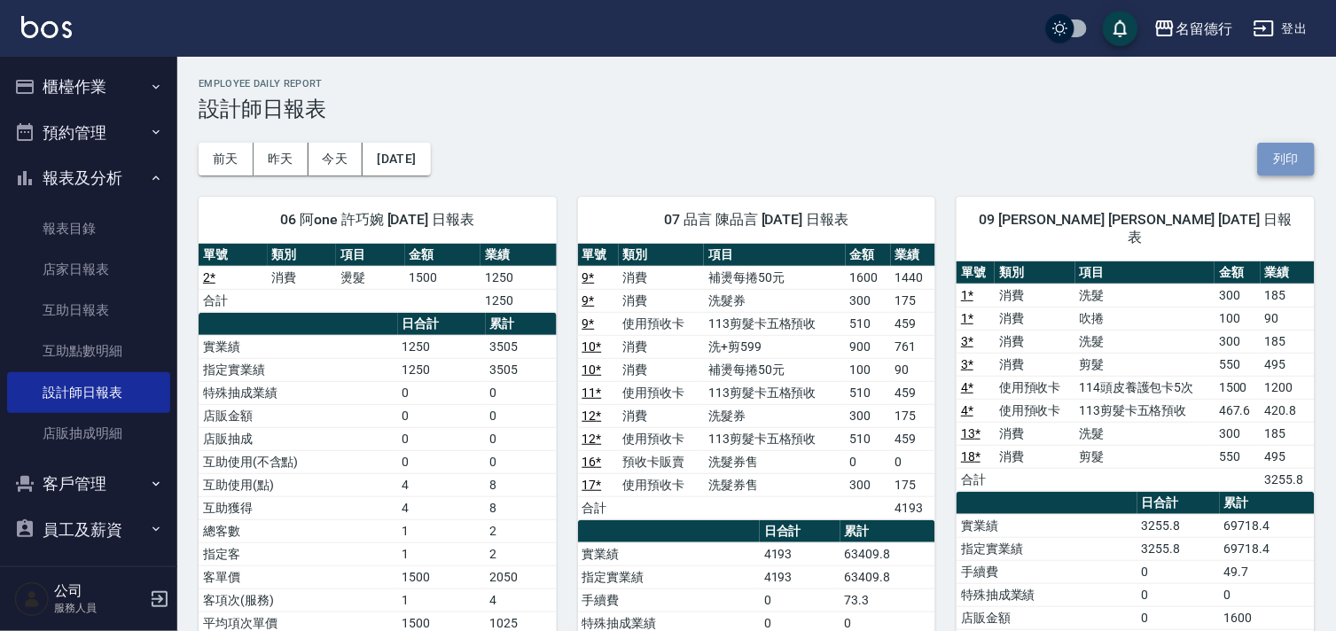
click at [1299, 152] on button "列印" at bounding box center [1286, 159] width 57 height 33
